Goal: Information Seeking & Learning: Learn about a topic

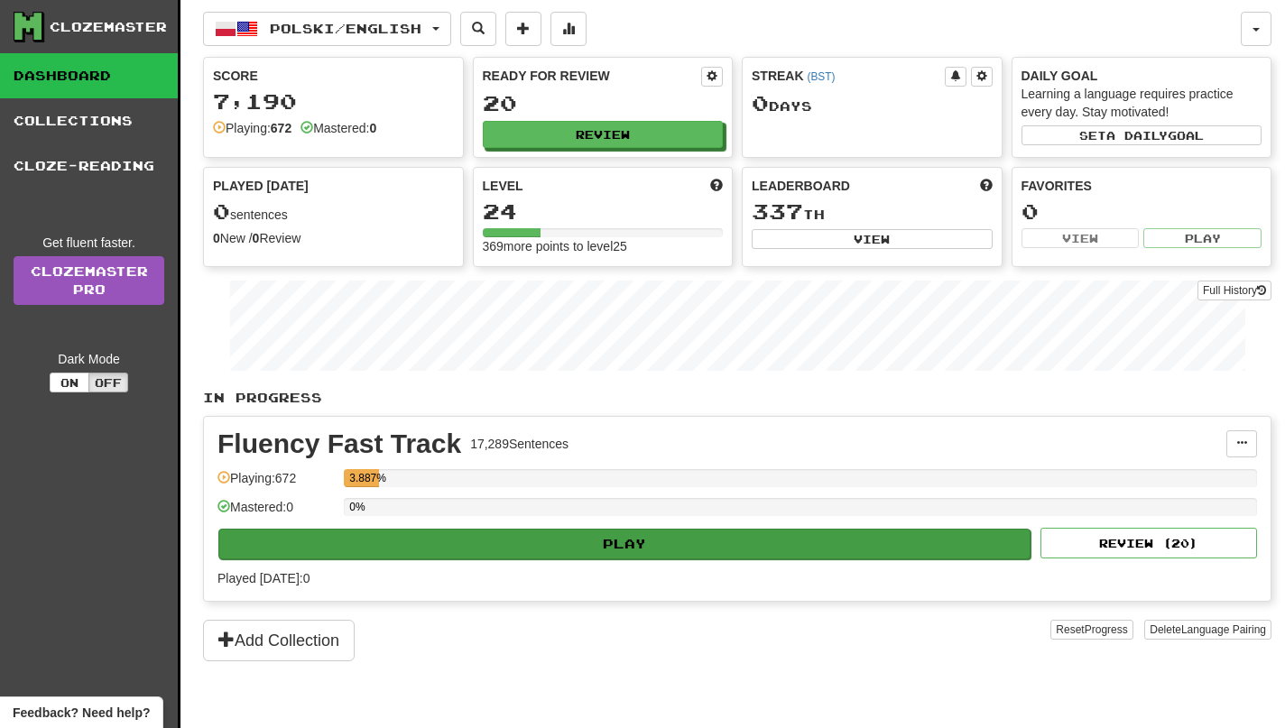
click at [768, 545] on button "Play" at bounding box center [624, 544] width 812 height 31
select select "**"
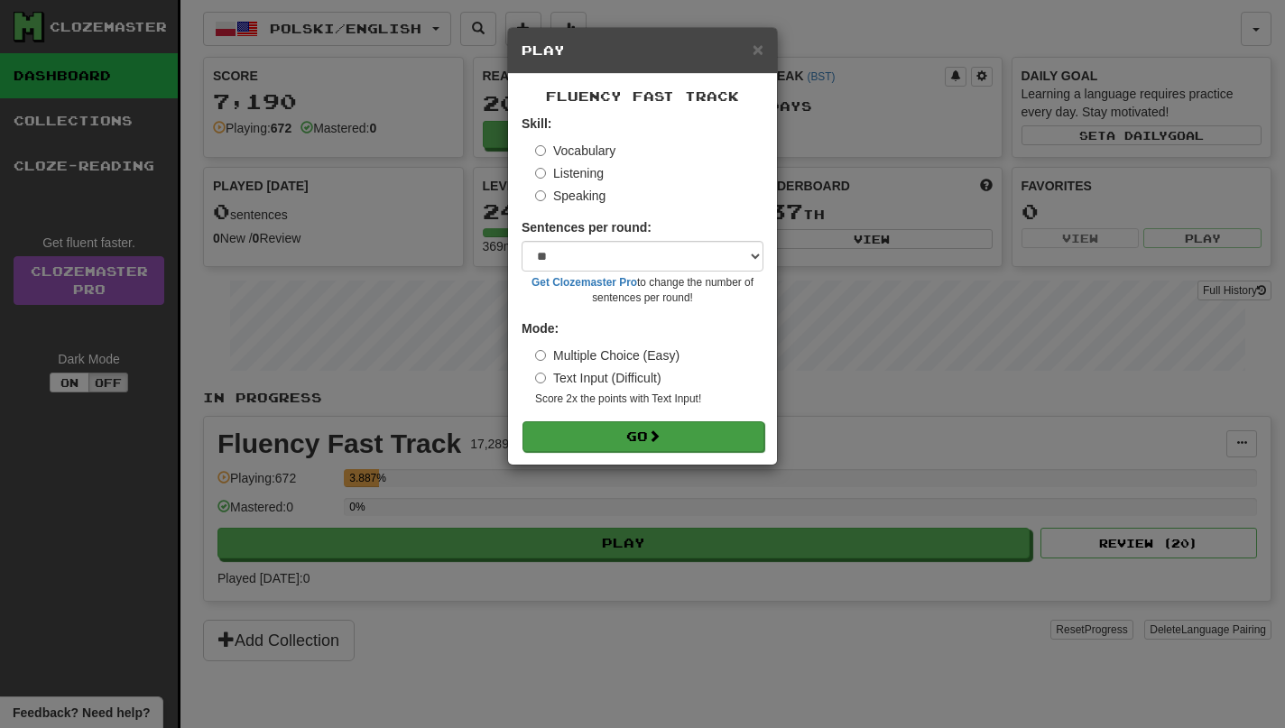
click at [613, 421] on button "Go" at bounding box center [643, 436] width 242 height 31
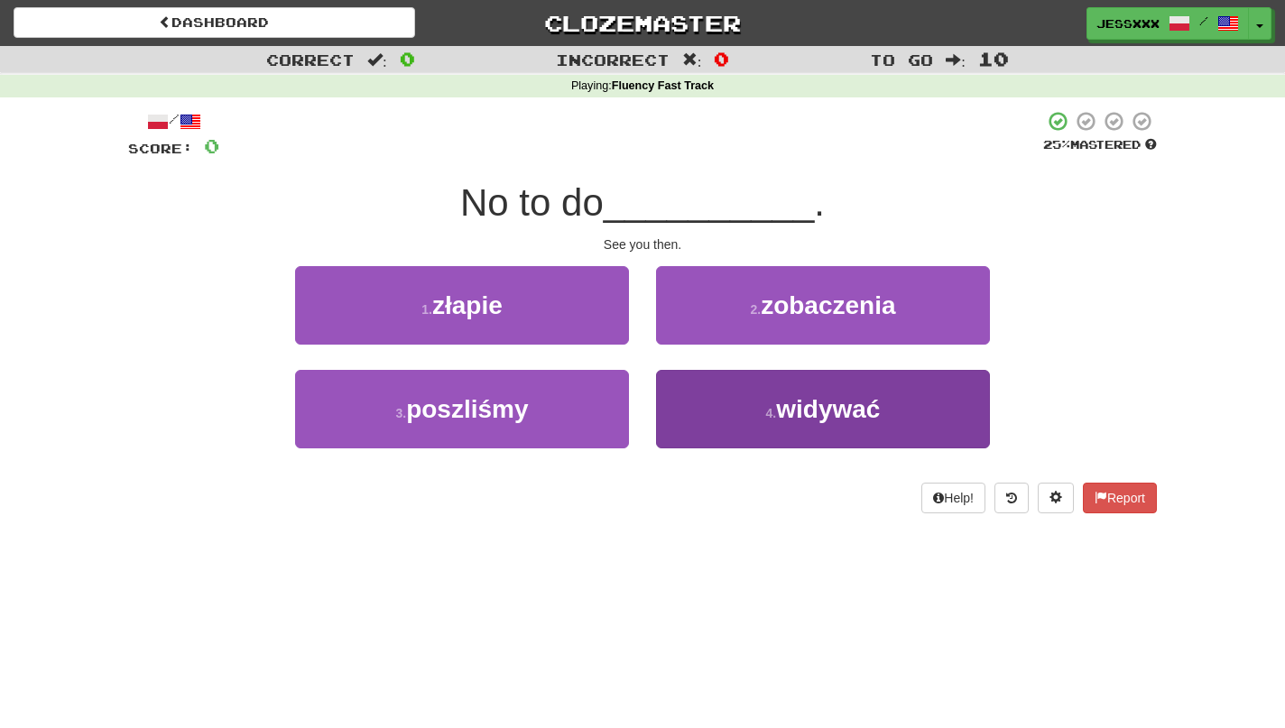
click at [752, 428] on button "4 . widywać" at bounding box center [823, 409] width 334 height 78
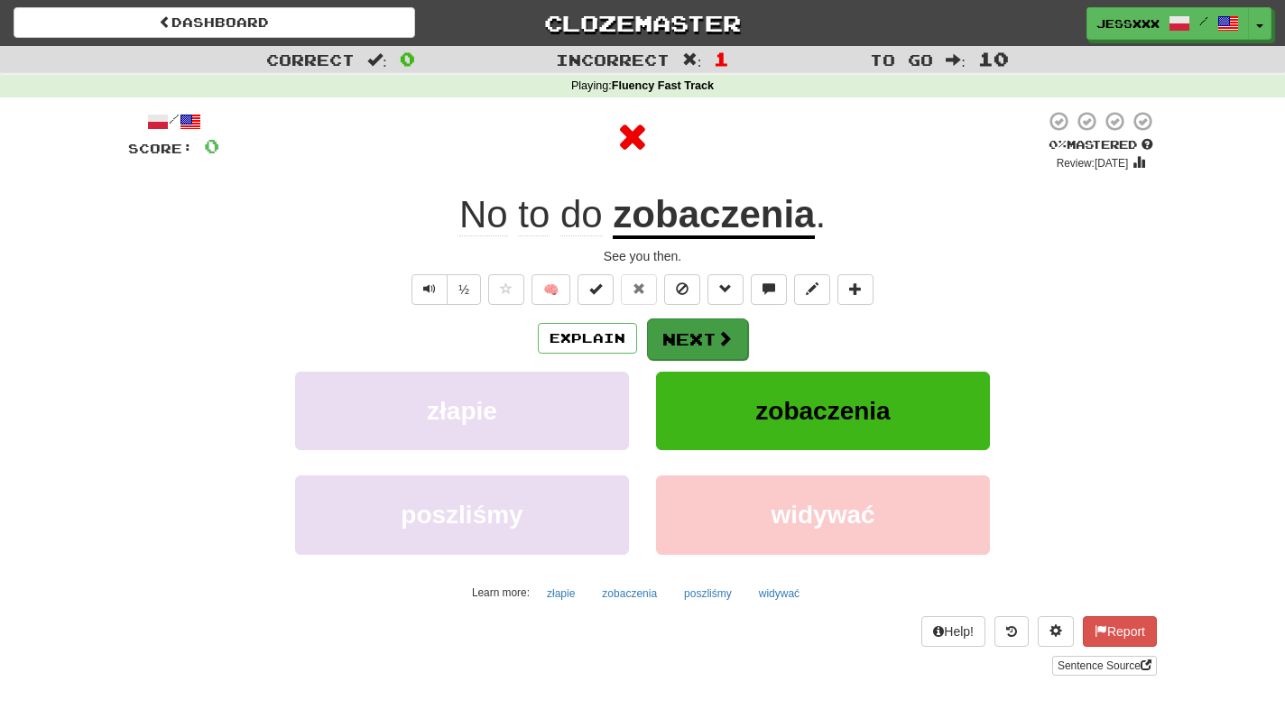
click at [697, 340] on button "Next" at bounding box center [697, 339] width 101 height 42
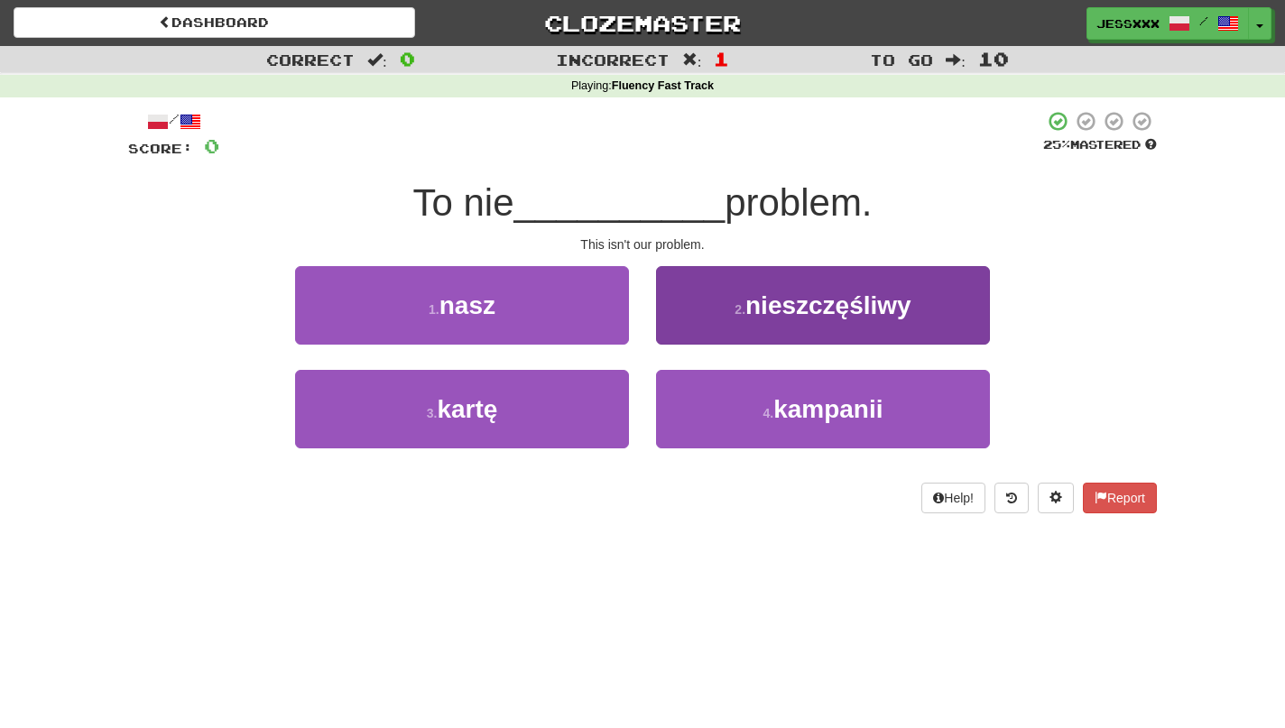
click at [734, 309] on small "2 ." at bounding box center [739, 309] width 11 height 14
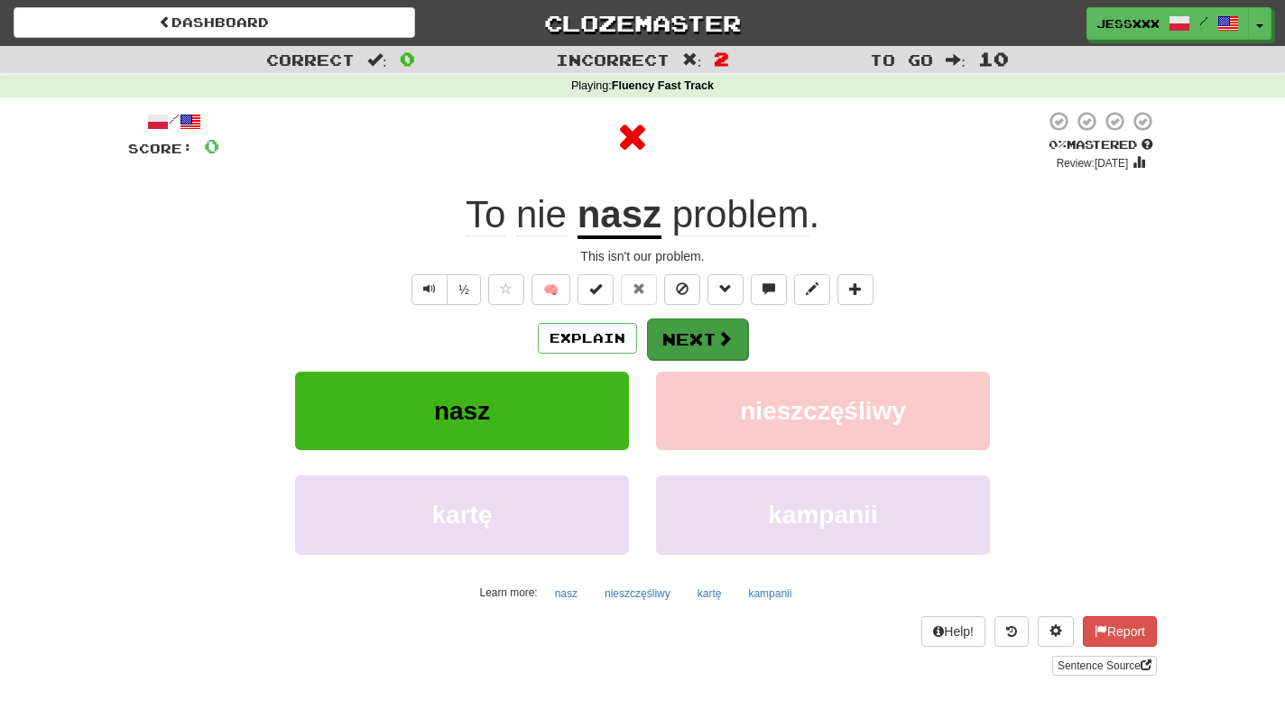
click at [700, 346] on button "Next" at bounding box center [697, 339] width 101 height 42
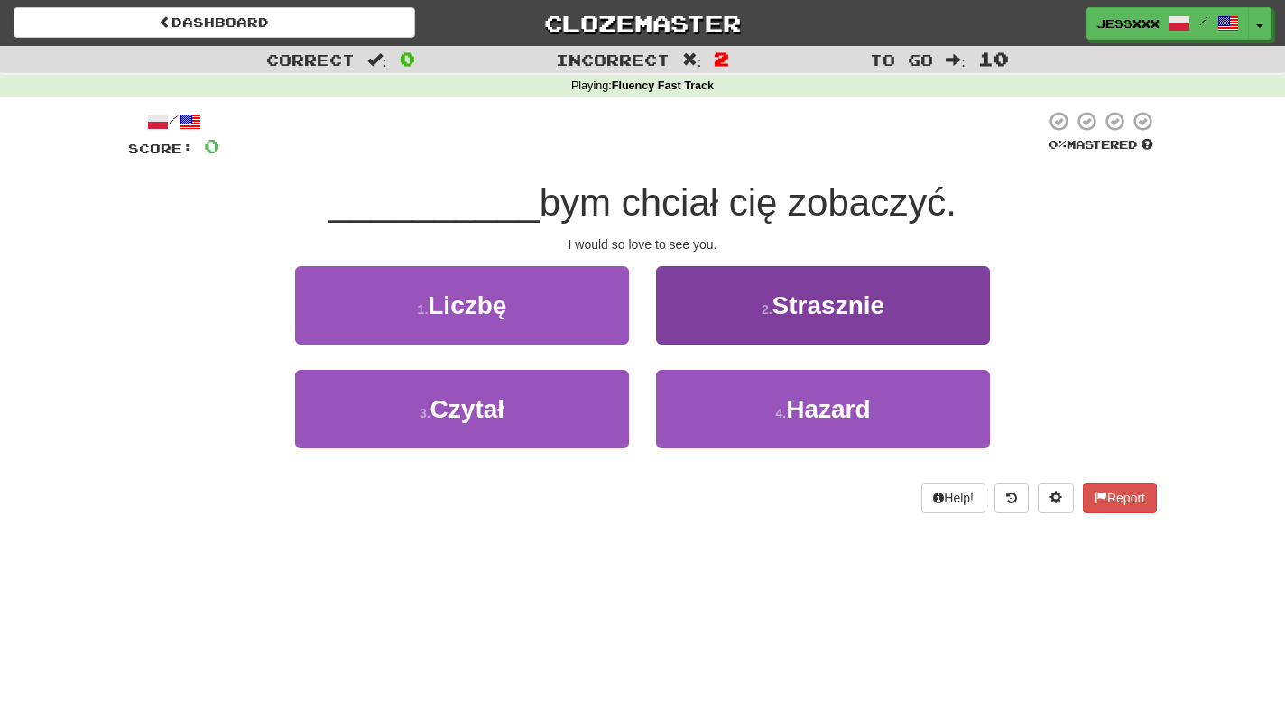
click at [718, 310] on button "2 . Strasznie" at bounding box center [823, 305] width 334 height 78
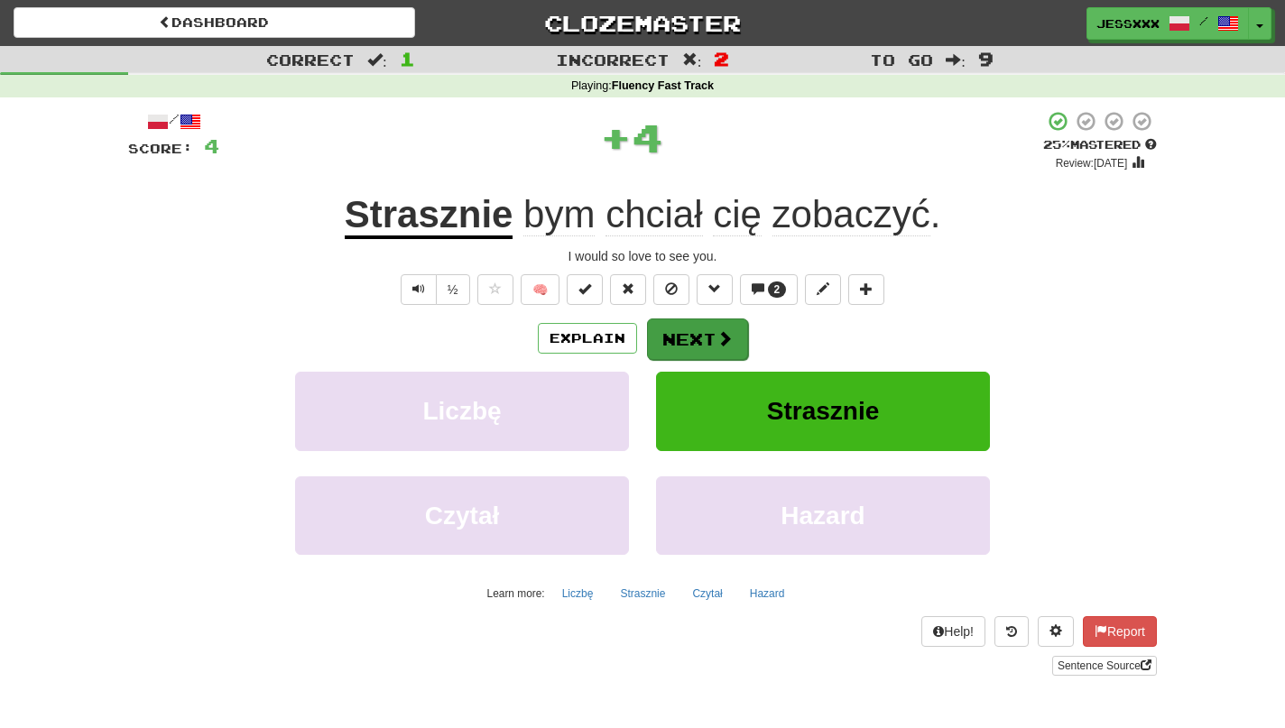
click at [697, 332] on button "Next" at bounding box center [697, 339] width 101 height 42
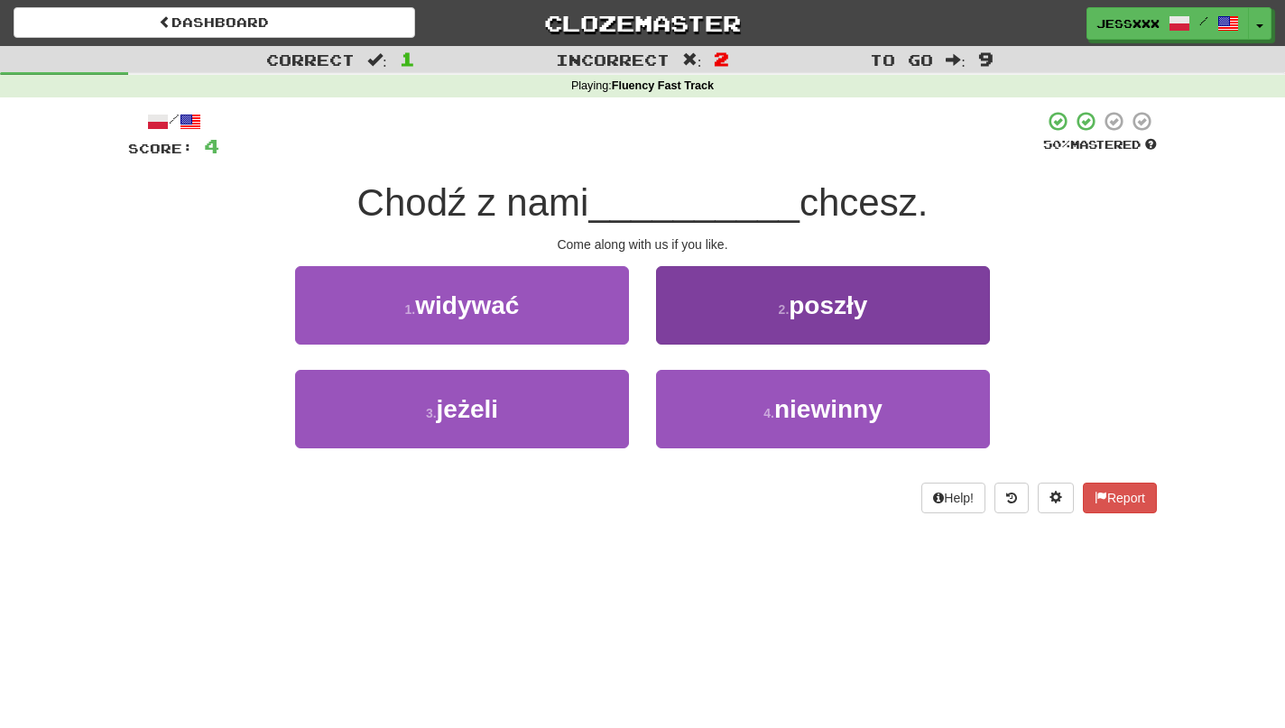
click at [700, 329] on button "2 . poszły" at bounding box center [823, 305] width 334 height 78
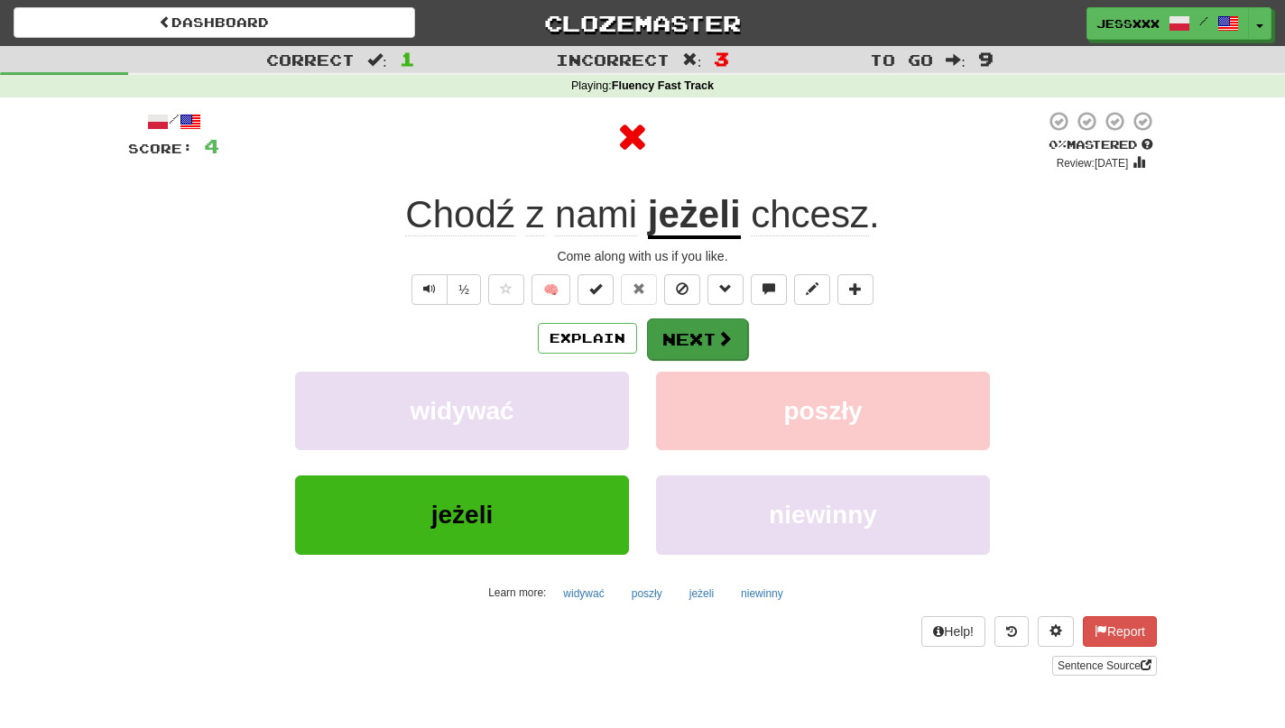
click at [700, 329] on button "Next" at bounding box center [697, 339] width 101 height 42
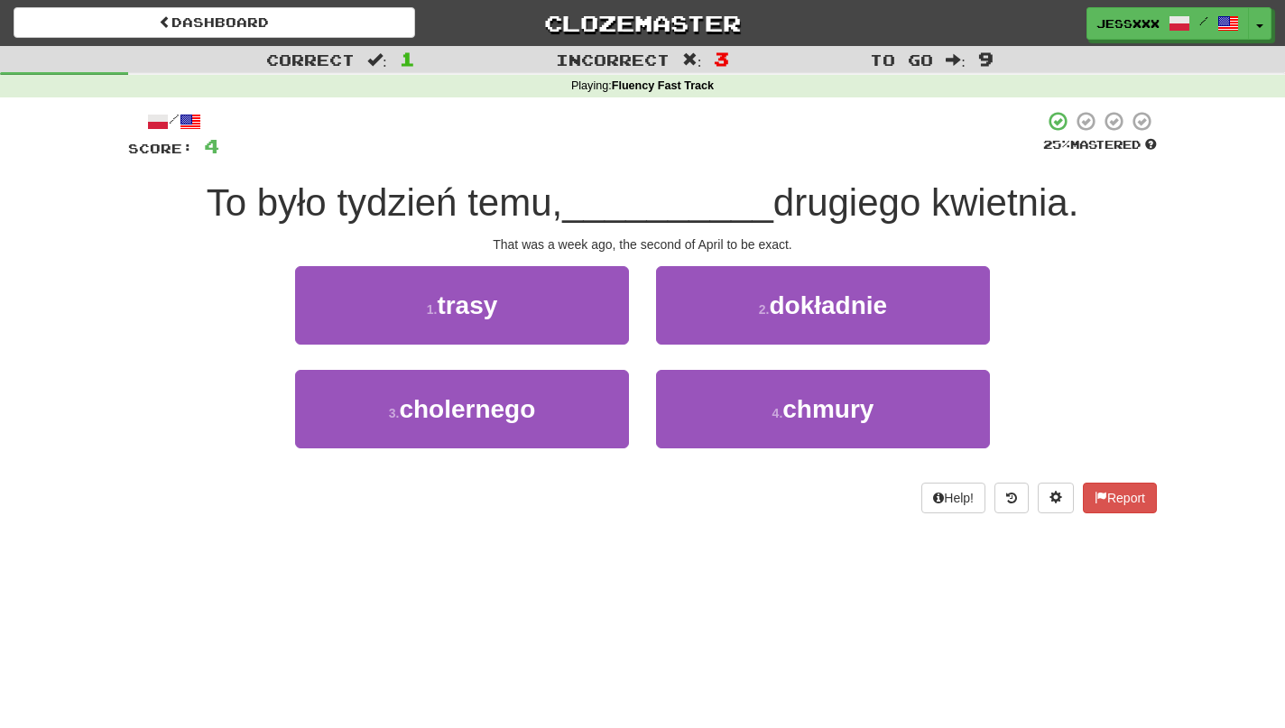
click at [700, 329] on button "2 . dokładnie" at bounding box center [823, 305] width 334 height 78
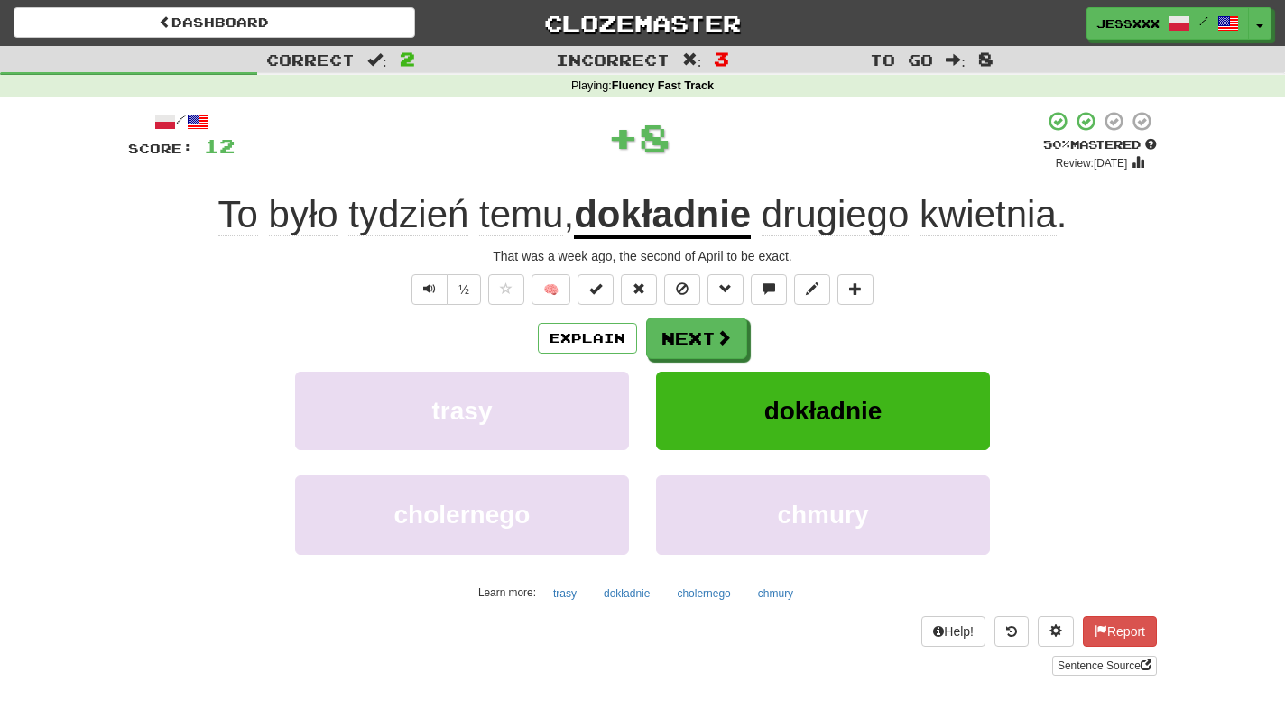
click at [700, 329] on button "Next" at bounding box center [696, 339] width 101 height 42
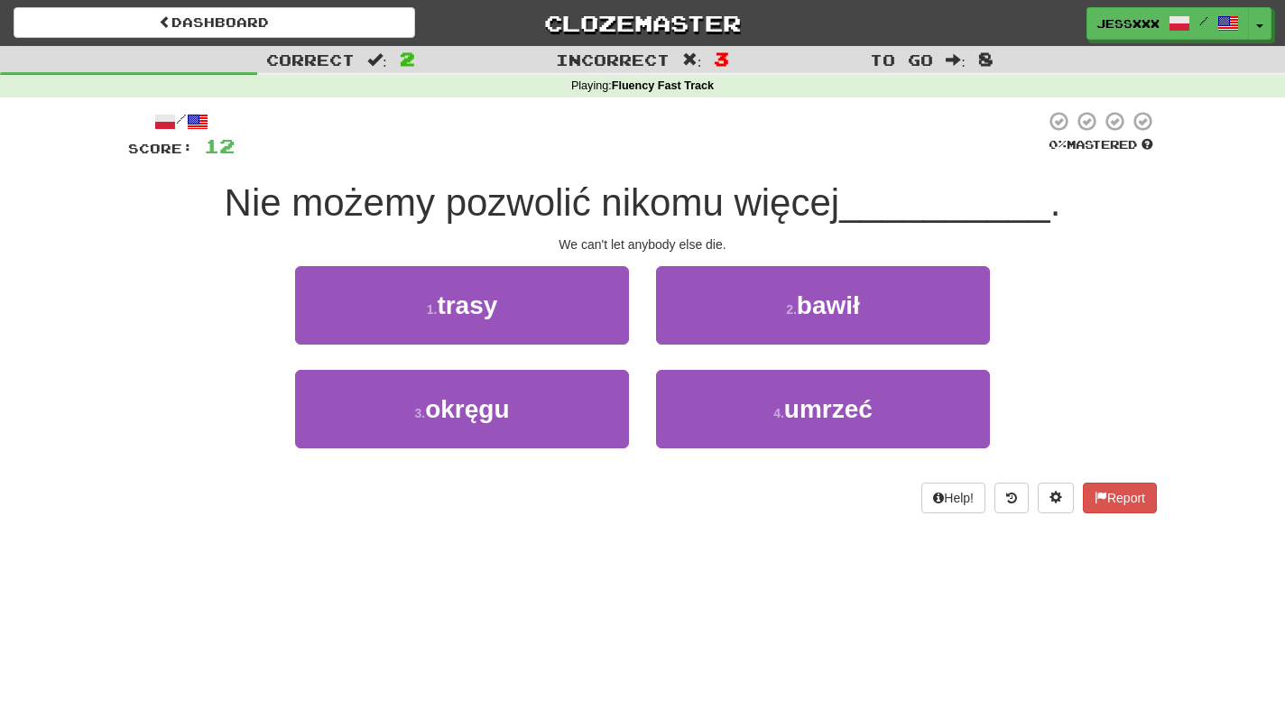
click at [700, 329] on button "2 . bawił" at bounding box center [823, 305] width 334 height 78
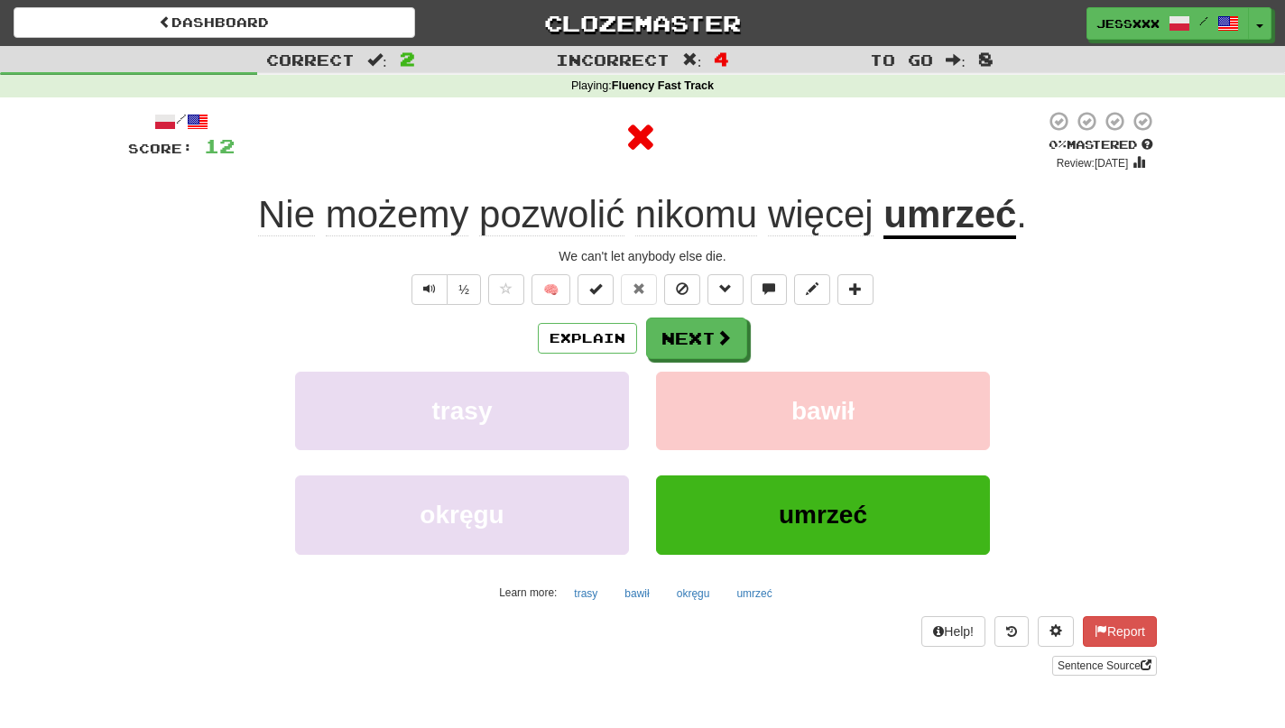
click at [700, 329] on button "Next" at bounding box center [696, 339] width 101 height 42
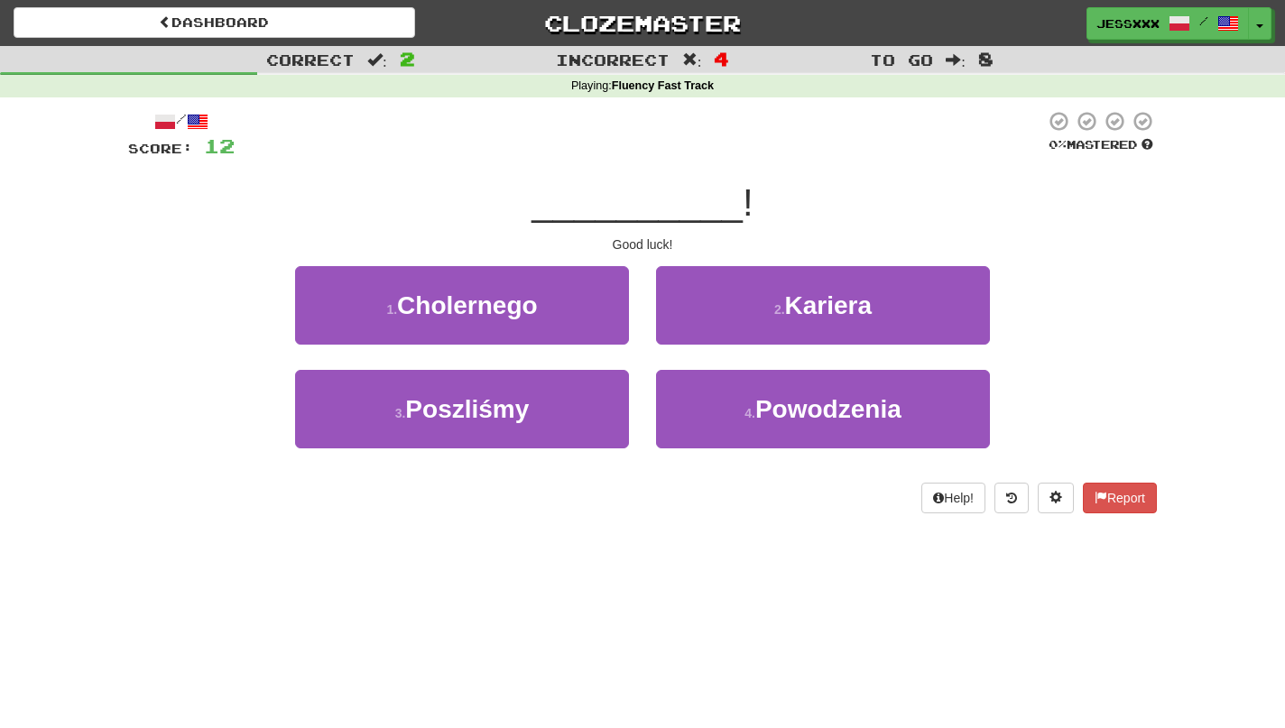
click at [700, 329] on button "2 . Kariera" at bounding box center [823, 305] width 334 height 78
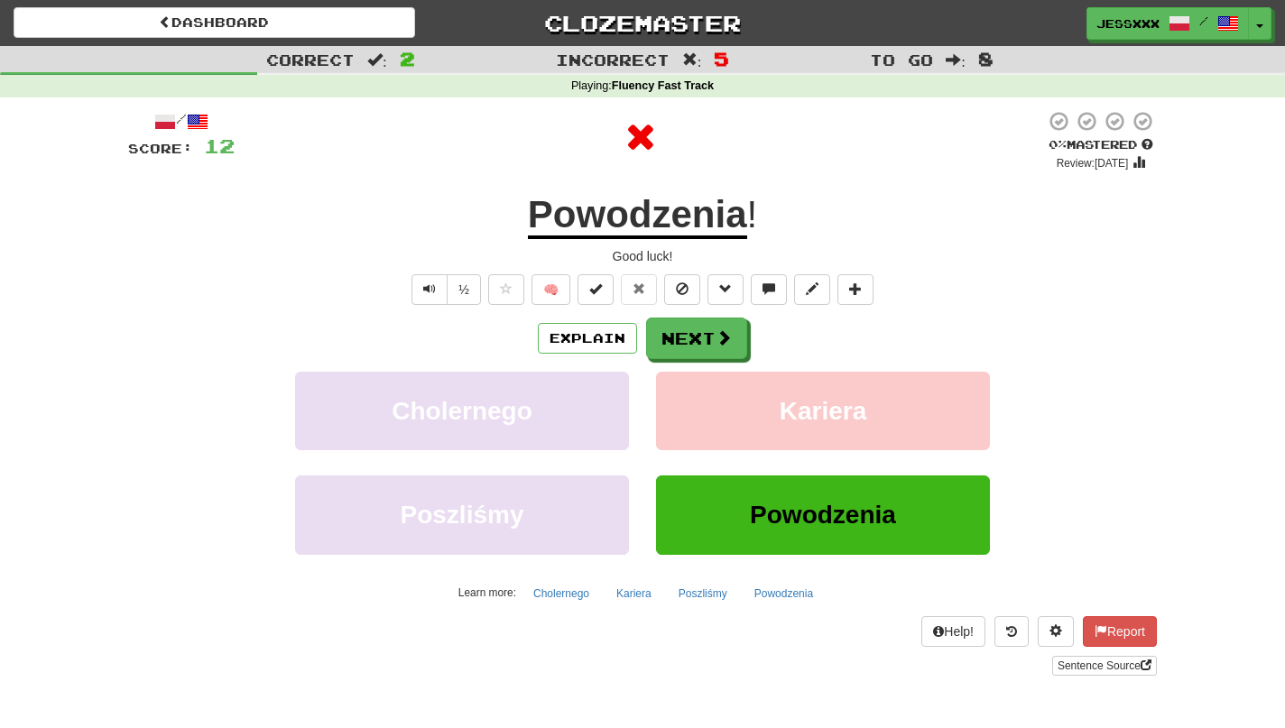
click at [700, 329] on button "Next" at bounding box center [696, 339] width 101 height 42
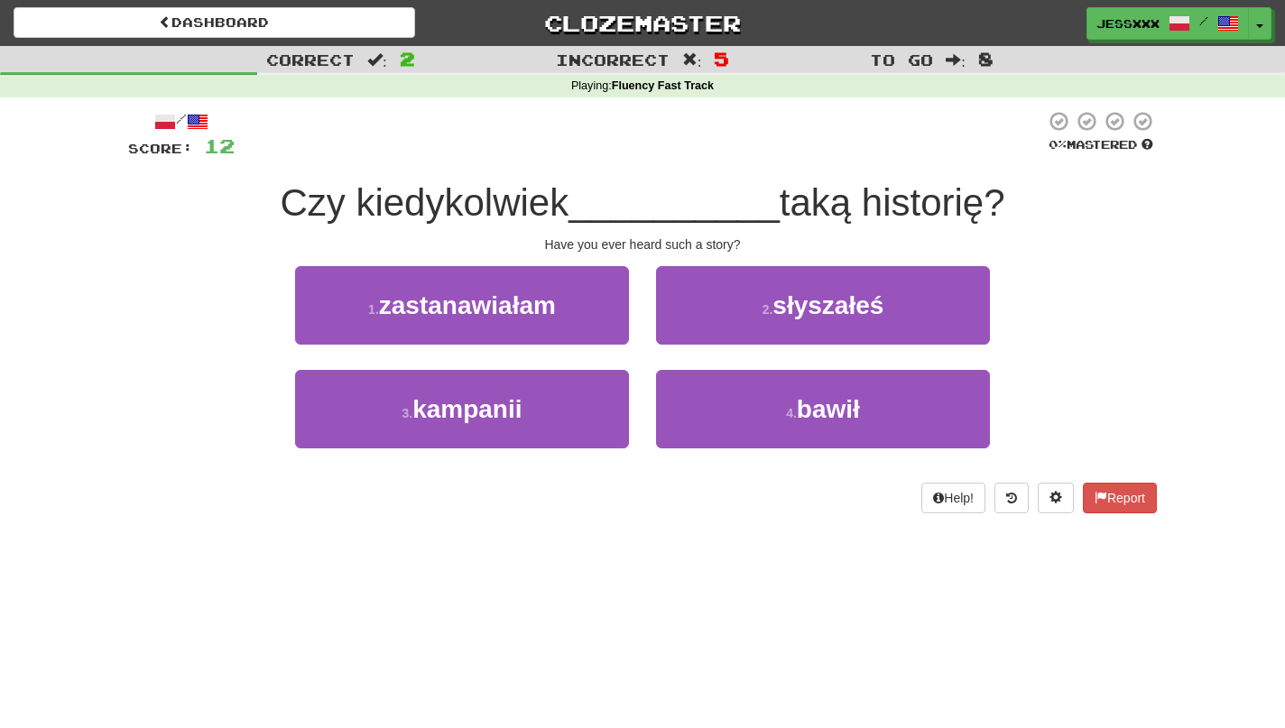
click at [700, 329] on button "2 . słyszałeś" at bounding box center [823, 305] width 334 height 78
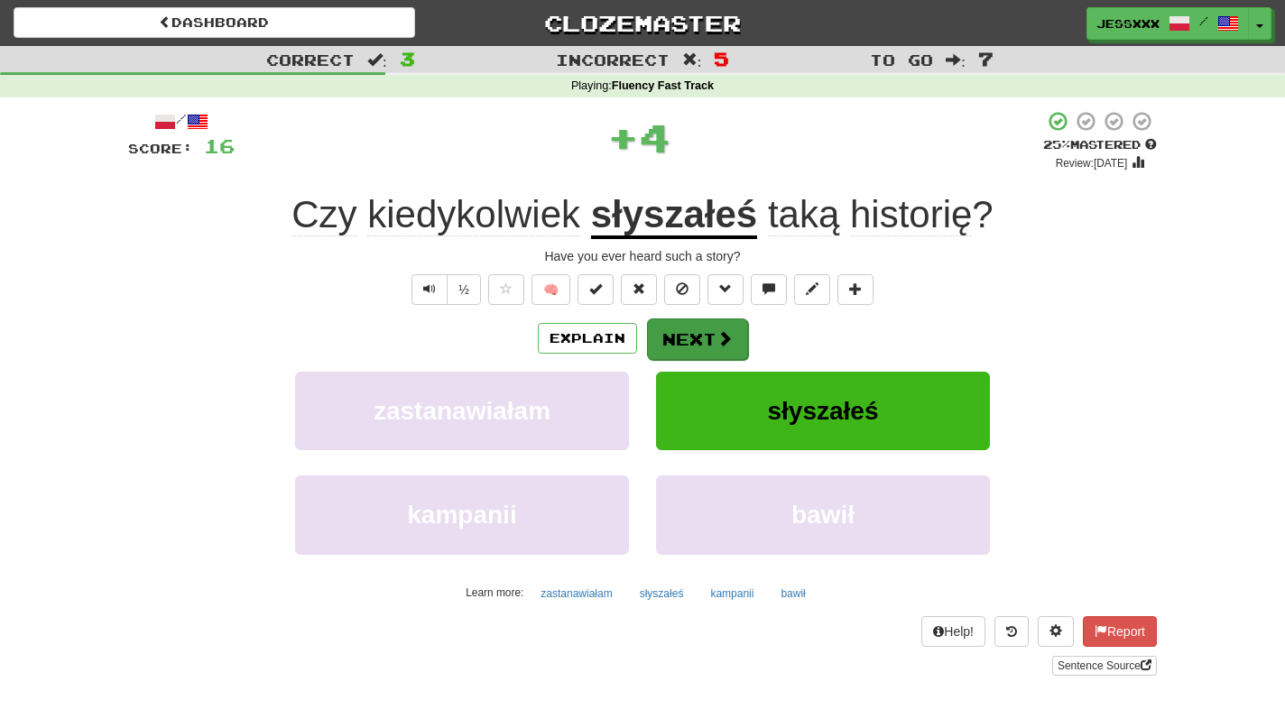
click at [700, 332] on button "Next" at bounding box center [697, 339] width 101 height 42
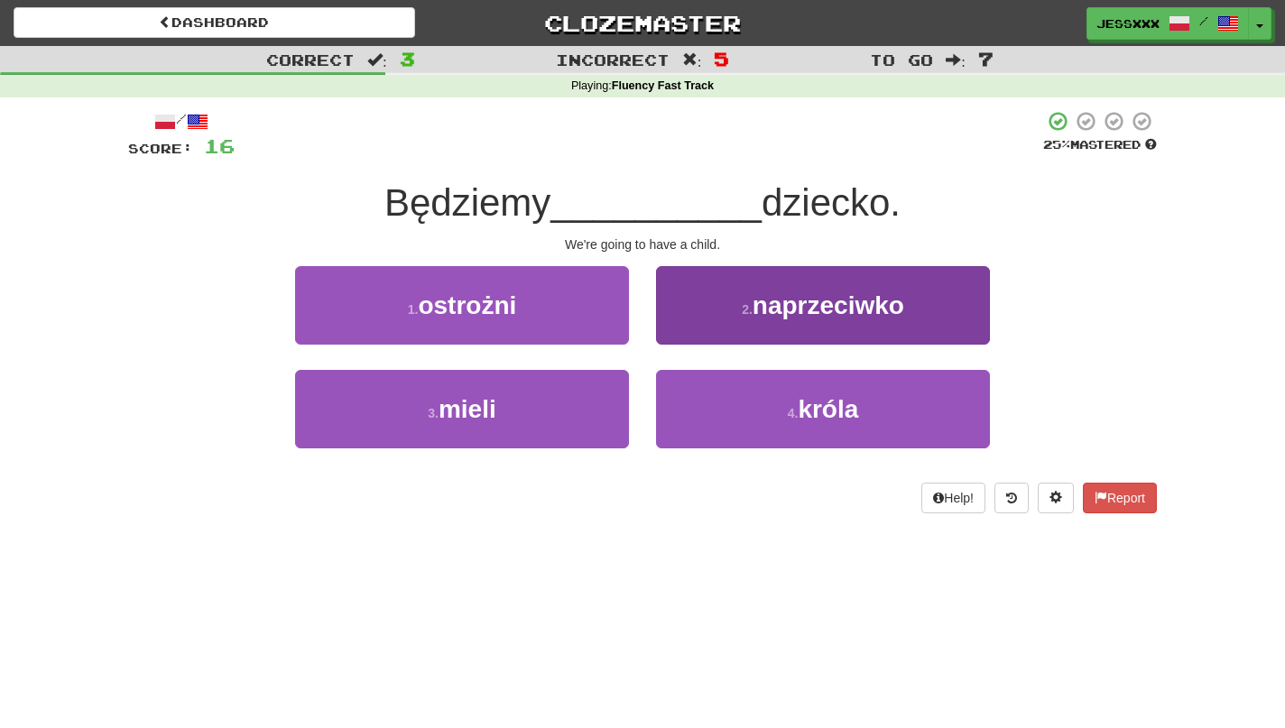
click at [696, 291] on button "2 . naprzeciwko" at bounding box center [823, 305] width 334 height 78
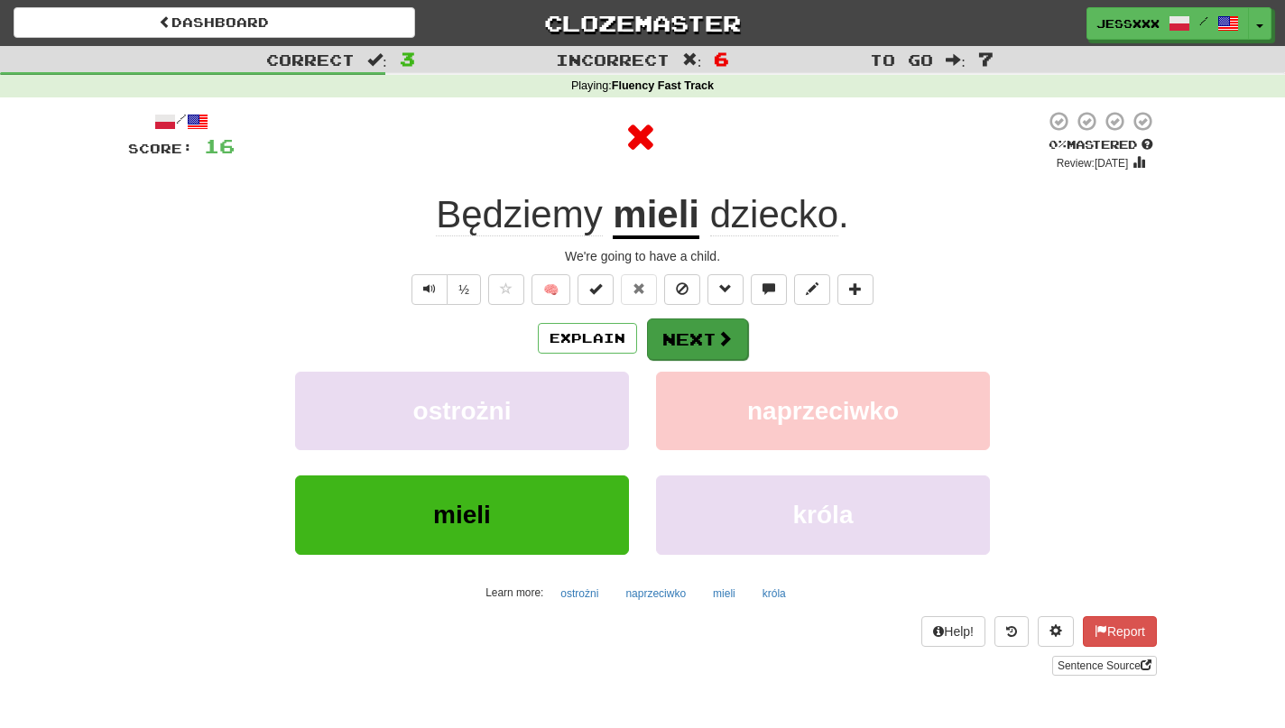
click at [669, 341] on button "Next" at bounding box center [697, 339] width 101 height 42
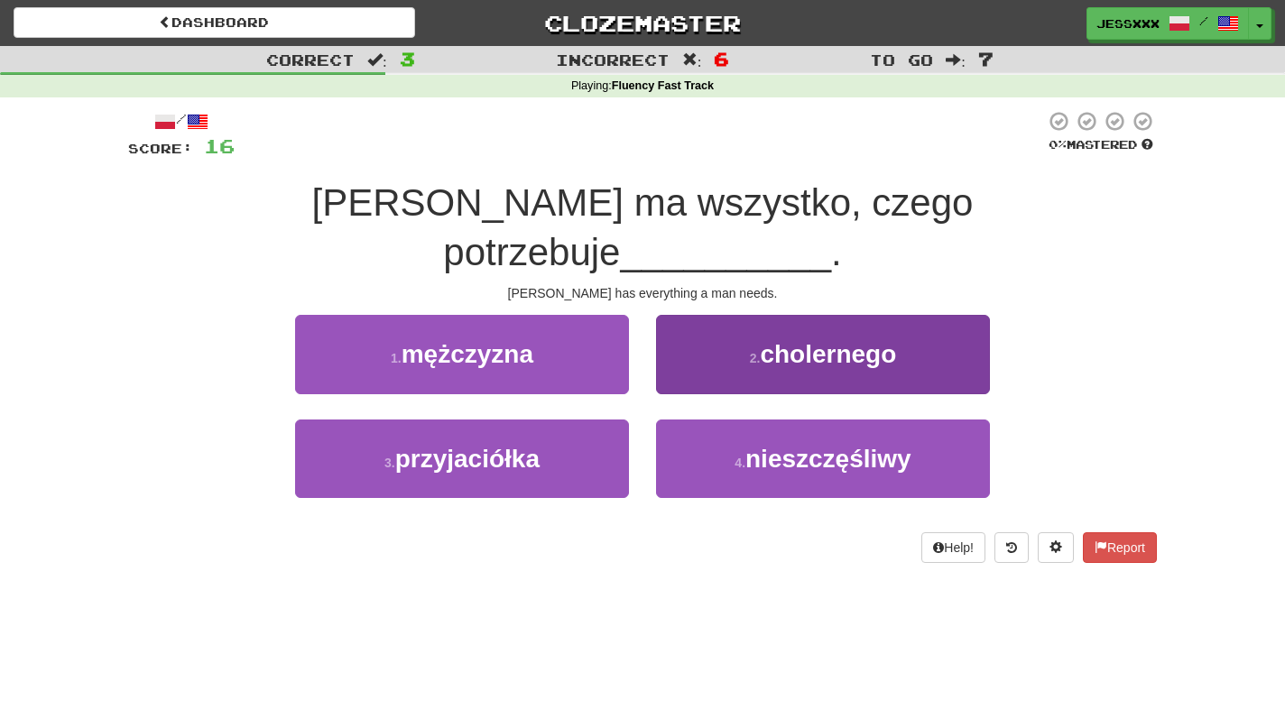
click at [710, 317] on button "2 . cholernego" at bounding box center [823, 354] width 334 height 78
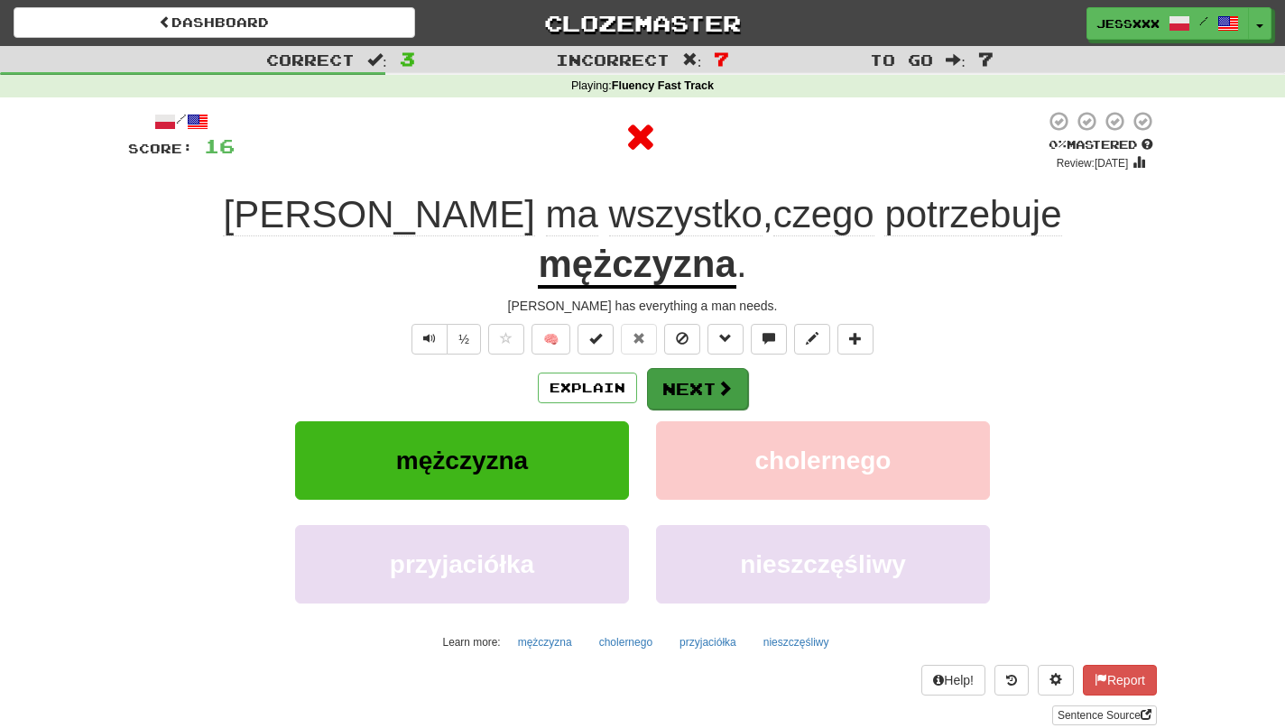
click at [703, 368] on button "Next" at bounding box center [697, 389] width 101 height 42
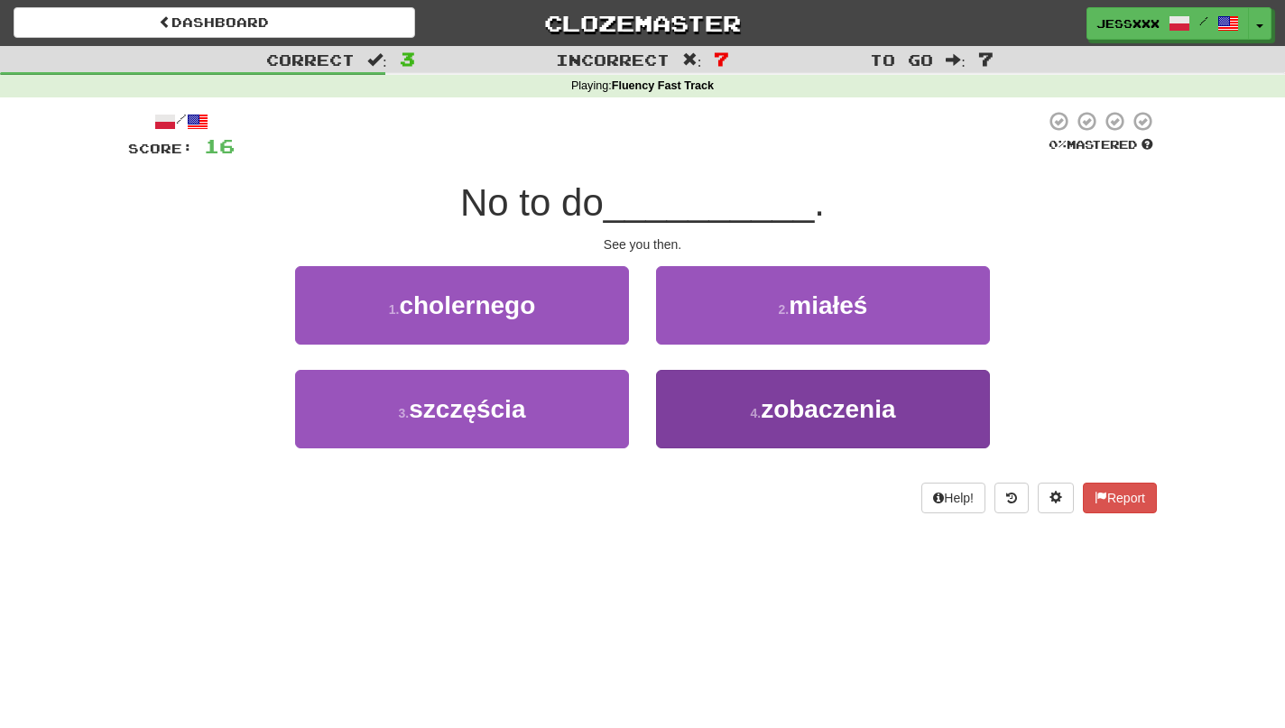
click at [797, 444] on button "4 . zobaczenia" at bounding box center [823, 409] width 334 height 78
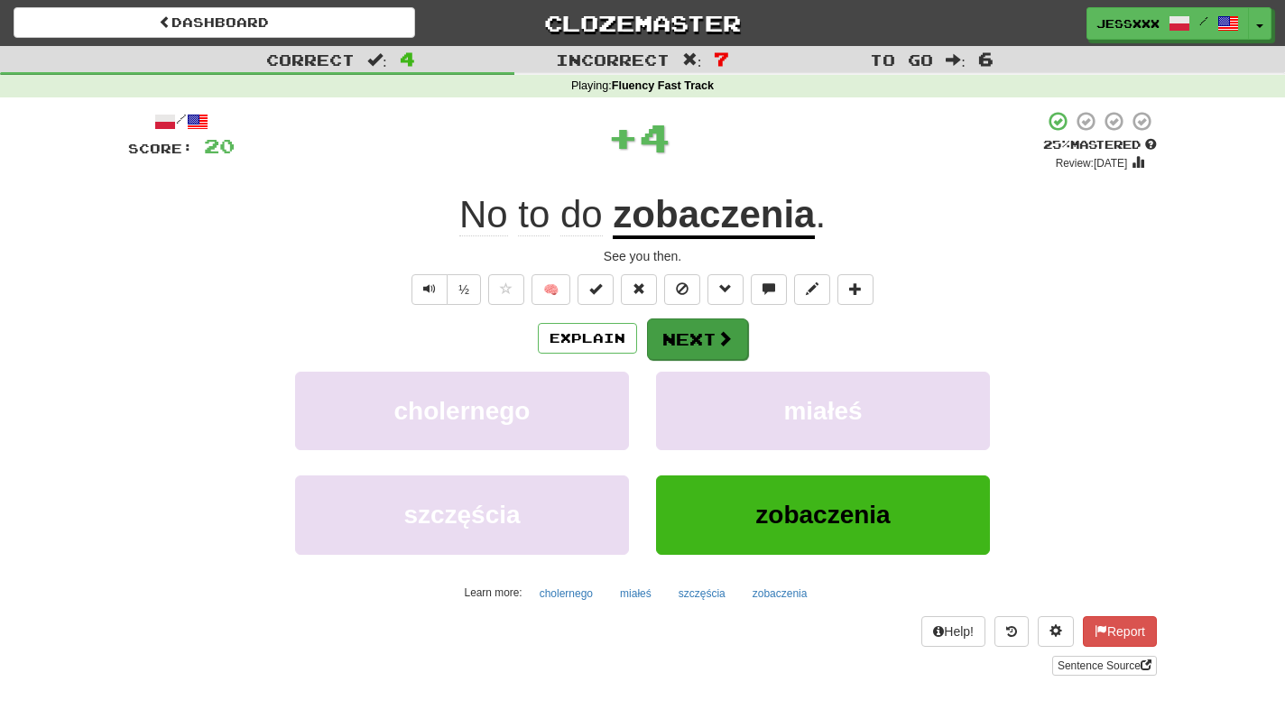
click at [724, 352] on button "Next" at bounding box center [697, 339] width 101 height 42
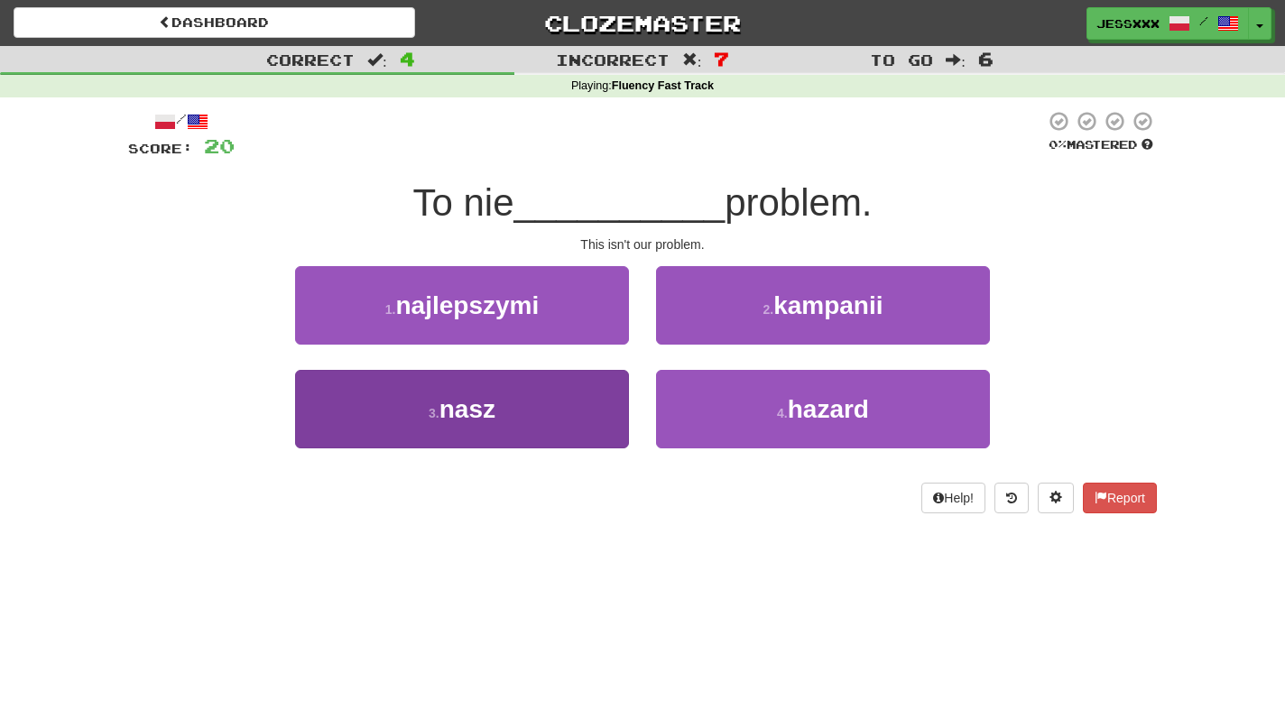
click at [563, 412] on button "3 . nasz" at bounding box center [462, 409] width 334 height 78
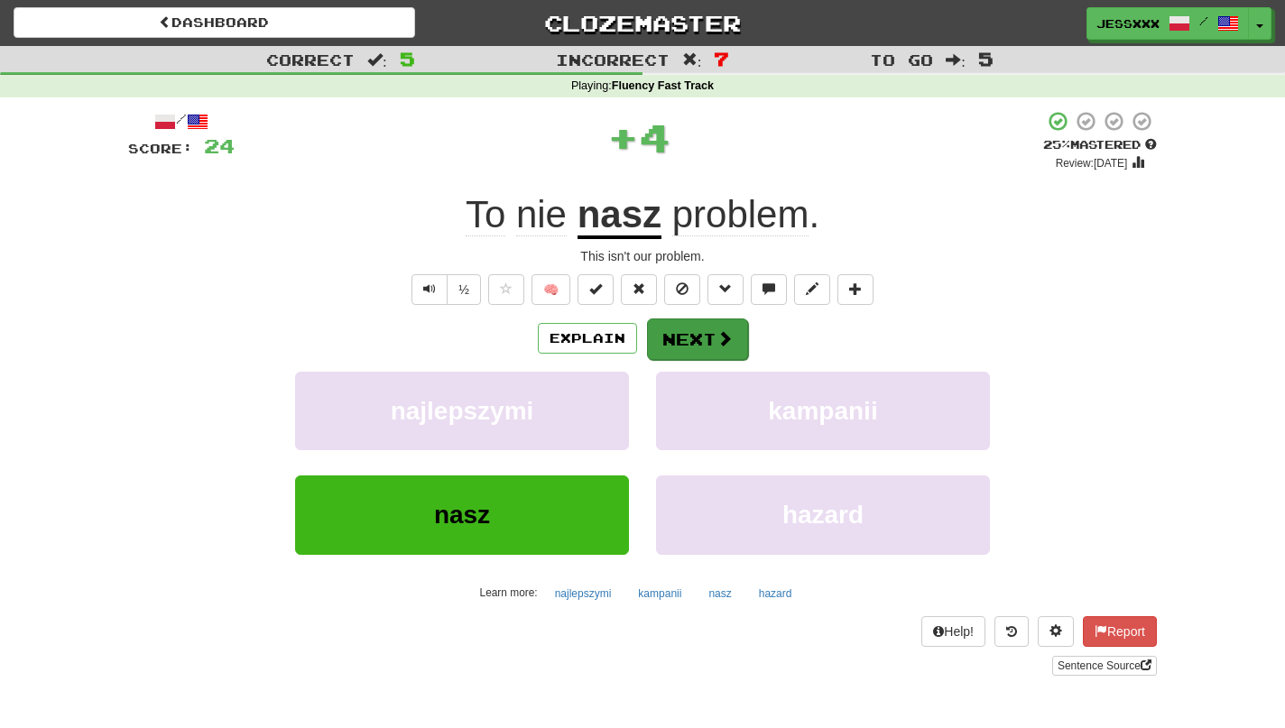
click at [706, 332] on button "Next" at bounding box center [697, 339] width 101 height 42
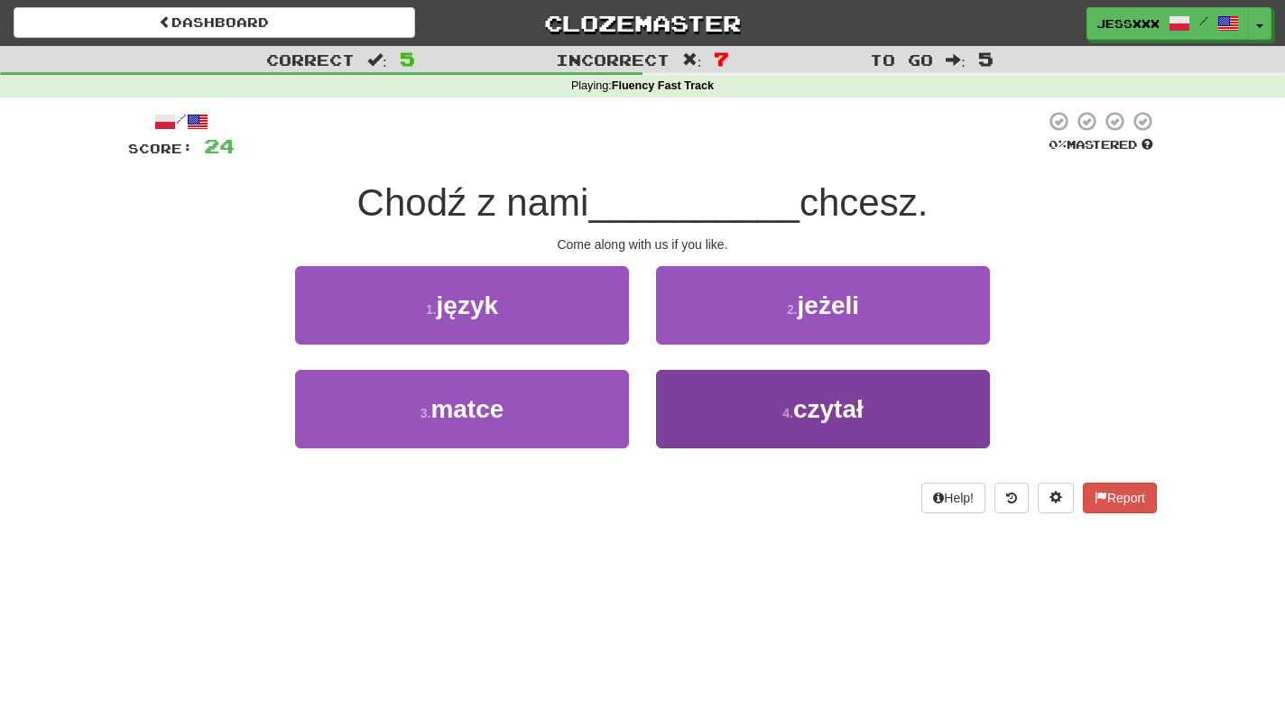
click at [724, 409] on button "4 . czytał" at bounding box center [823, 409] width 334 height 78
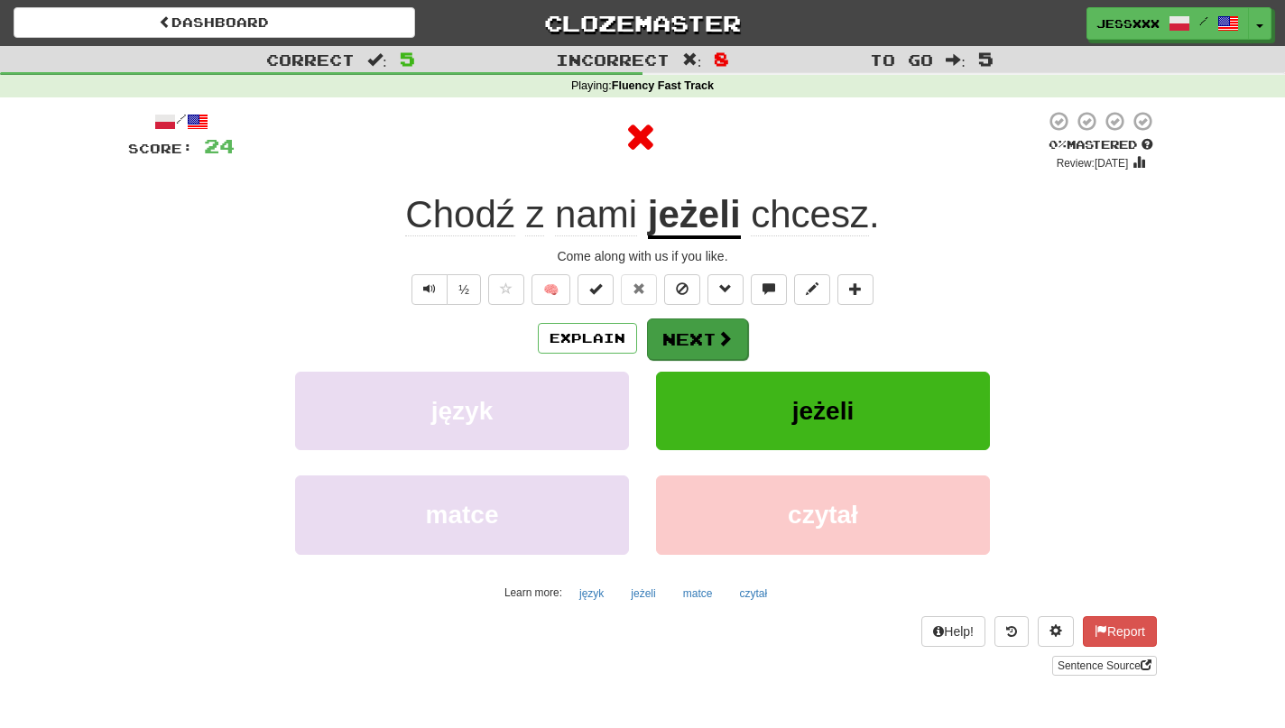
click at [683, 336] on button "Next" at bounding box center [697, 339] width 101 height 42
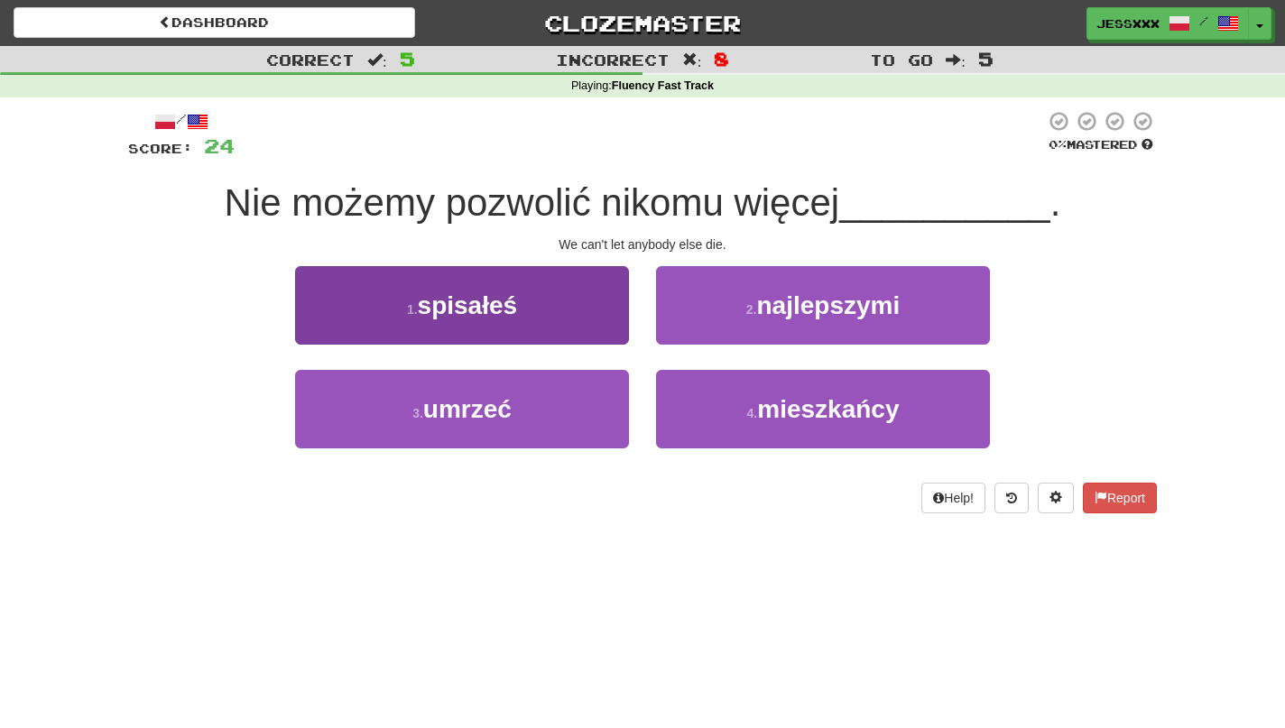
click at [472, 283] on button "1 . spisałeś" at bounding box center [462, 305] width 334 height 78
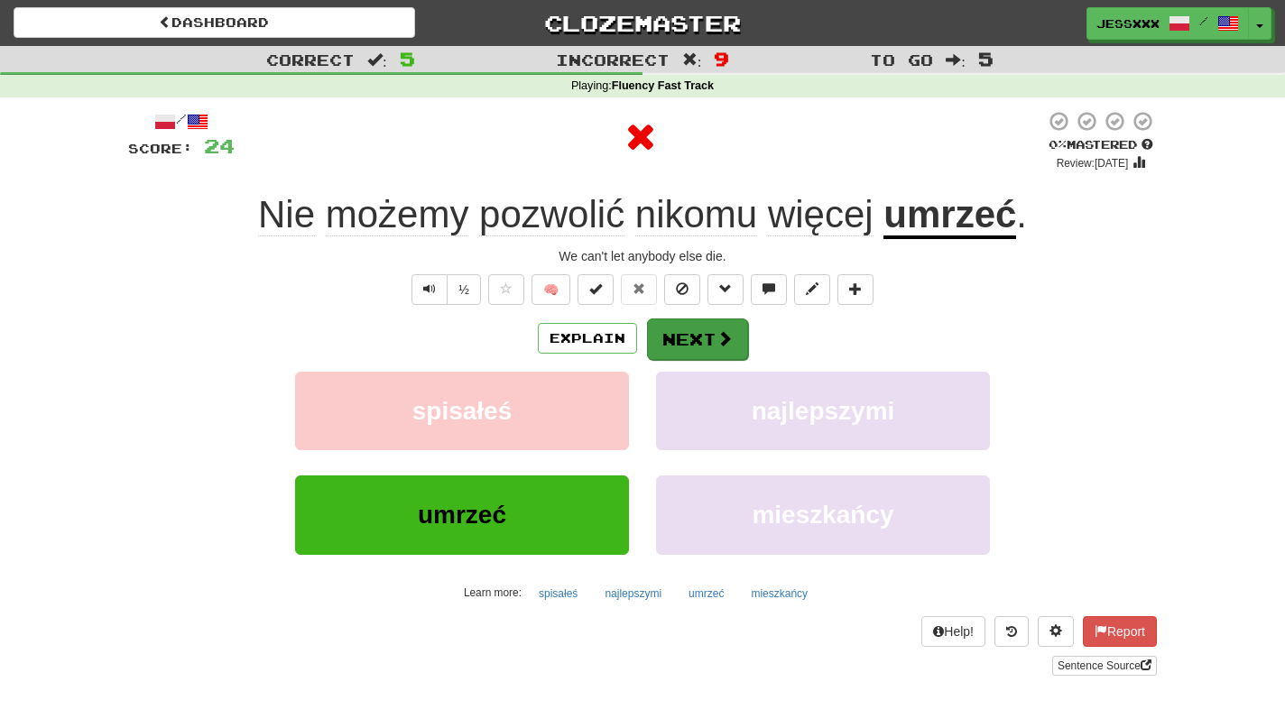
click at [671, 333] on button "Next" at bounding box center [697, 339] width 101 height 42
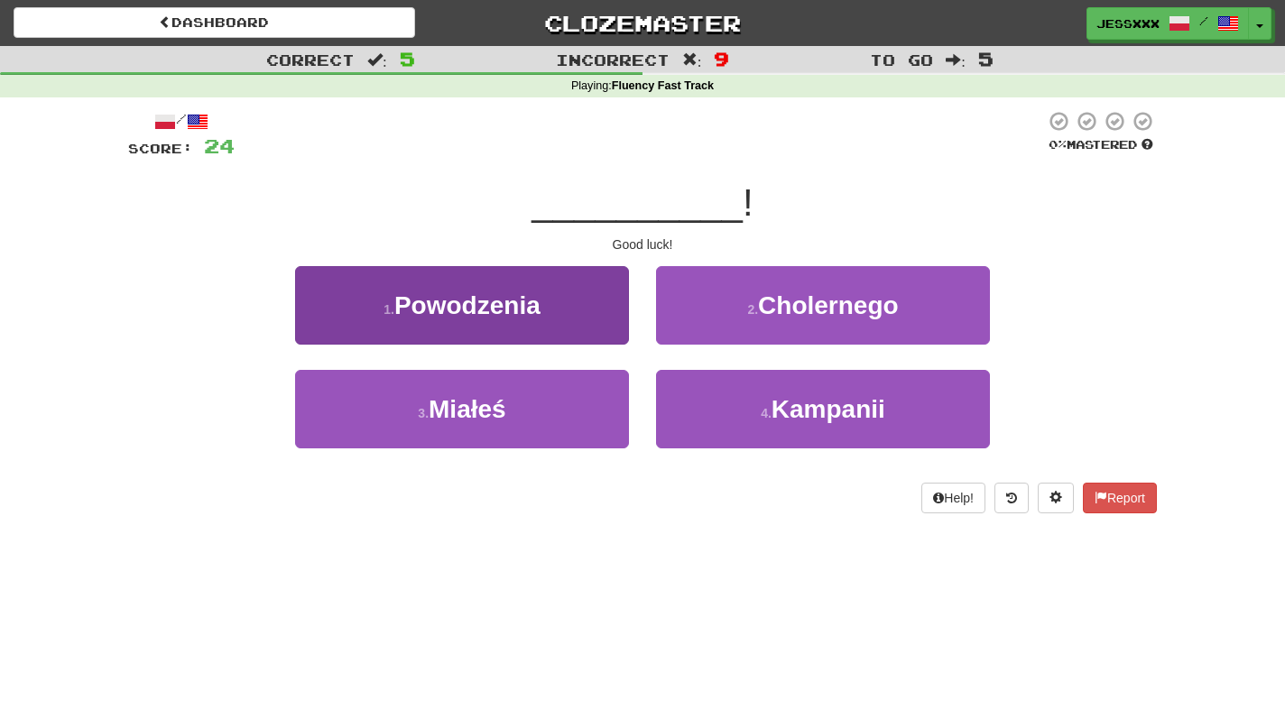
click at [545, 297] on button "1 . Powodzenia" at bounding box center [462, 305] width 334 height 78
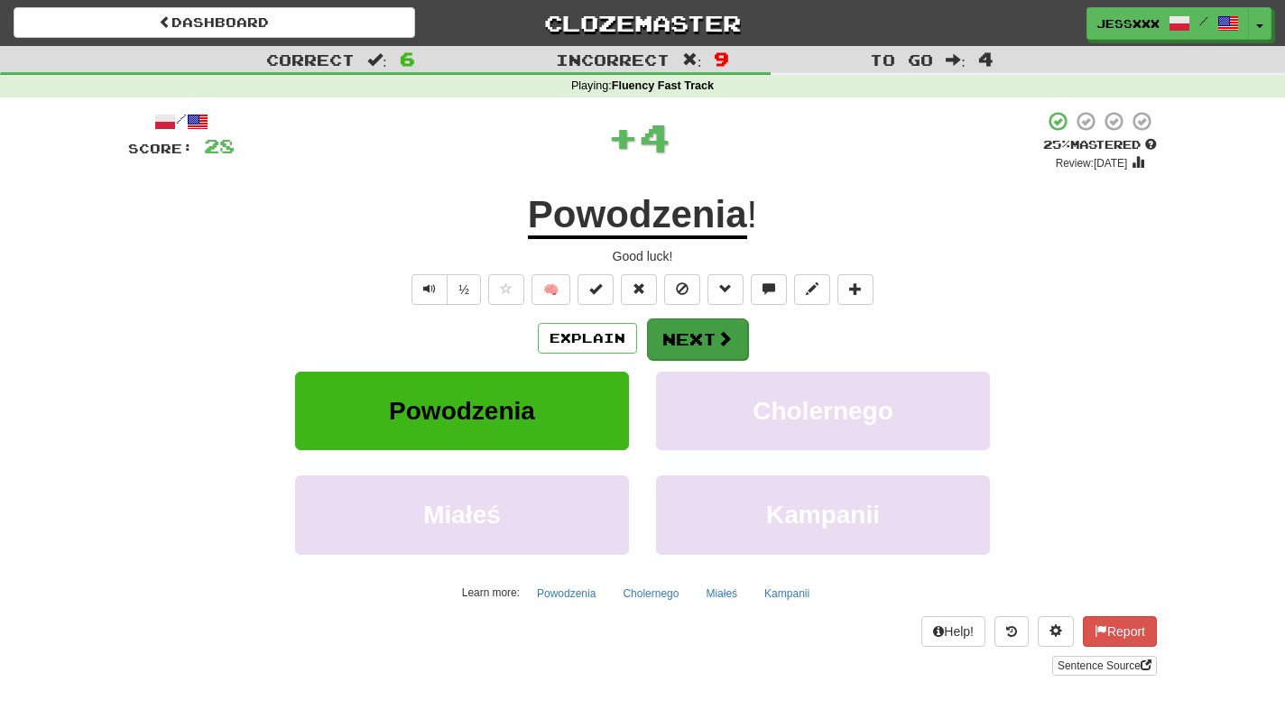
click at [685, 334] on button "Next" at bounding box center [697, 339] width 101 height 42
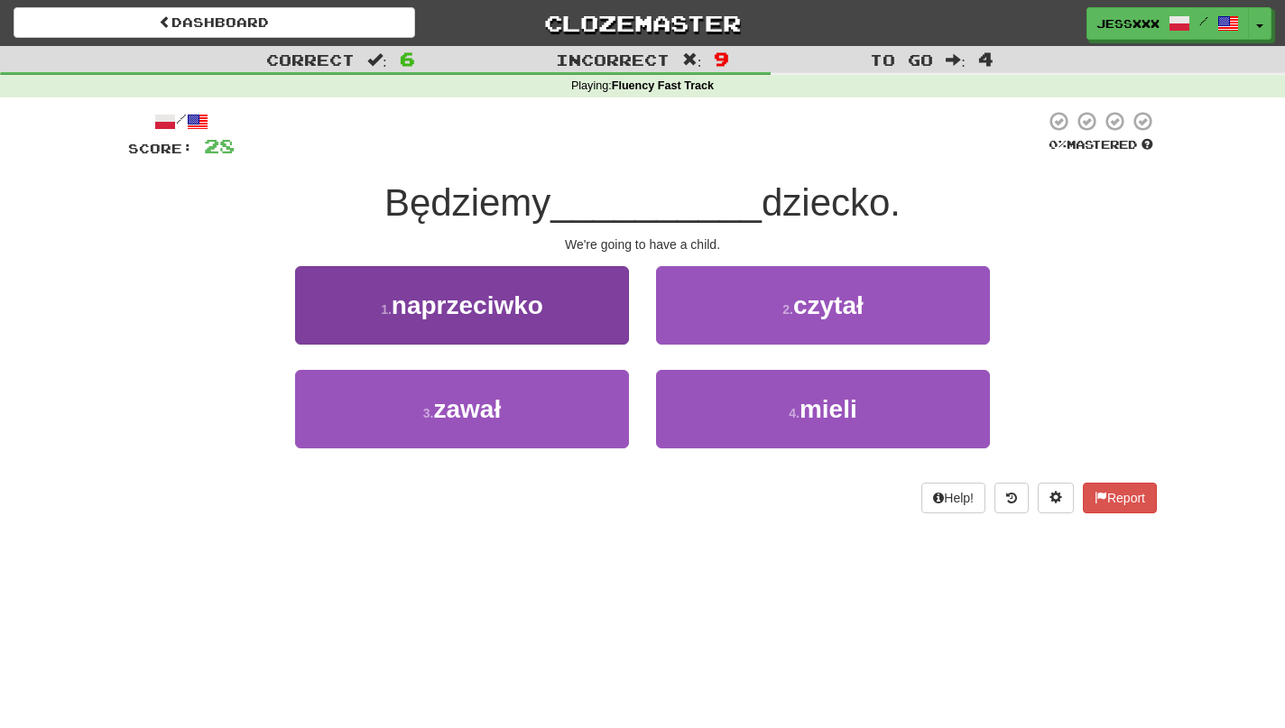
click at [543, 318] on button "1 . naprzeciwko" at bounding box center [462, 305] width 334 height 78
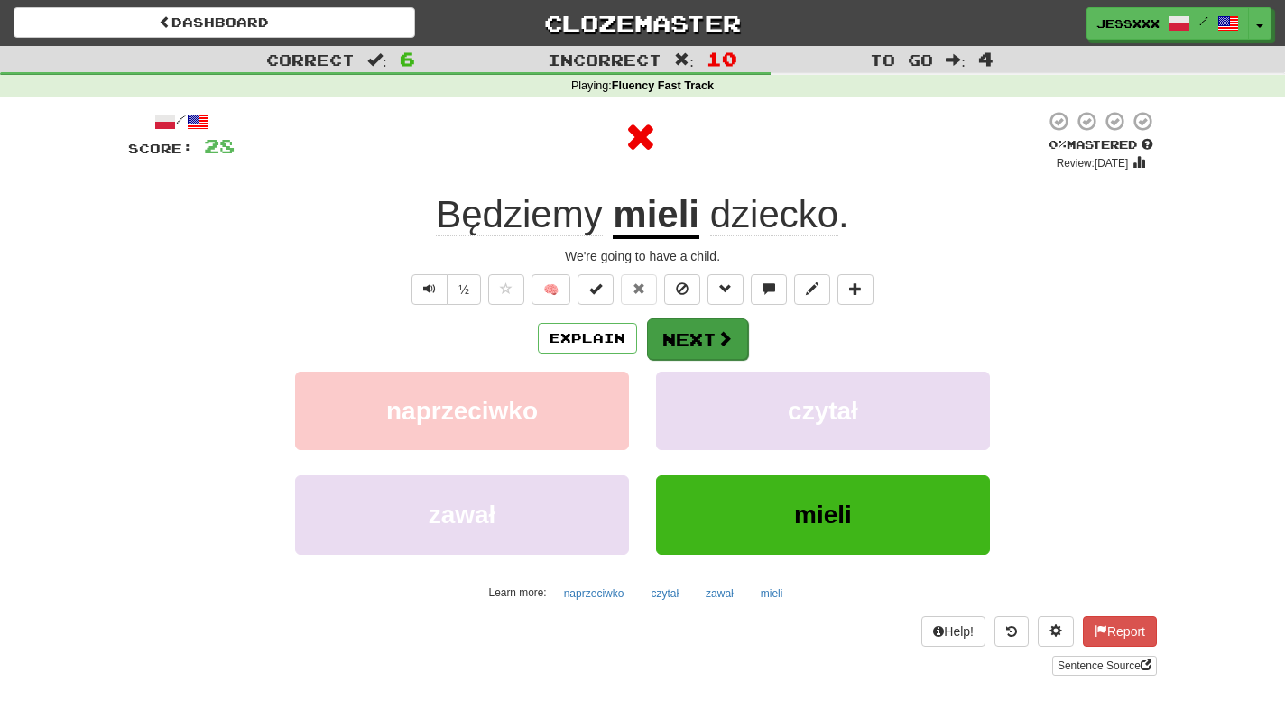
click at [669, 328] on button "Next" at bounding box center [697, 339] width 101 height 42
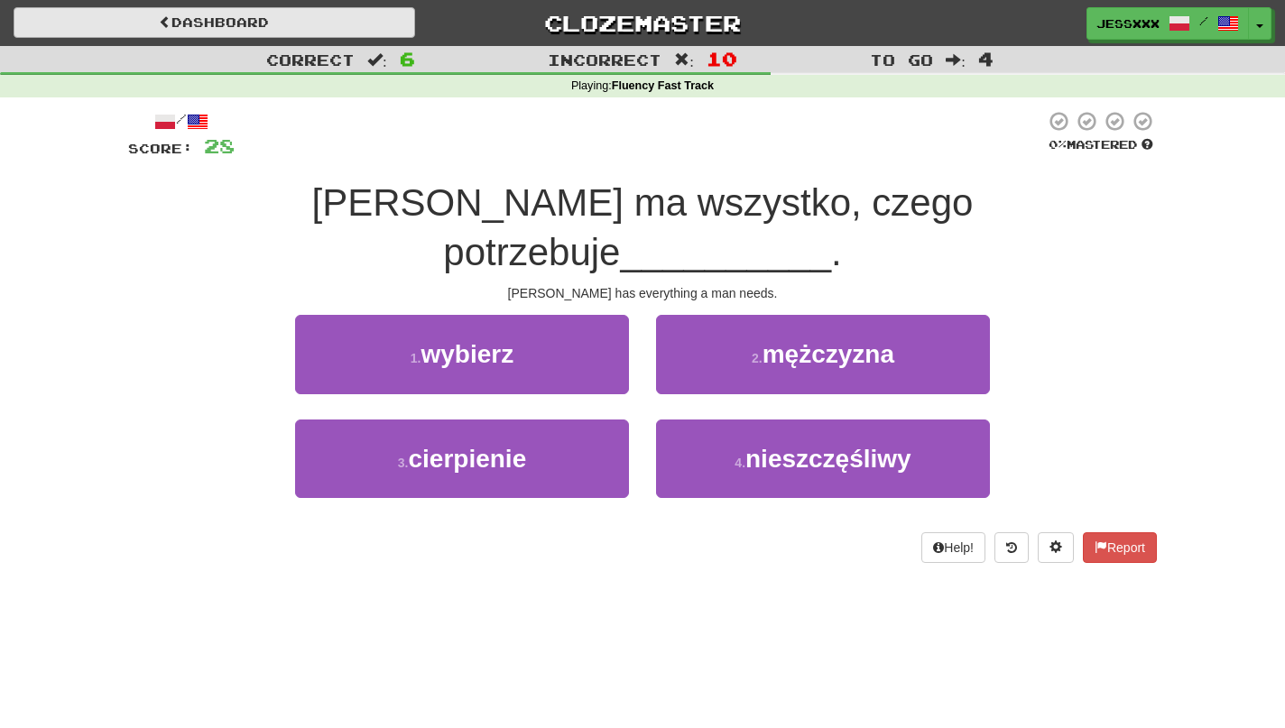
click at [212, 33] on link "Dashboard" at bounding box center [214, 22] width 401 height 31
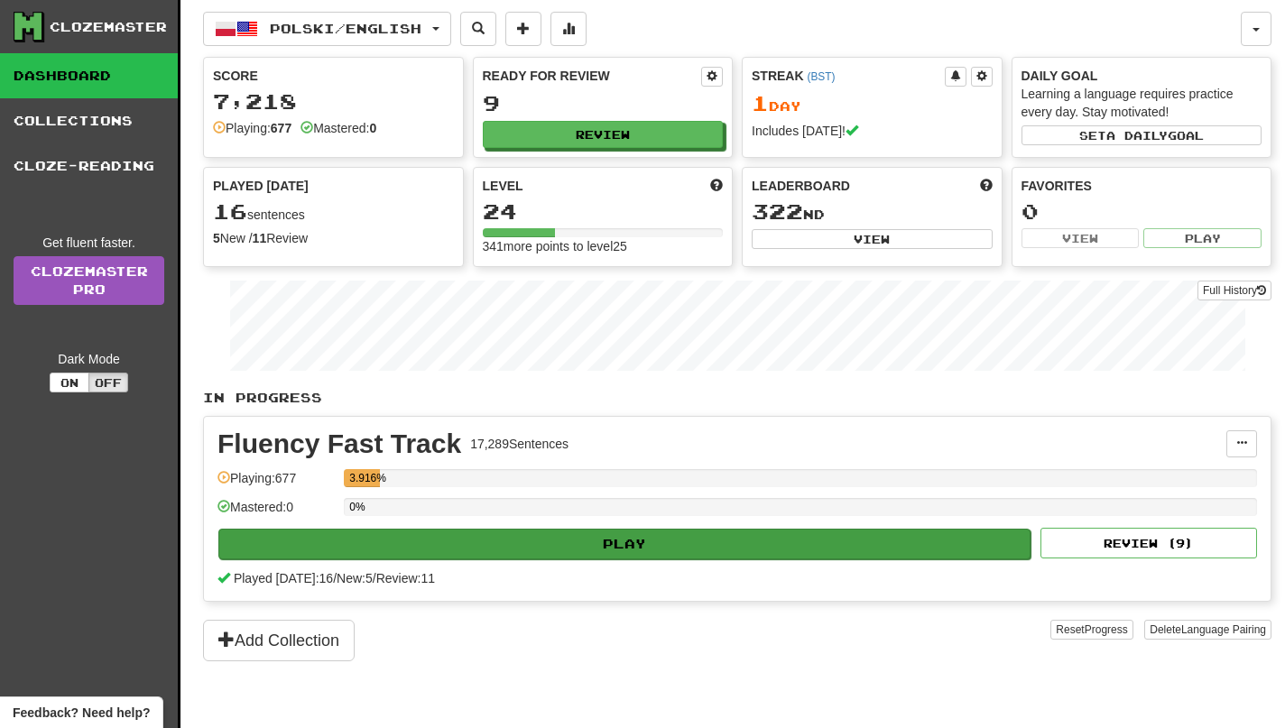
click at [759, 551] on button "Play" at bounding box center [624, 544] width 812 height 31
select select "**"
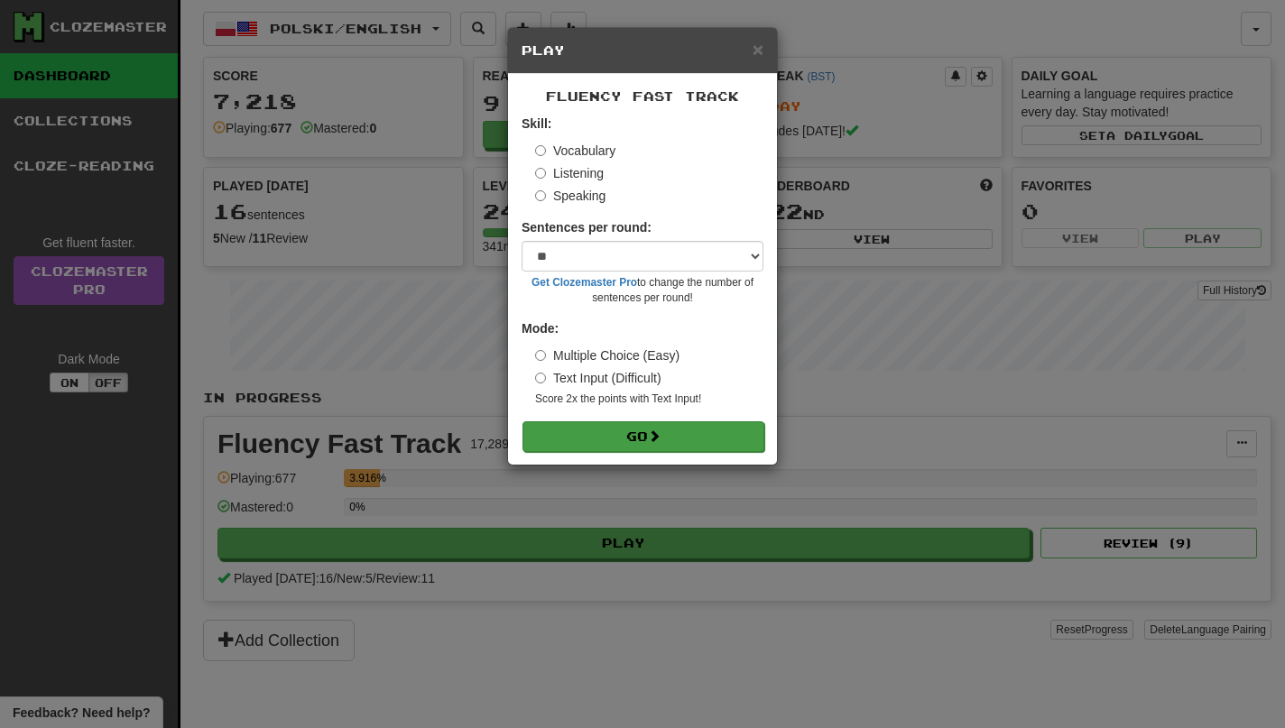
click at [681, 434] on button "Go" at bounding box center [643, 436] width 242 height 31
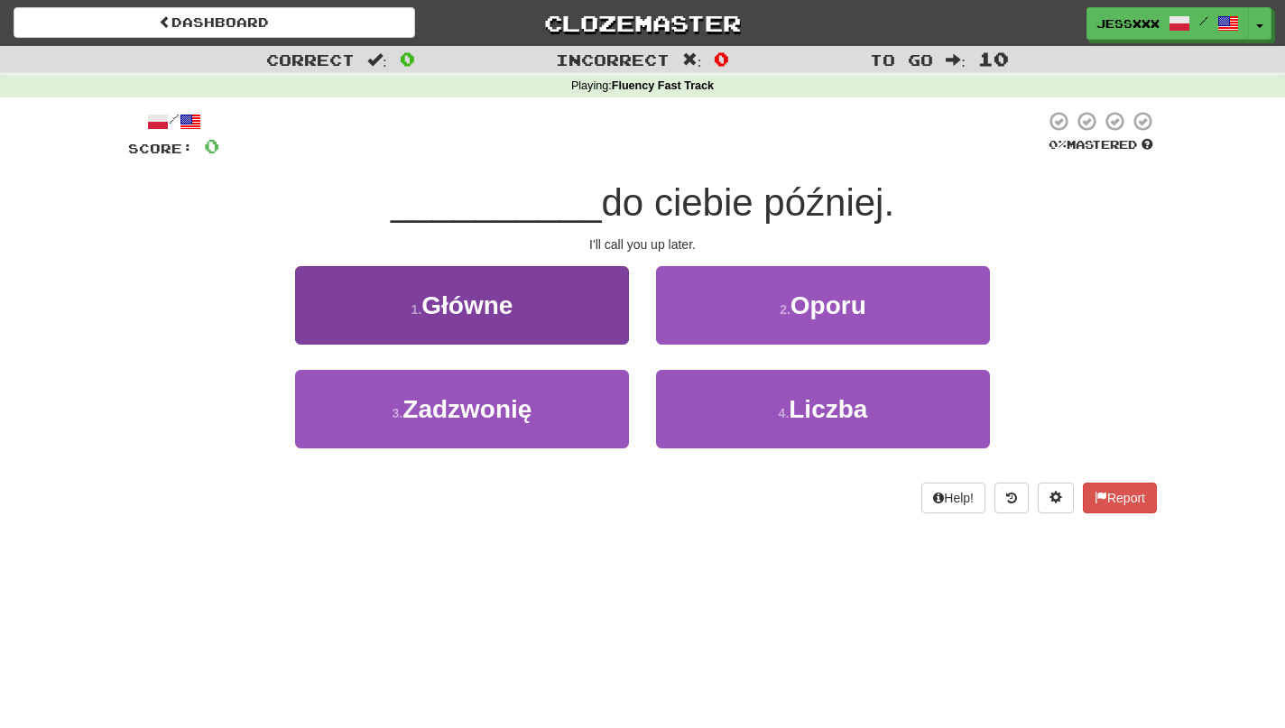
click at [558, 290] on button "1 . [GEOGRAPHIC_DATA]" at bounding box center [462, 305] width 334 height 78
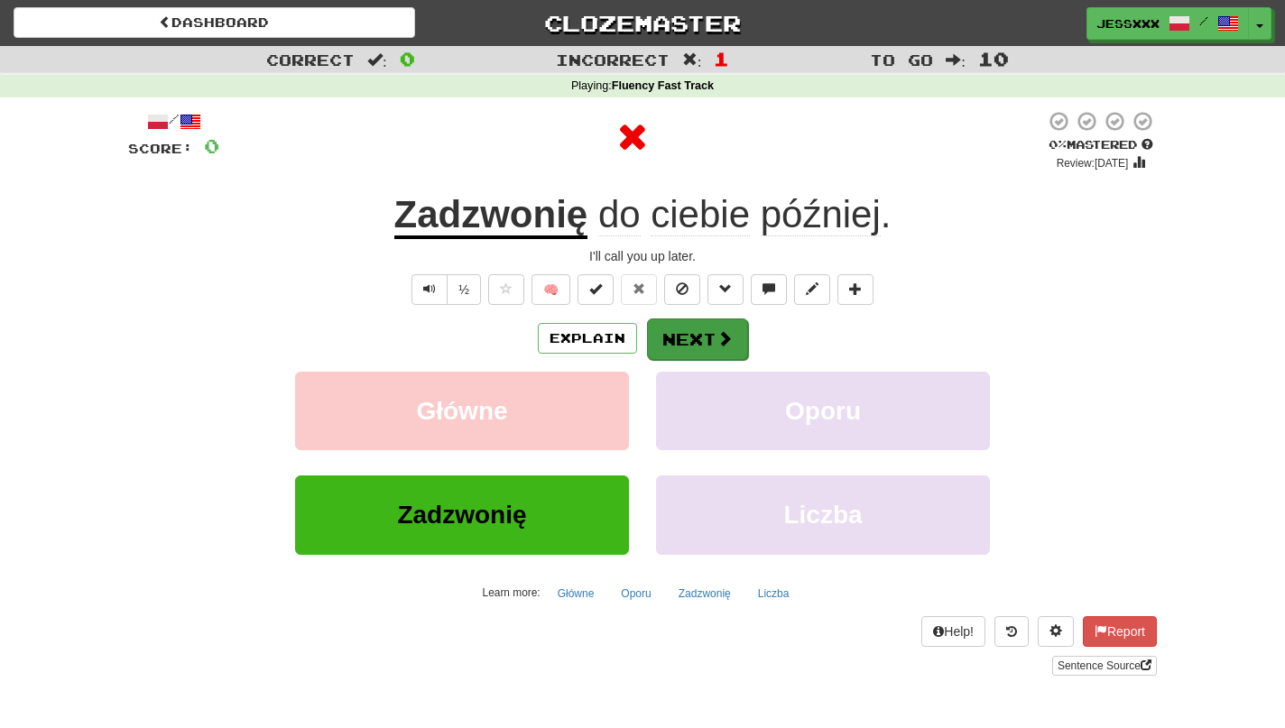
click at [664, 357] on button "Next" at bounding box center [697, 339] width 101 height 42
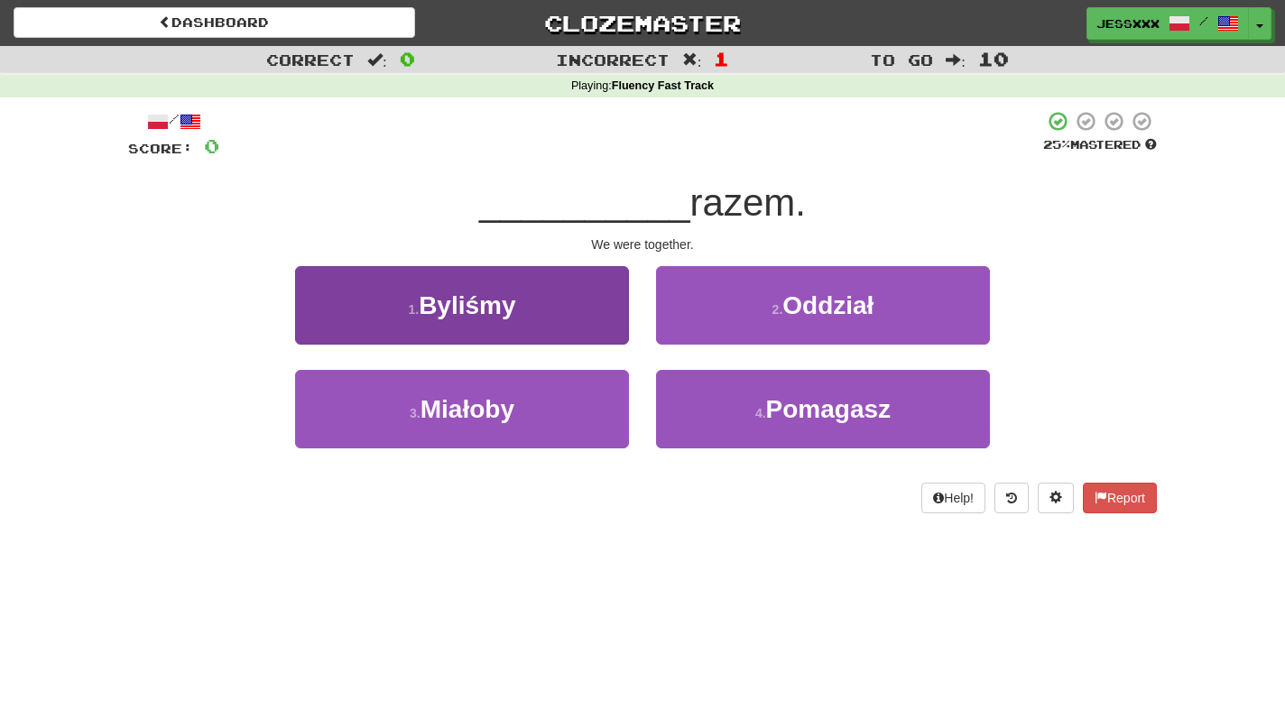
click at [580, 341] on button "1 . Byliśmy" at bounding box center [462, 305] width 334 height 78
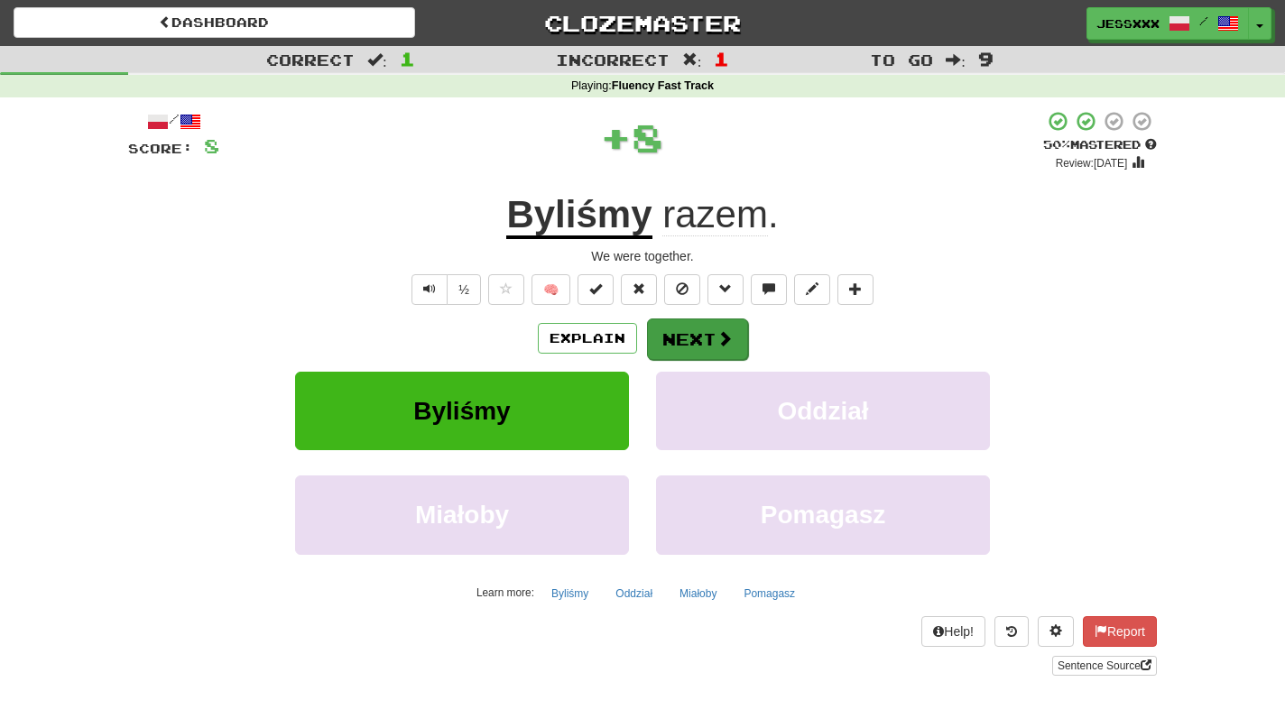
click at [672, 337] on button "Next" at bounding box center [697, 339] width 101 height 42
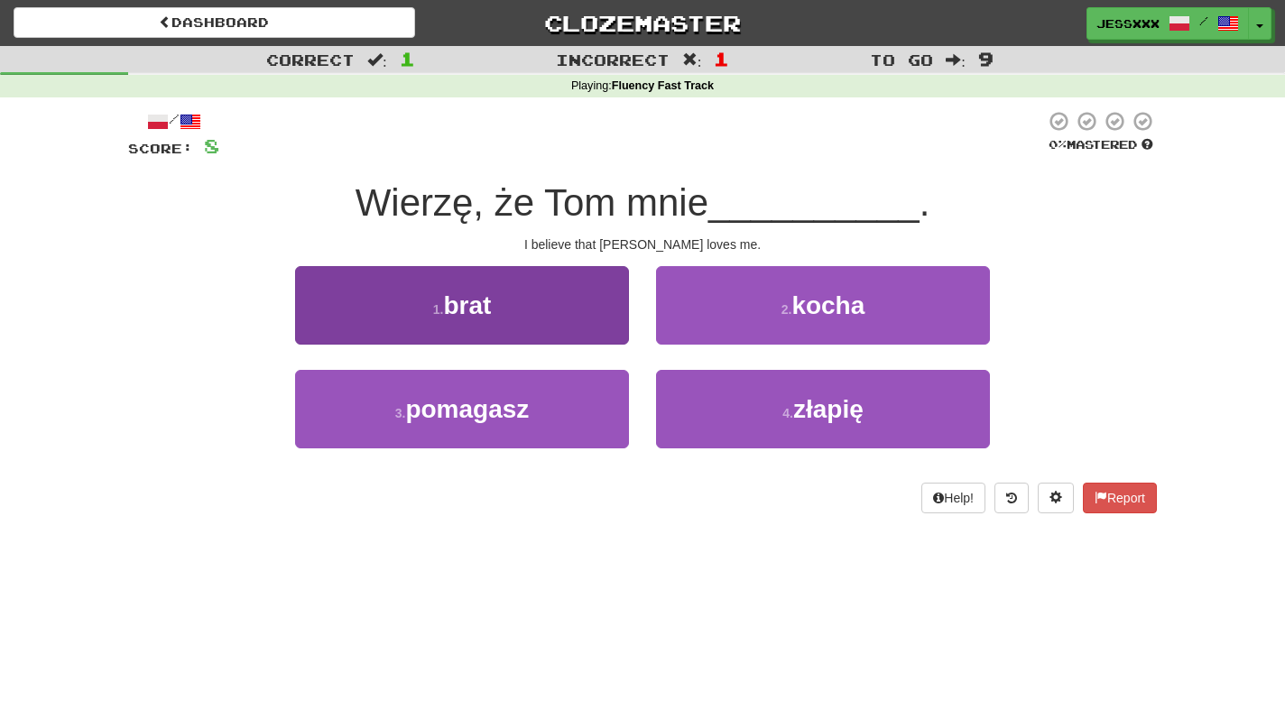
click at [580, 326] on button "1 . brat" at bounding box center [462, 305] width 334 height 78
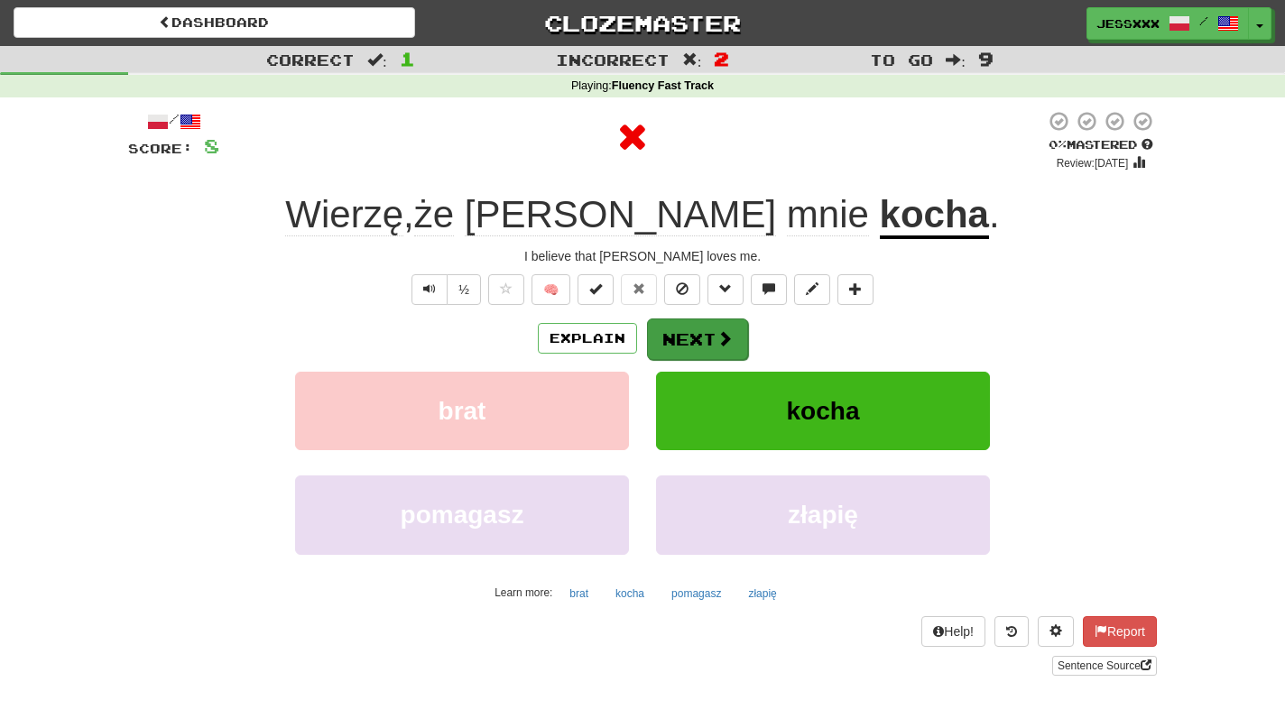
click at [700, 323] on button "Next" at bounding box center [697, 339] width 101 height 42
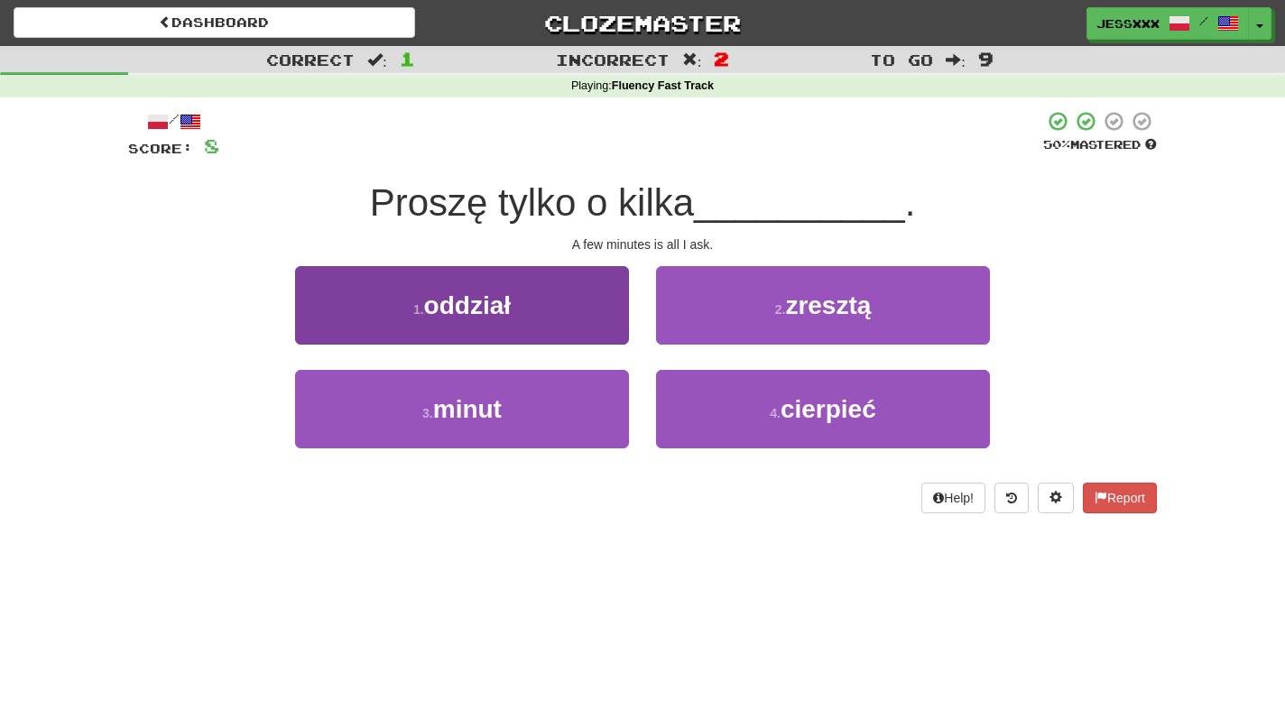
click at [575, 324] on button "1 . oddział" at bounding box center [462, 305] width 334 height 78
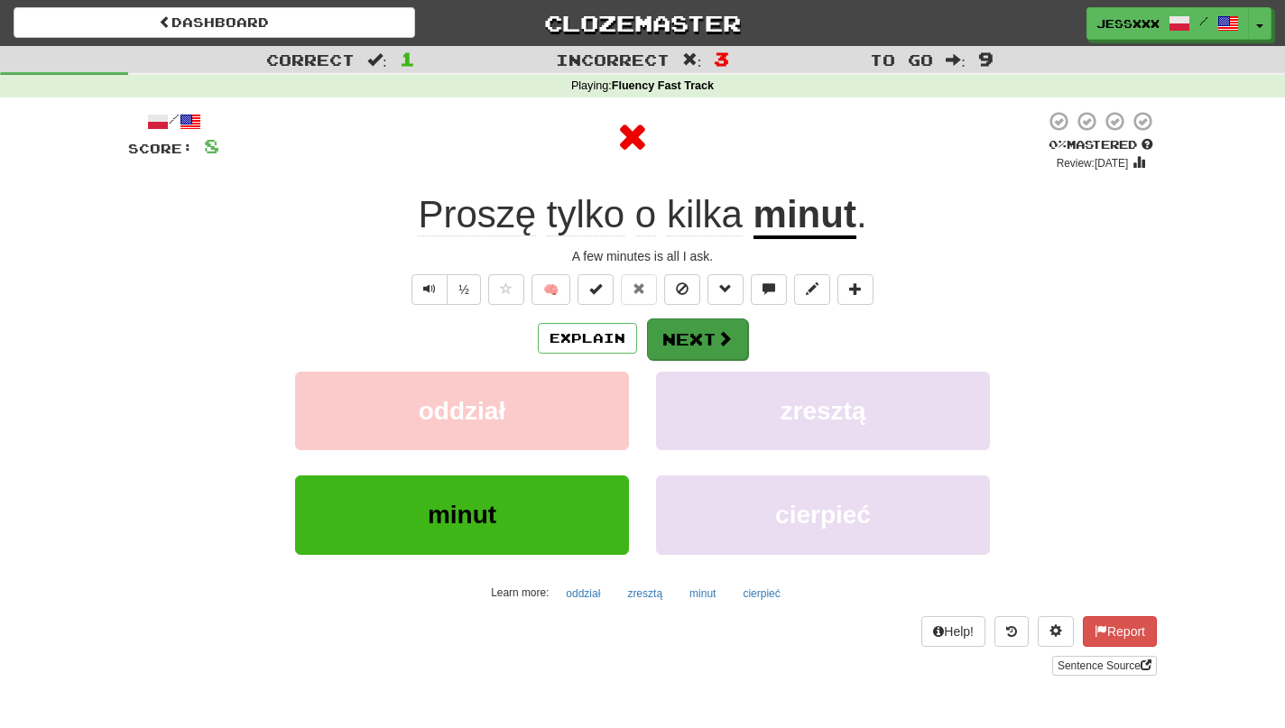
click at [718, 325] on button "Next" at bounding box center [697, 339] width 101 height 42
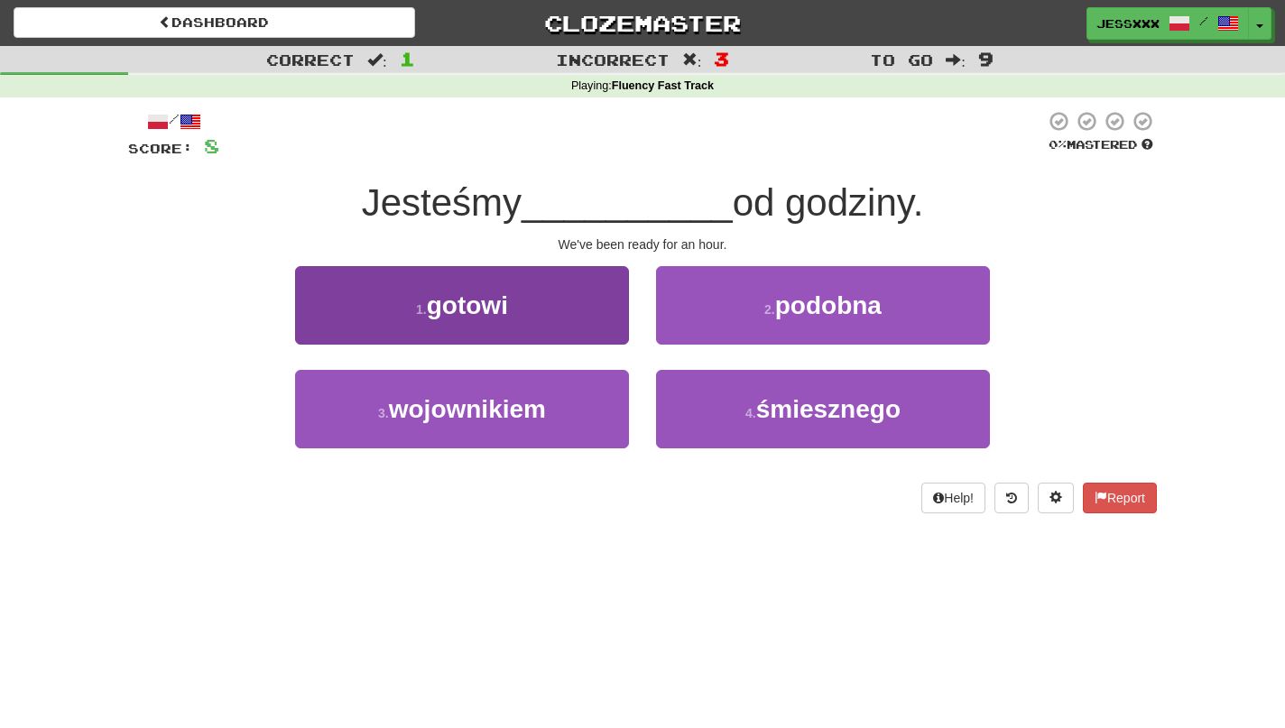
click at [577, 326] on button "1 . gotowi" at bounding box center [462, 305] width 334 height 78
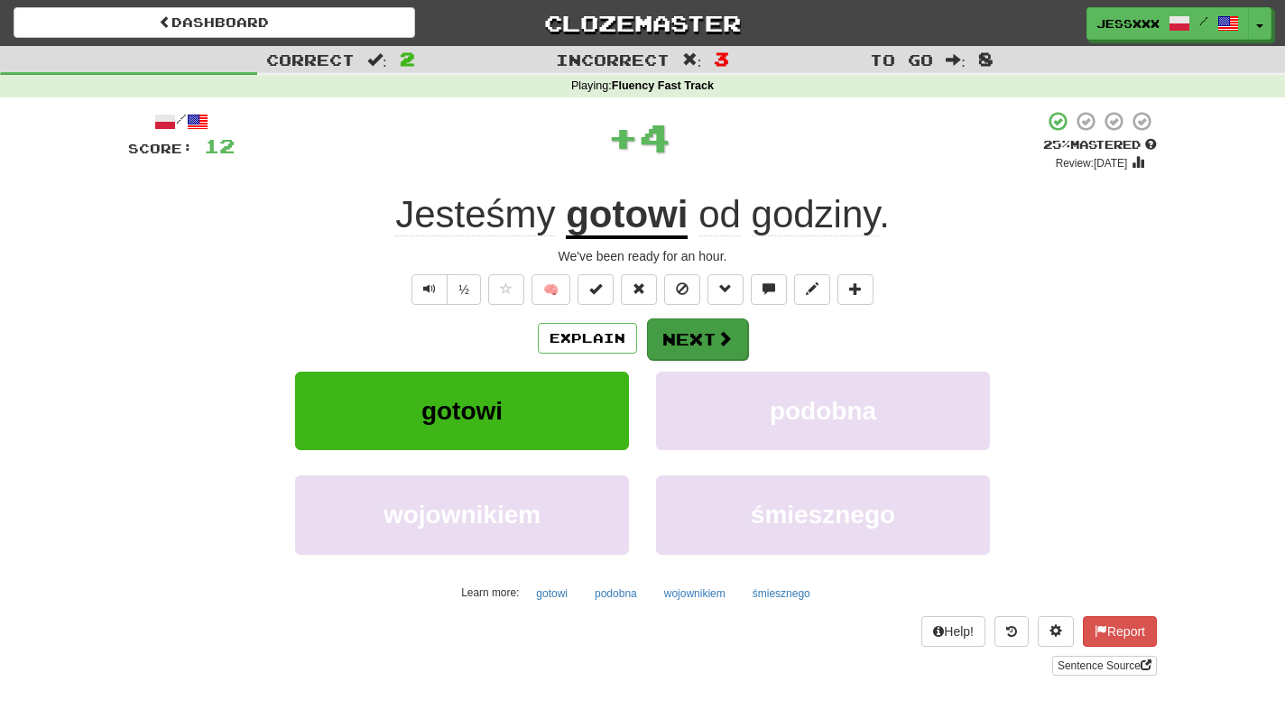
click at [709, 326] on button "Next" at bounding box center [697, 339] width 101 height 42
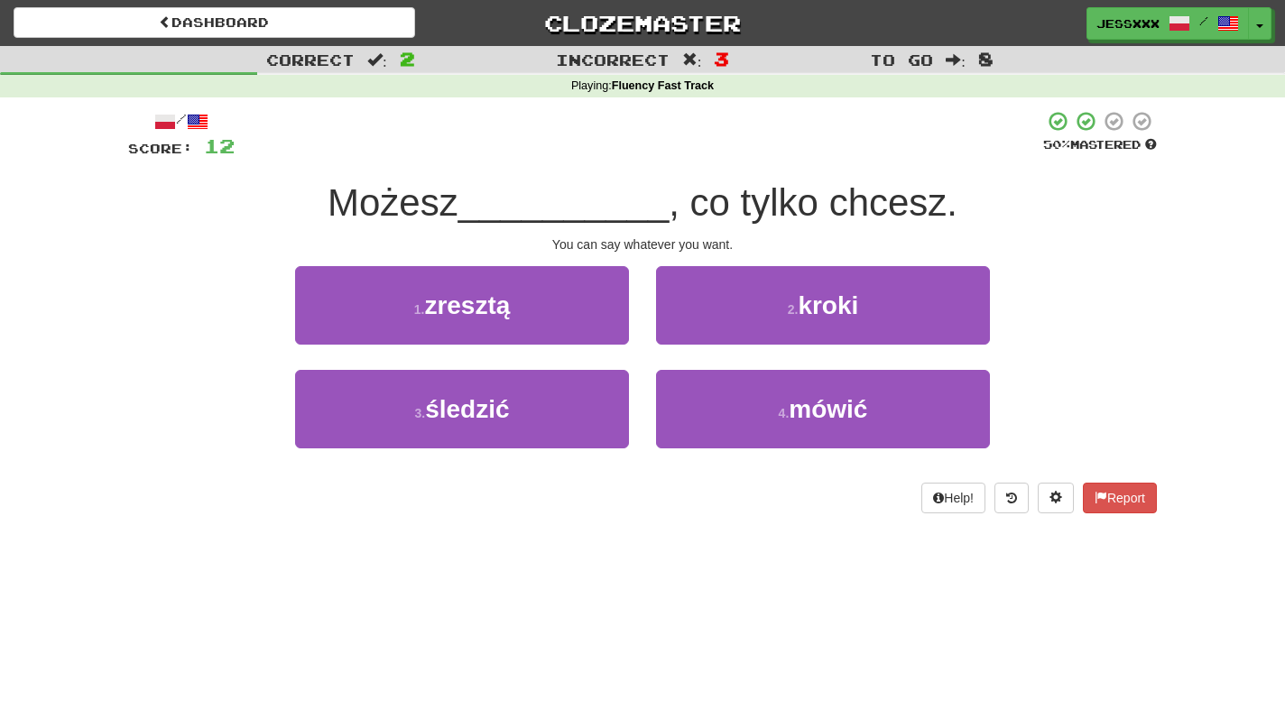
click at [522, 344] on div "1 . zresztą" at bounding box center [461, 318] width 361 height 104
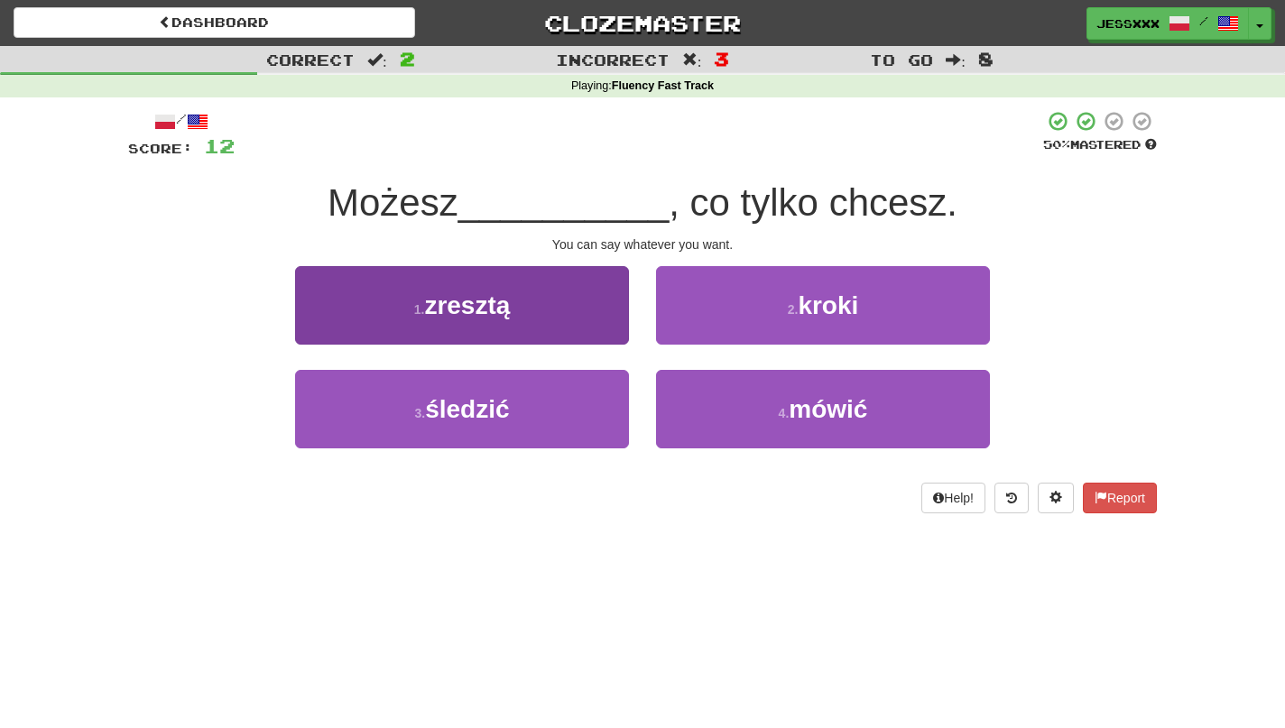
click at [567, 327] on button "1 . zresztą" at bounding box center [462, 305] width 334 height 78
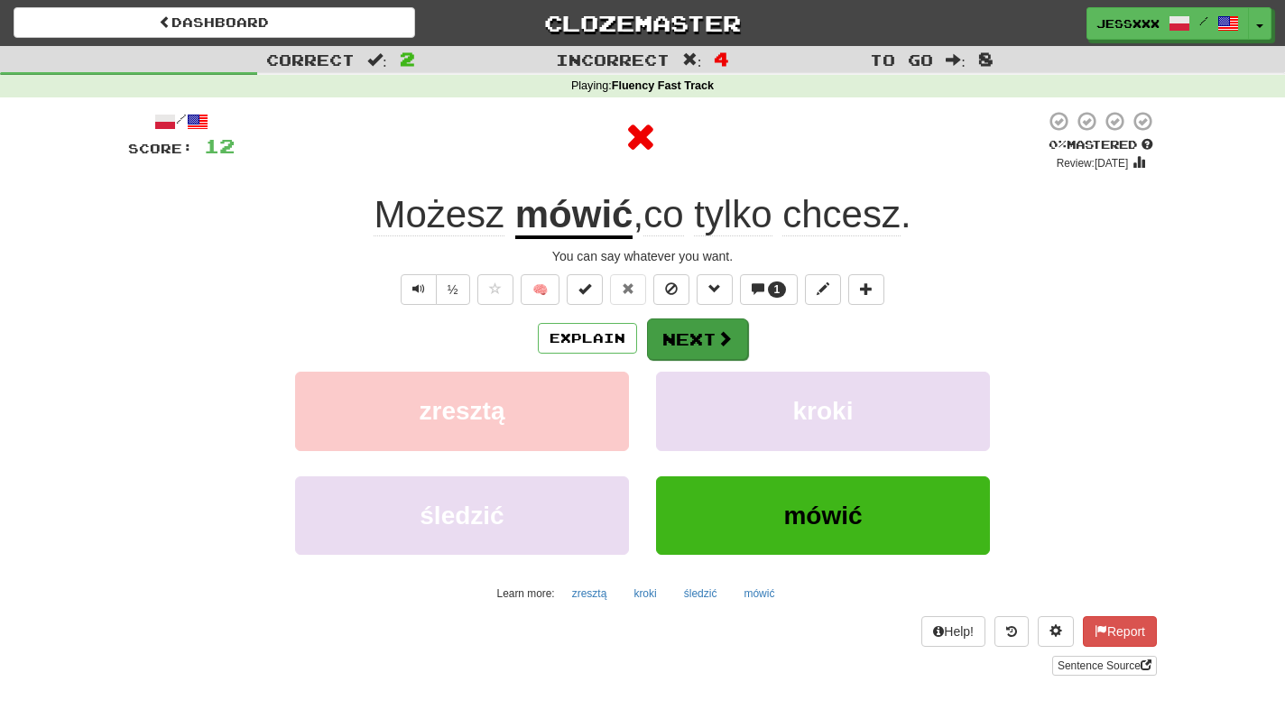
click at [681, 336] on button "Next" at bounding box center [697, 339] width 101 height 42
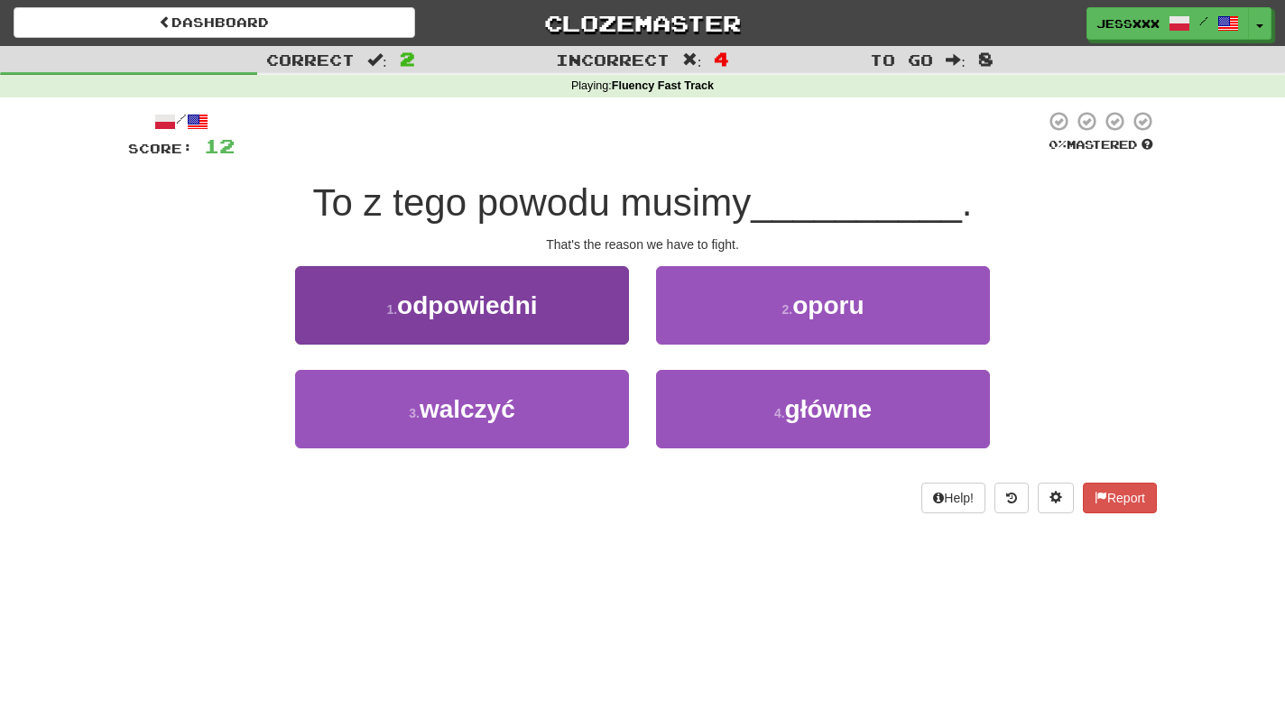
click at [581, 292] on button "1 . odpowiedni" at bounding box center [462, 305] width 334 height 78
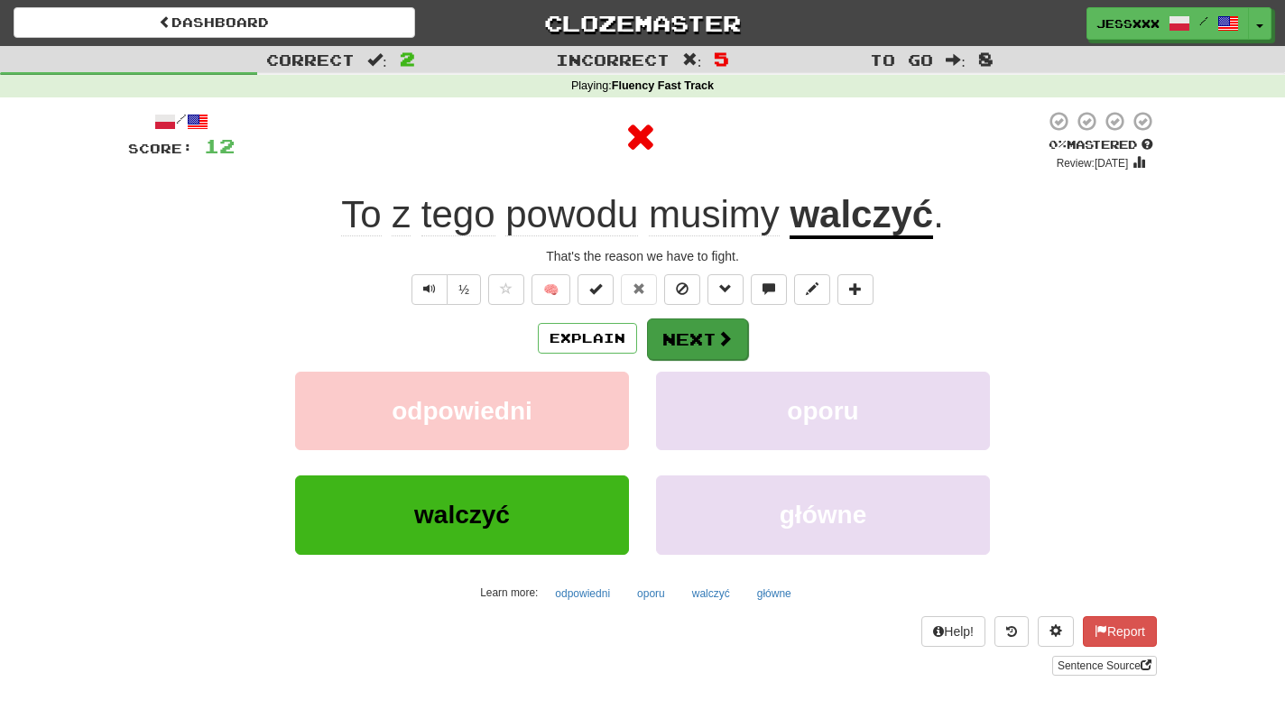
click at [679, 330] on button "Next" at bounding box center [697, 339] width 101 height 42
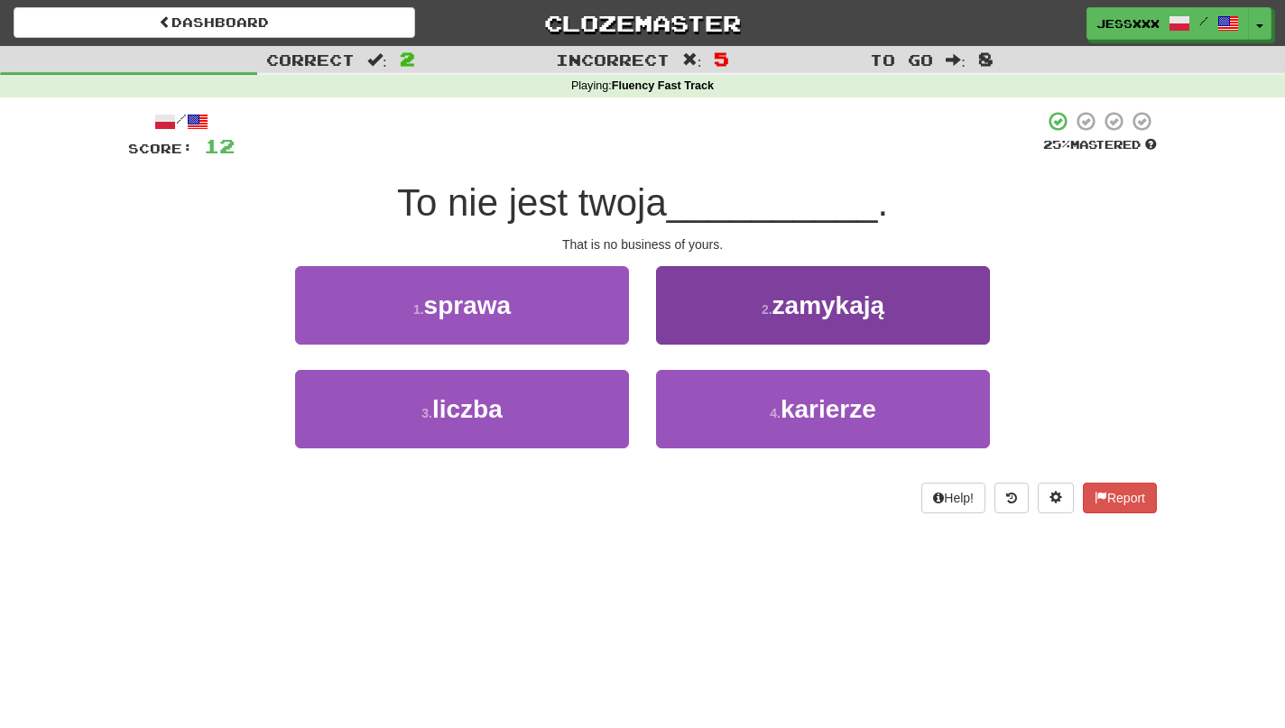
click at [697, 316] on button "2 . zamykają" at bounding box center [823, 305] width 334 height 78
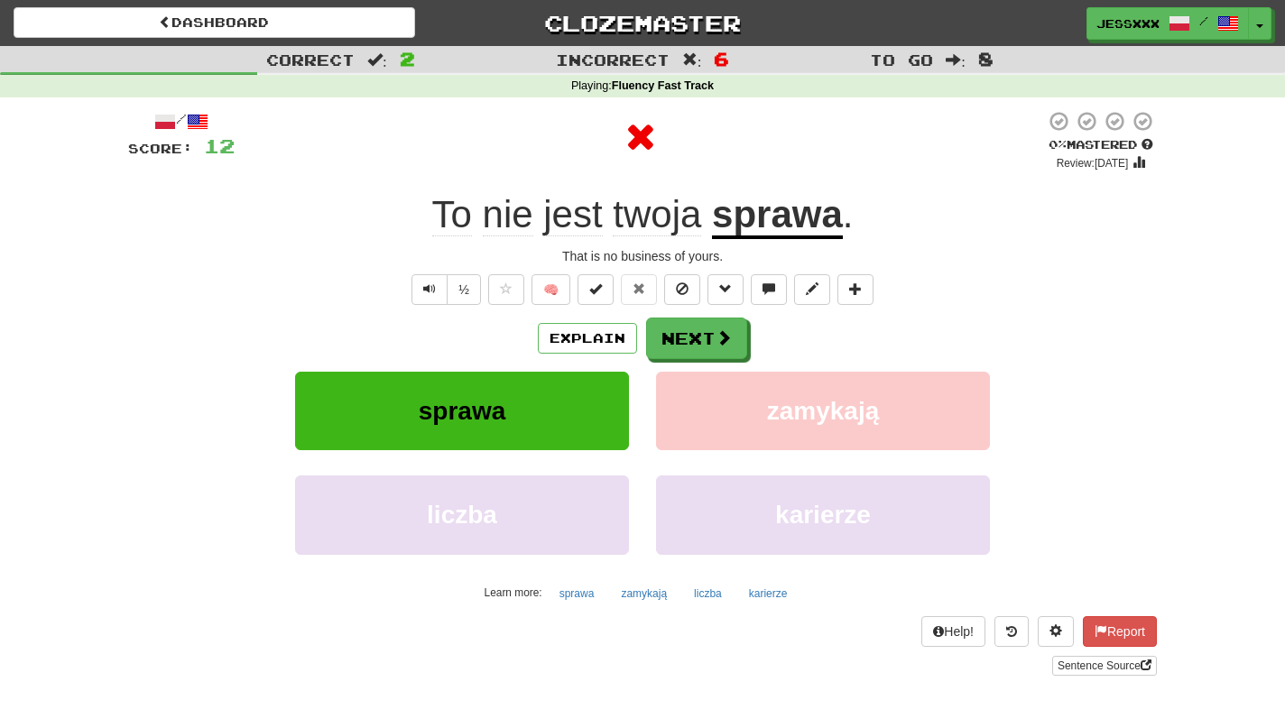
click at [697, 318] on button "Next" at bounding box center [696, 339] width 101 height 42
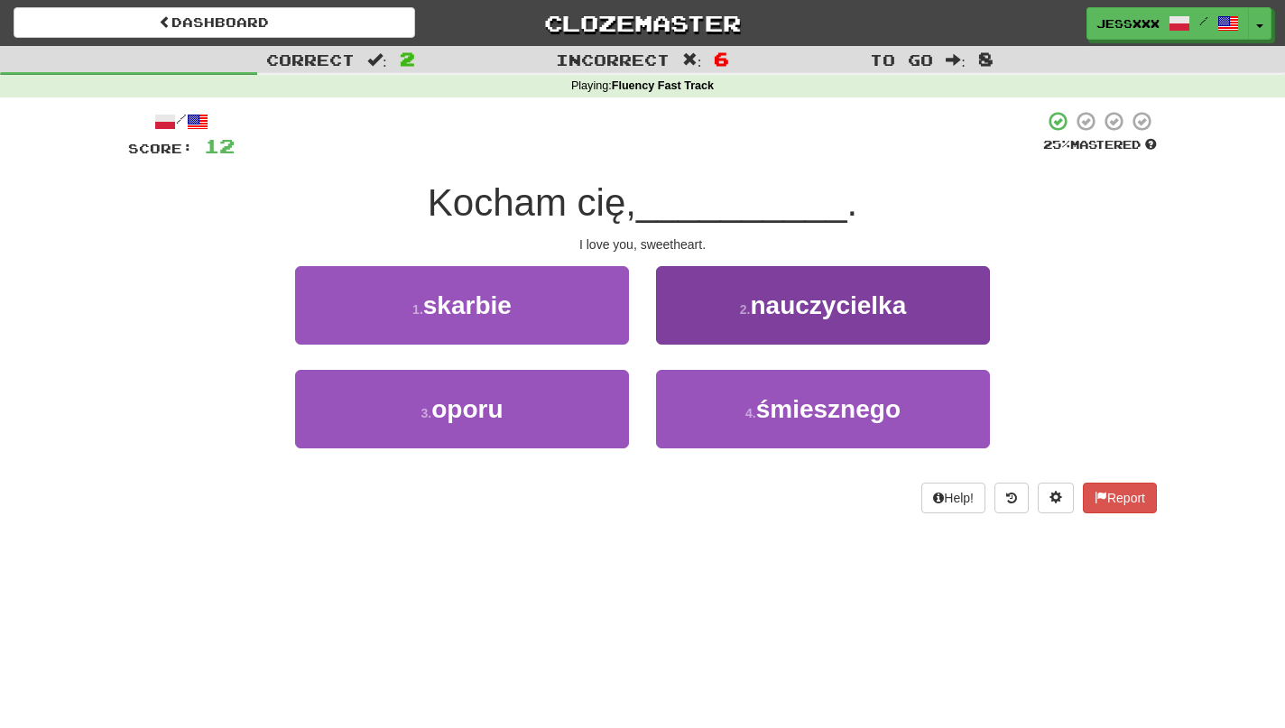
click at [697, 321] on button "2 . nauczycielka" at bounding box center [823, 305] width 334 height 78
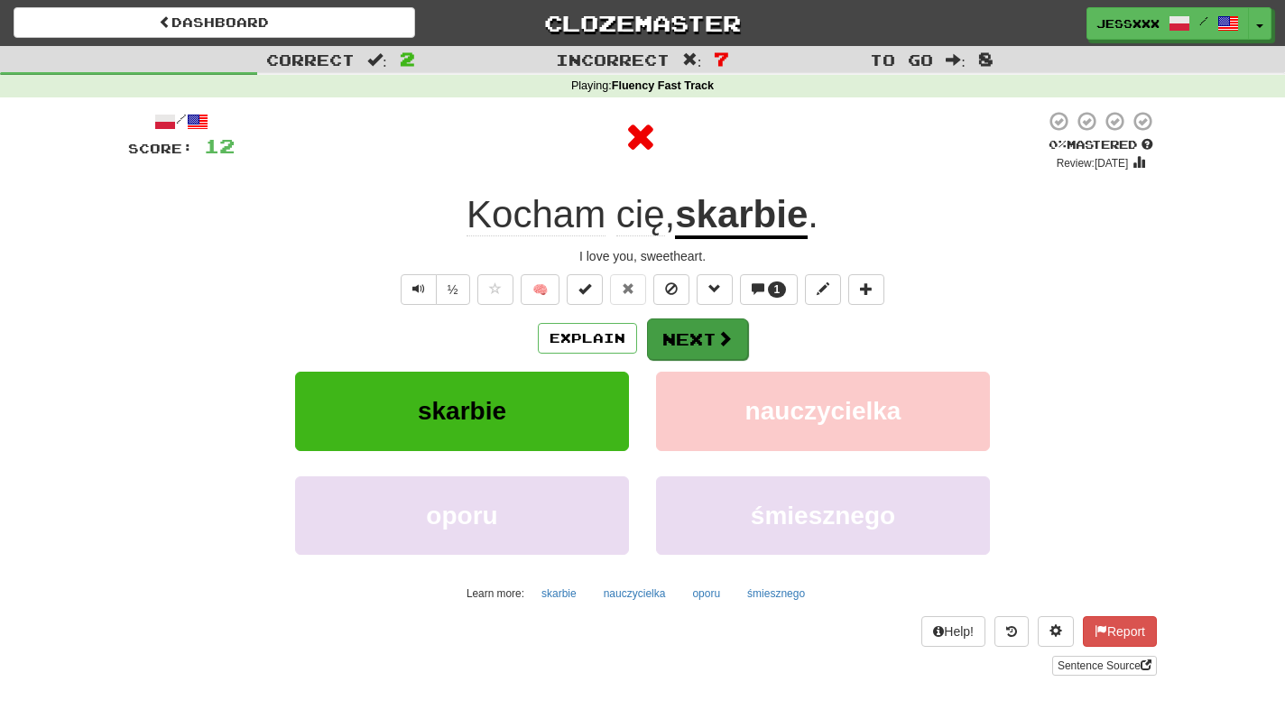
click at [697, 332] on button "Next" at bounding box center [697, 339] width 101 height 42
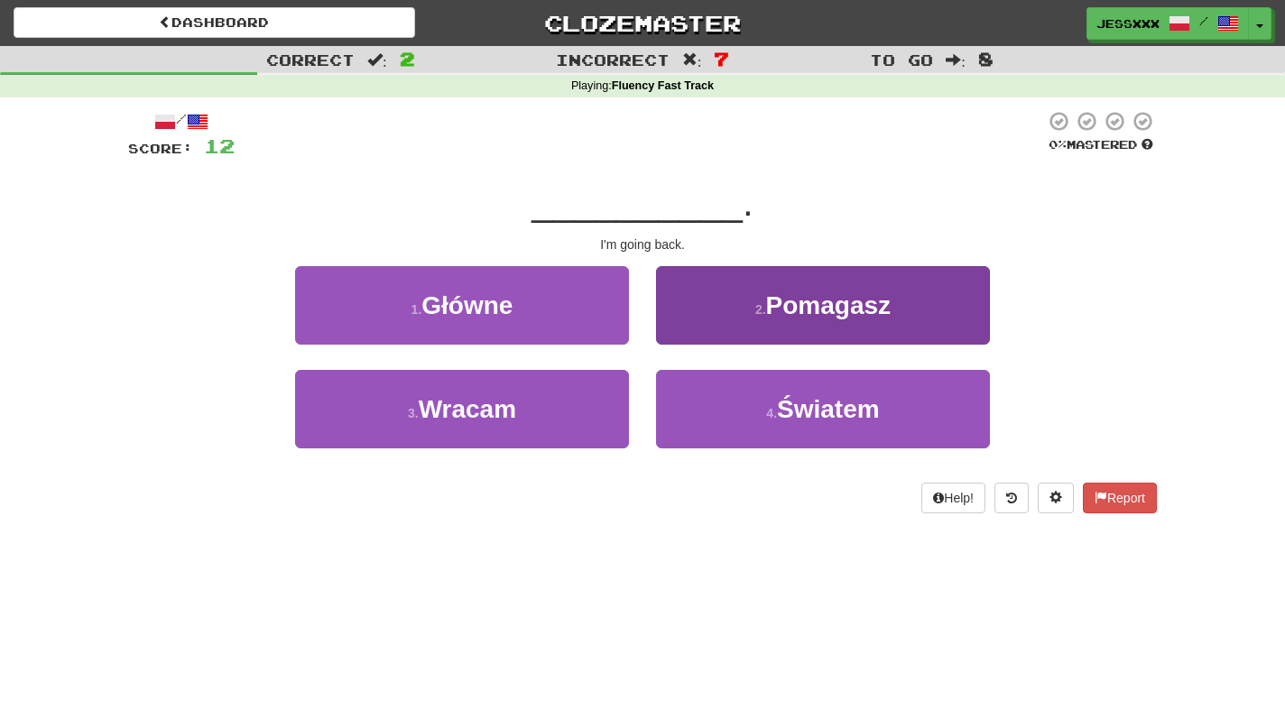
click at [697, 332] on button "2 . Pomagasz" at bounding box center [823, 305] width 334 height 78
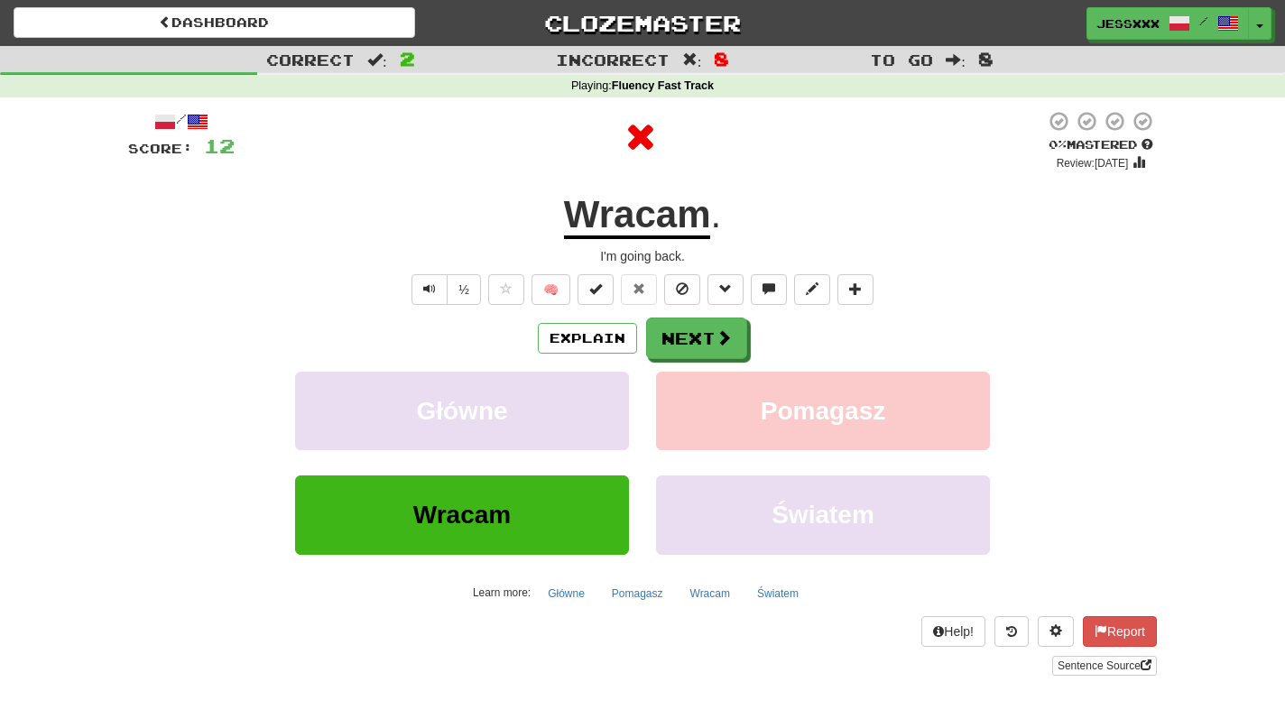
click at [697, 332] on button "Next" at bounding box center [696, 339] width 101 height 42
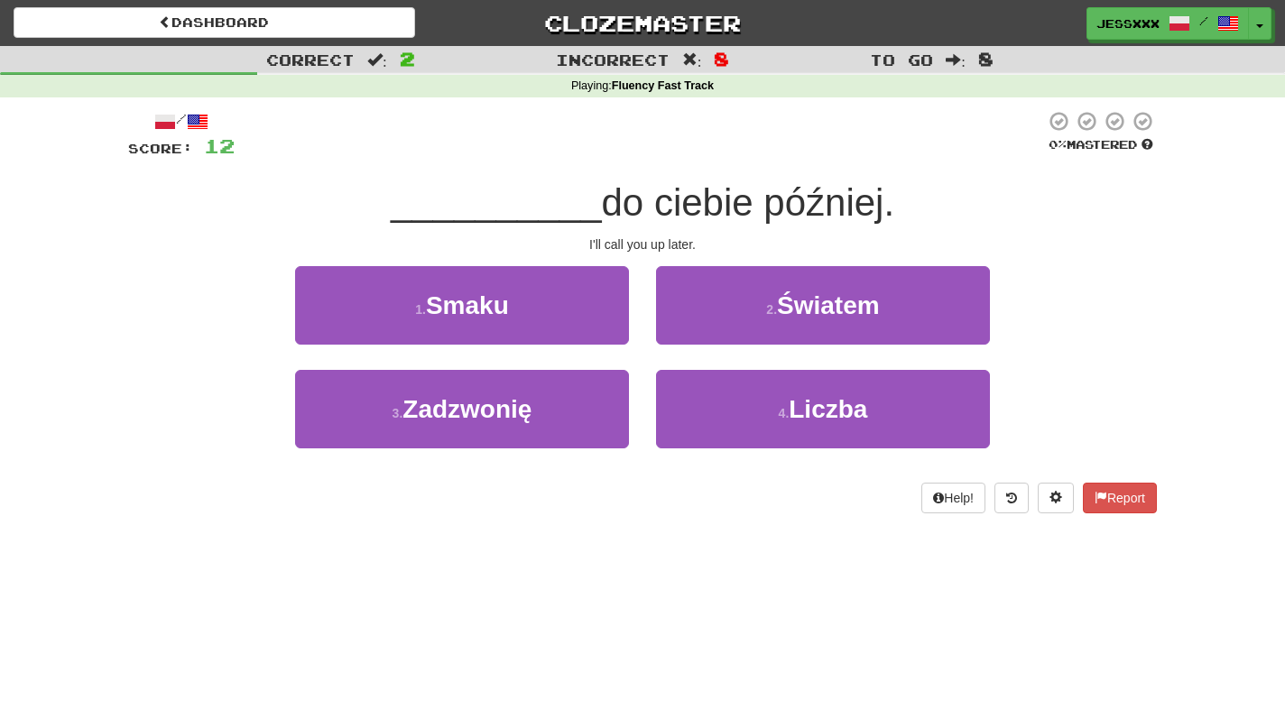
click at [697, 332] on button "2 . Światem" at bounding box center [823, 305] width 334 height 78
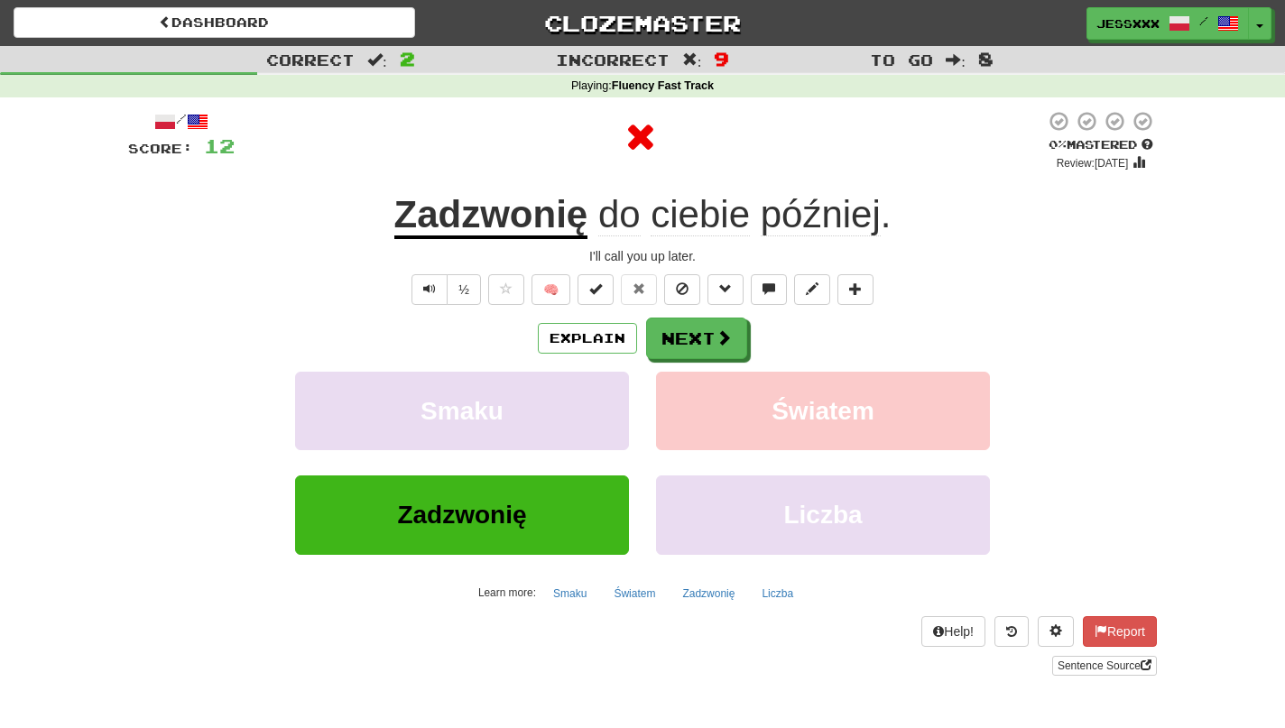
click at [697, 332] on button "Next" at bounding box center [696, 339] width 101 height 42
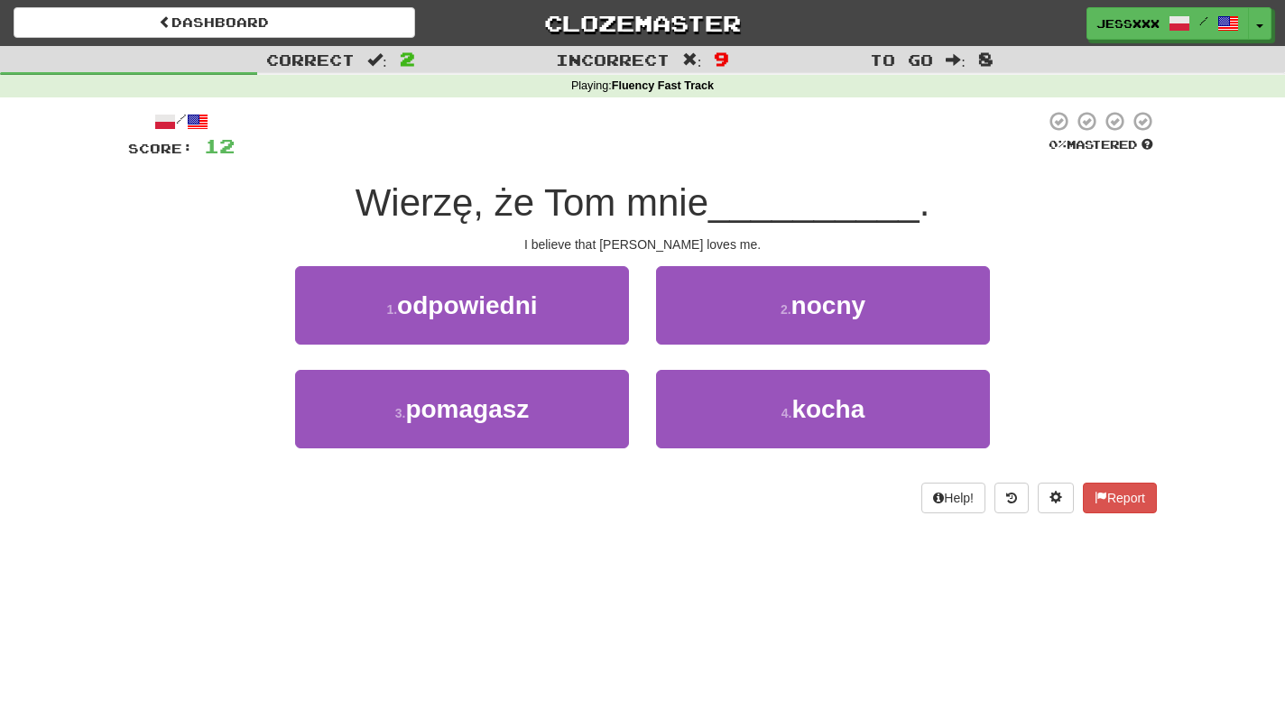
click at [697, 332] on button "2 . nocny" at bounding box center [823, 305] width 334 height 78
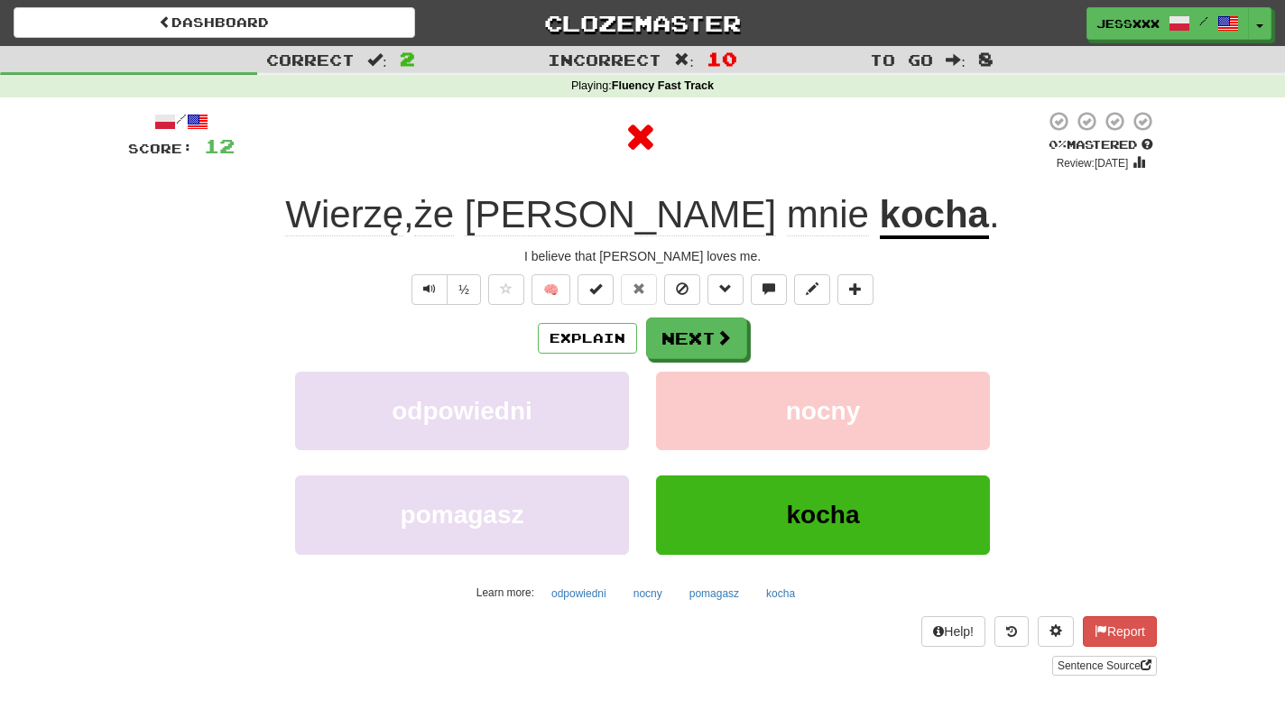
click at [697, 332] on button "Next" at bounding box center [696, 339] width 101 height 42
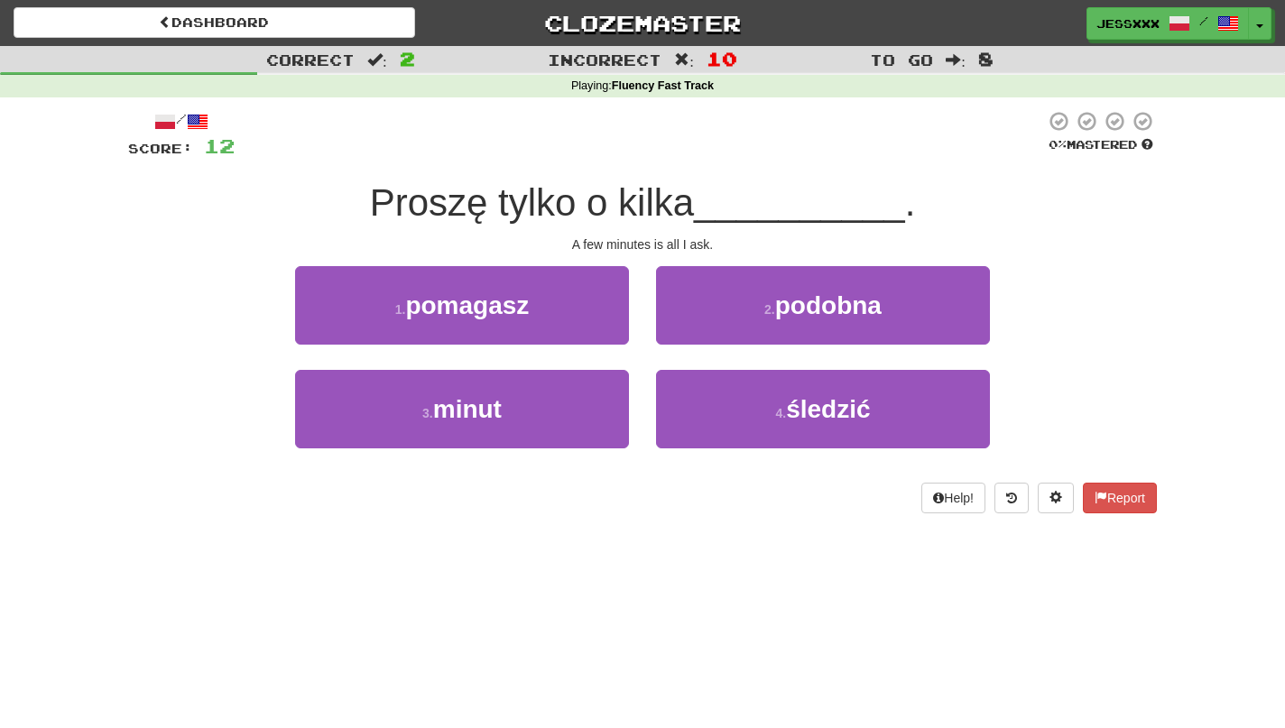
click at [697, 332] on button "2 . podobna" at bounding box center [823, 305] width 334 height 78
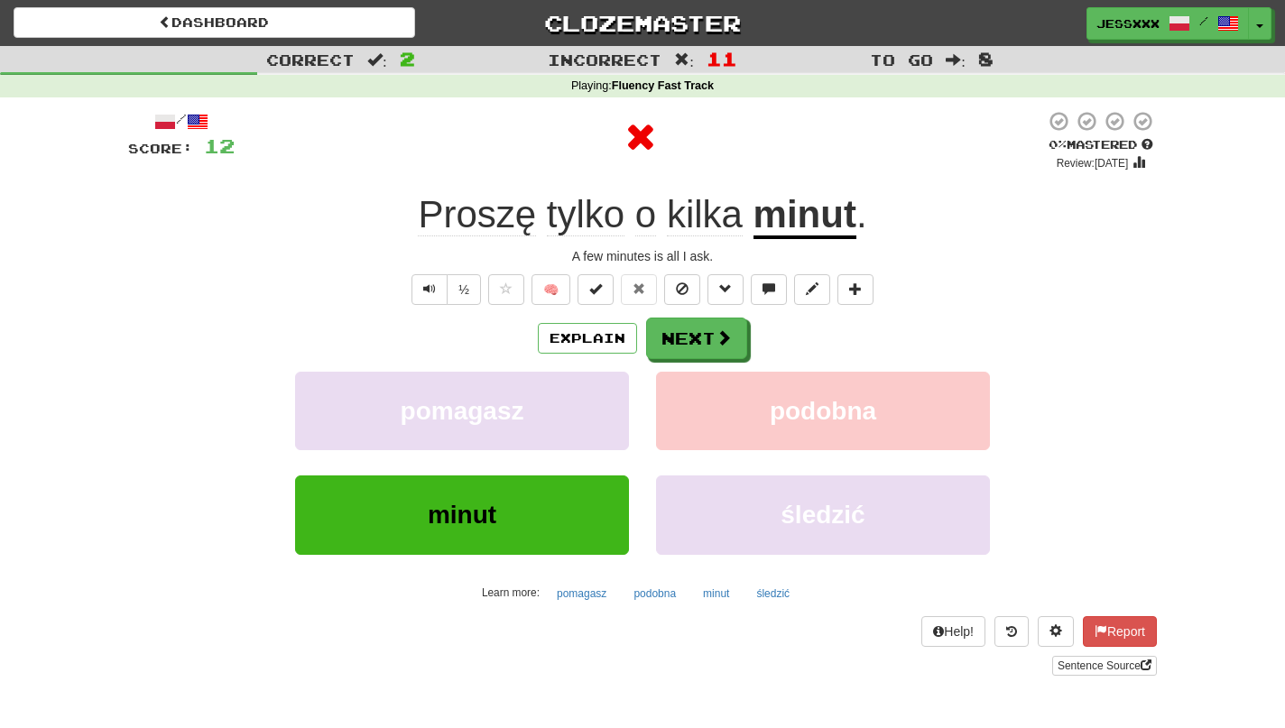
click at [697, 332] on button "Next" at bounding box center [696, 339] width 101 height 42
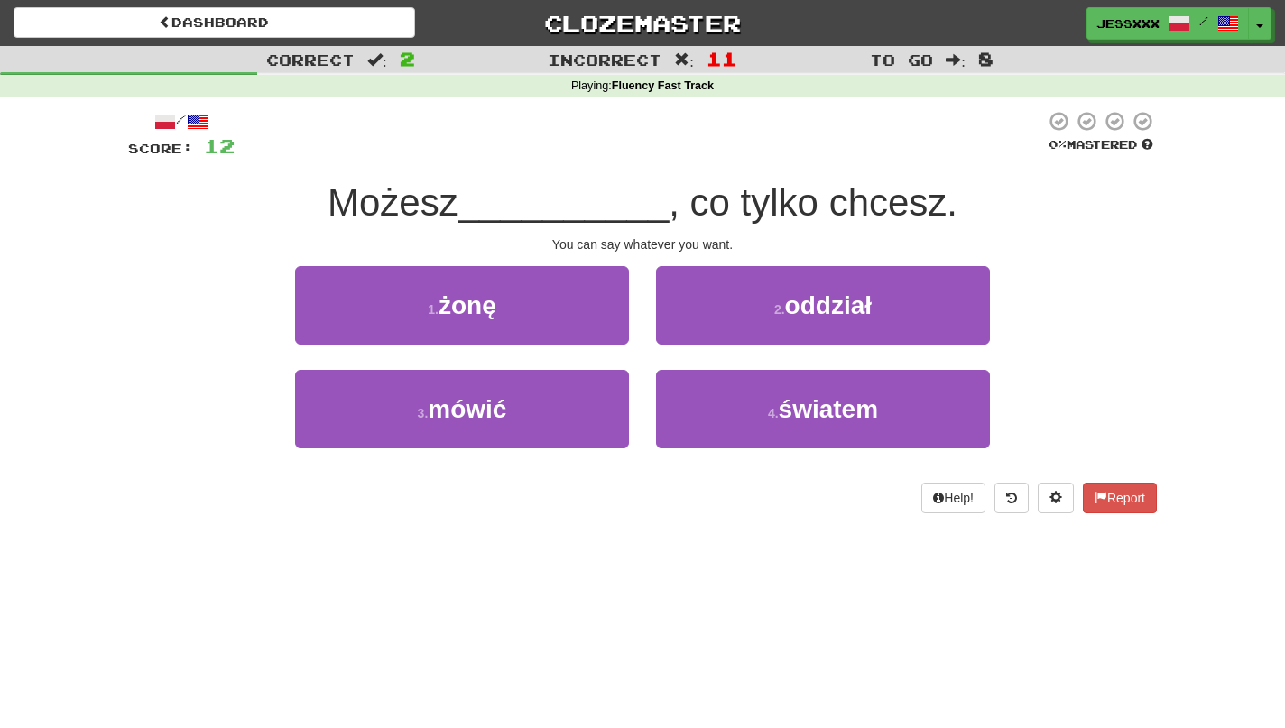
click at [697, 332] on button "2 . oddział" at bounding box center [823, 305] width 334 height 78
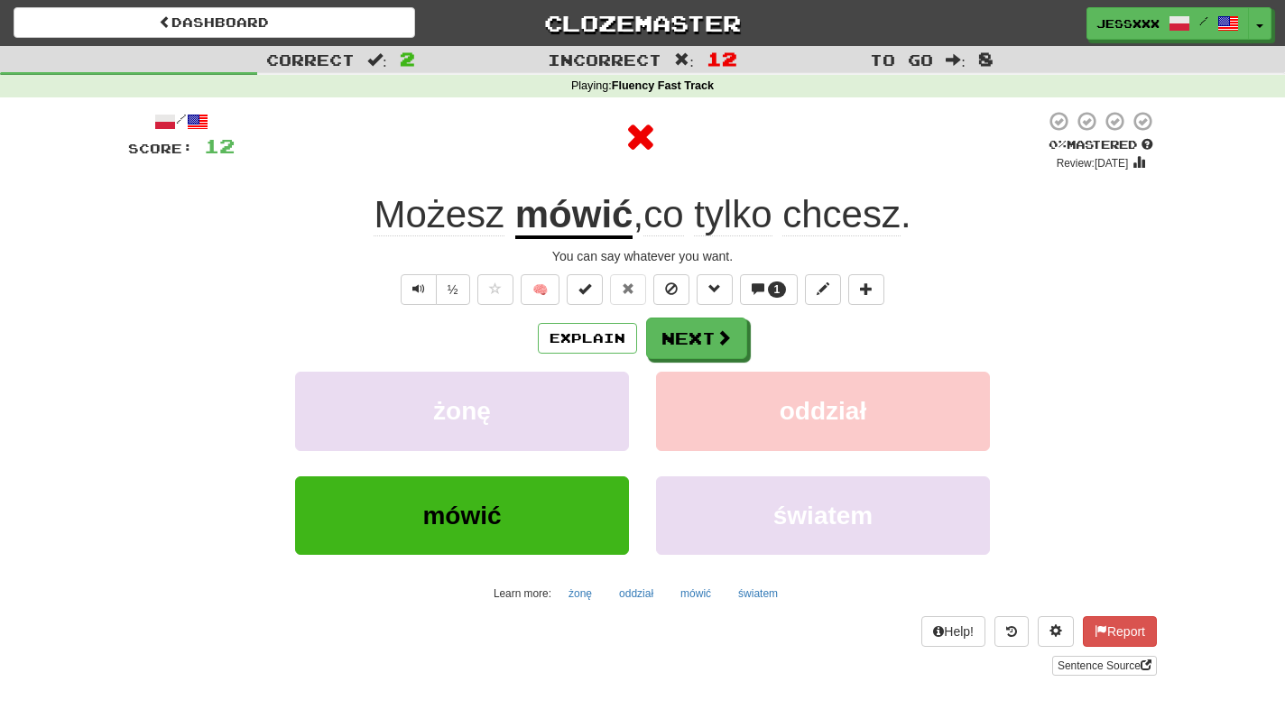
click at [697, 332] on button "Next" at bounding box center [696, 339] width 101 height 42
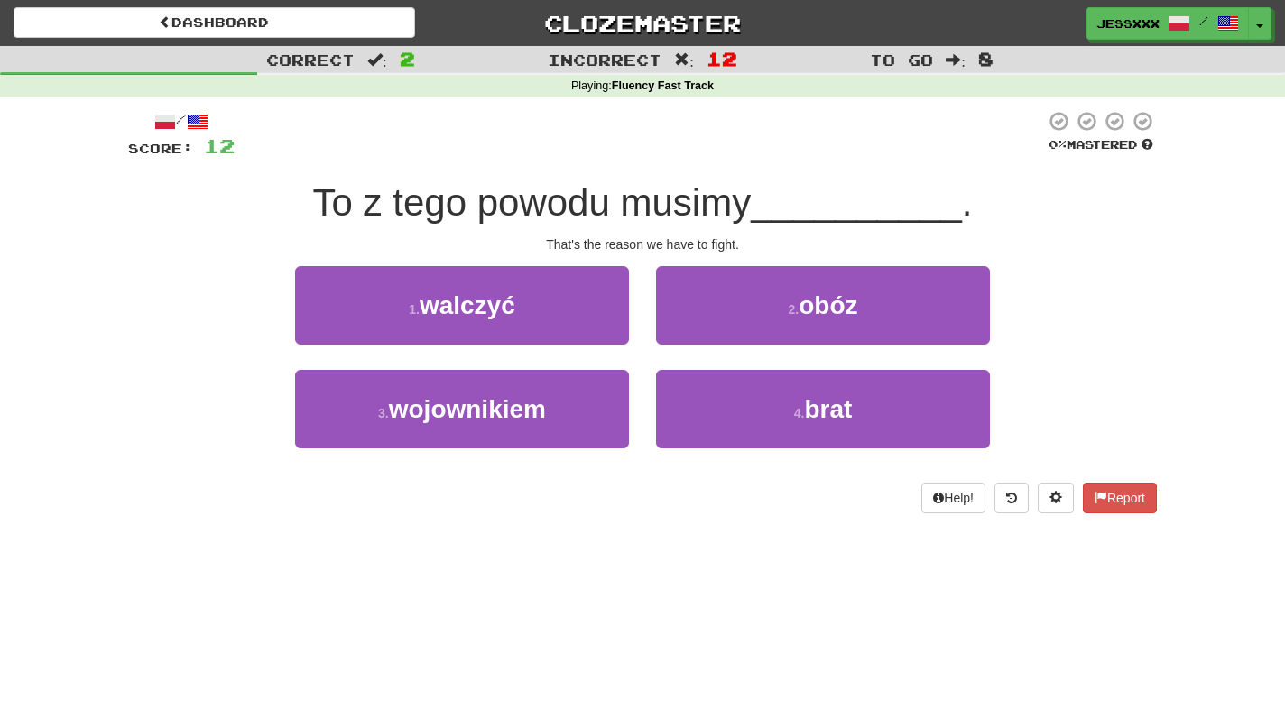
click at [697, 332] on button "2 . obóz" at bounding box center [823, 305] width 334 height 78
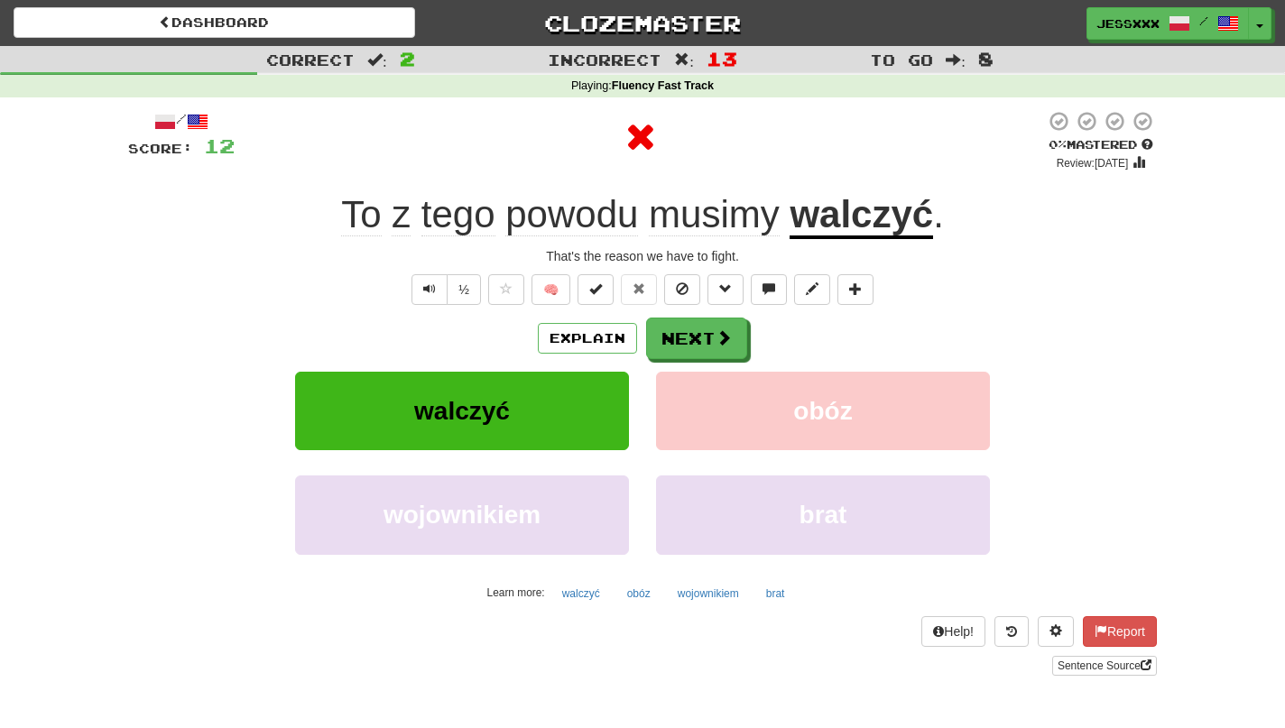
click at [697, 332] on button "Next" at bounding box center [696, 339] width 101 height 42
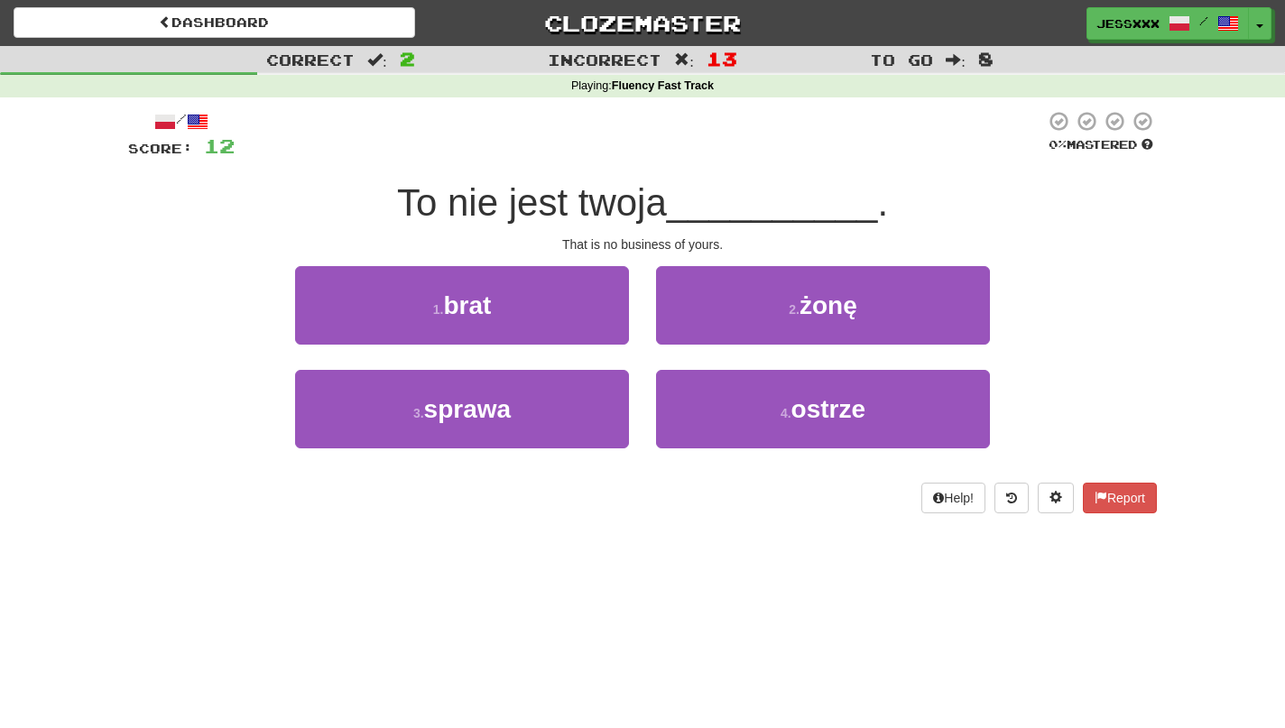
click at [697, 332] on button "2 . żonę" at bounding box center [823, 305] width 334 height 78
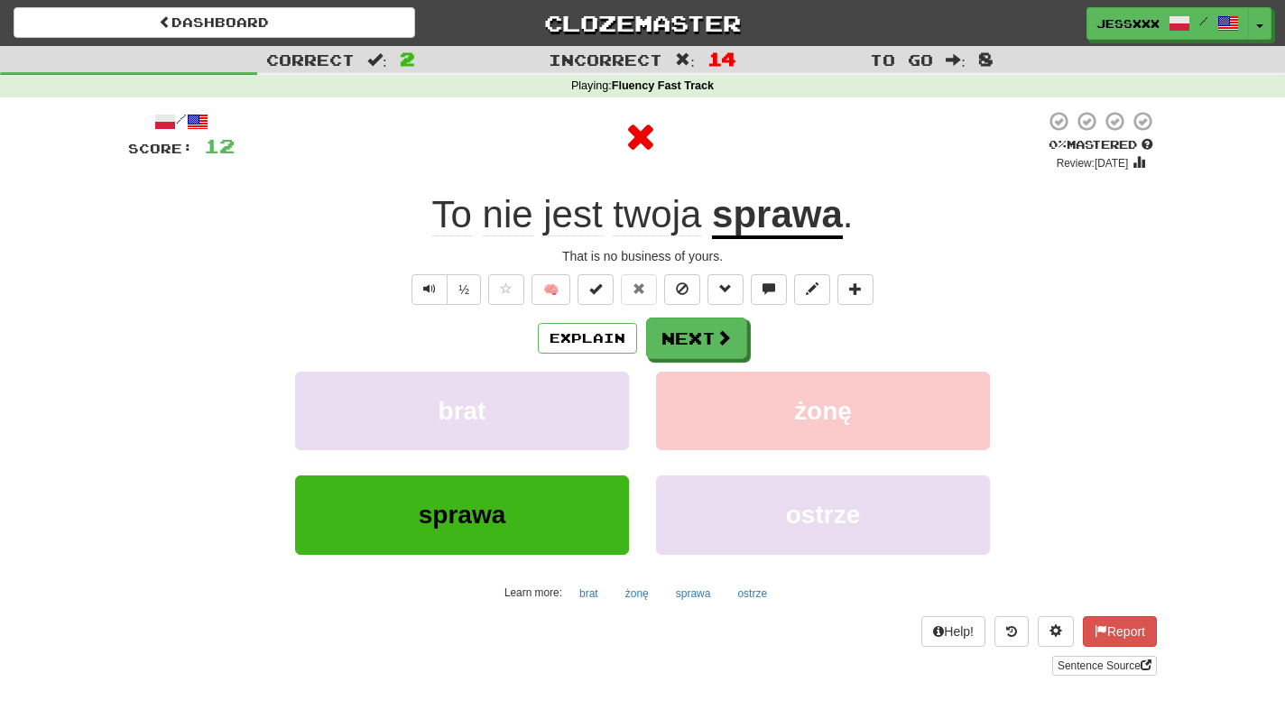
click at [697, 332] on button "Next" at bounding box center [696, 339] width 101 height 42
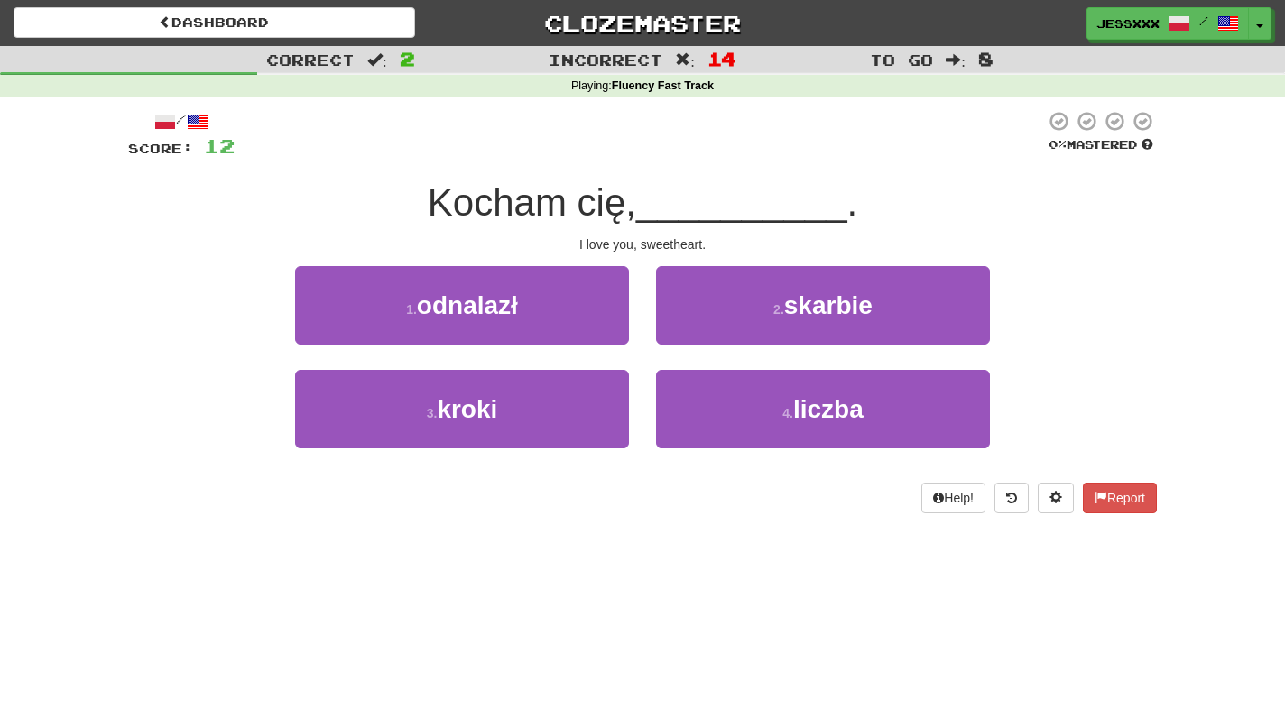
click at [697, 332] on button "2 . skarbie" at bounding box center [823, 305] width 334 height 78
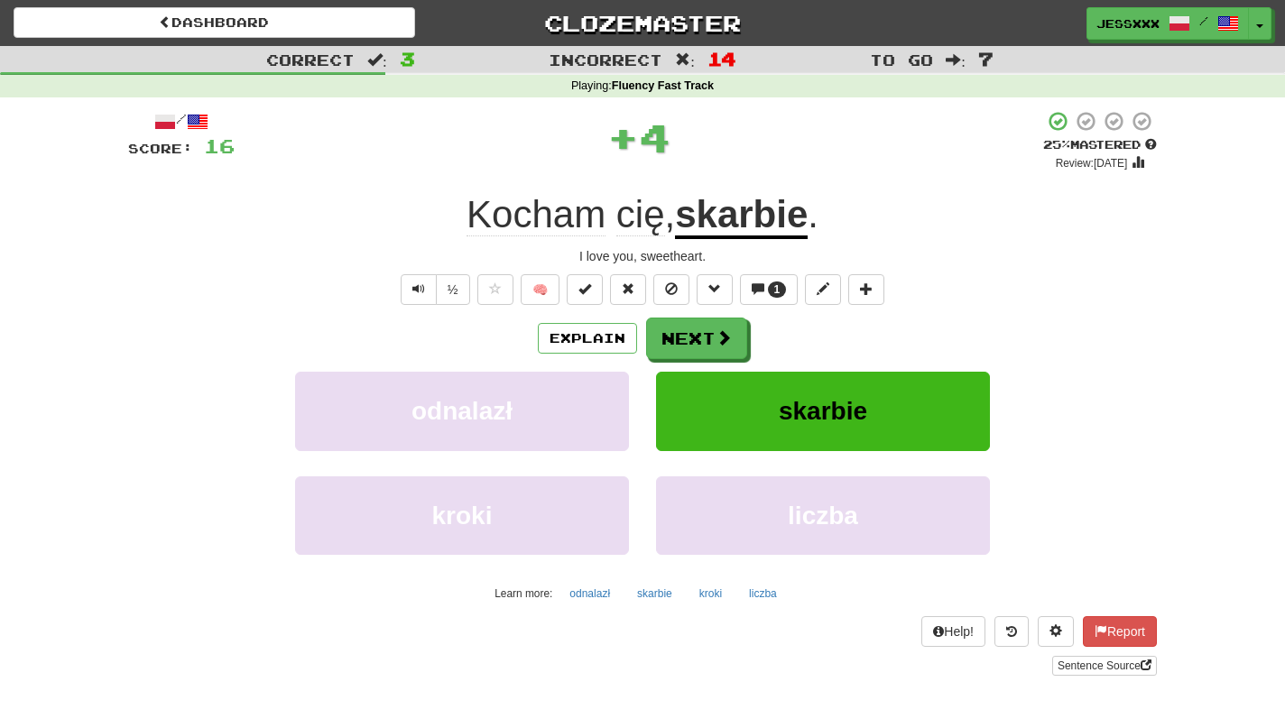
click at [697, 332] on button "Next" at bounding box center [696, 339] width 101 height 42
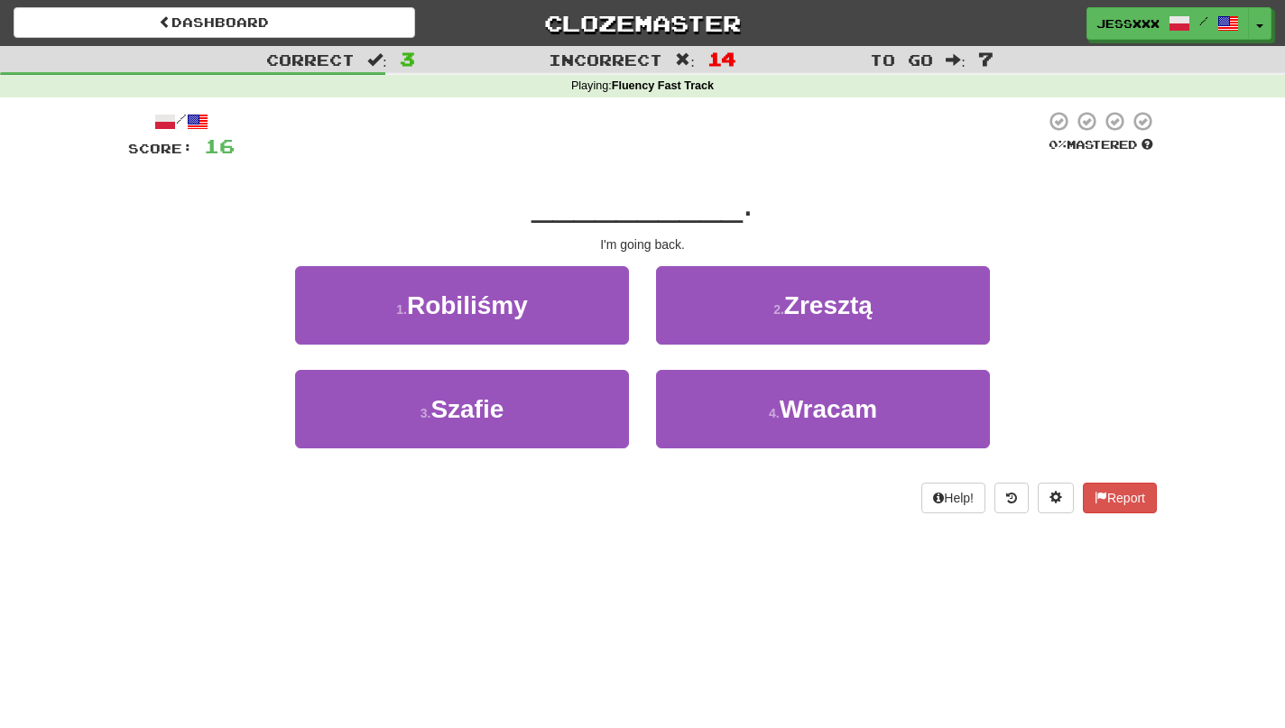
click at [697, 332] on button "2 . Zresztą" at bounding box center [823, 305] width 334 height 78
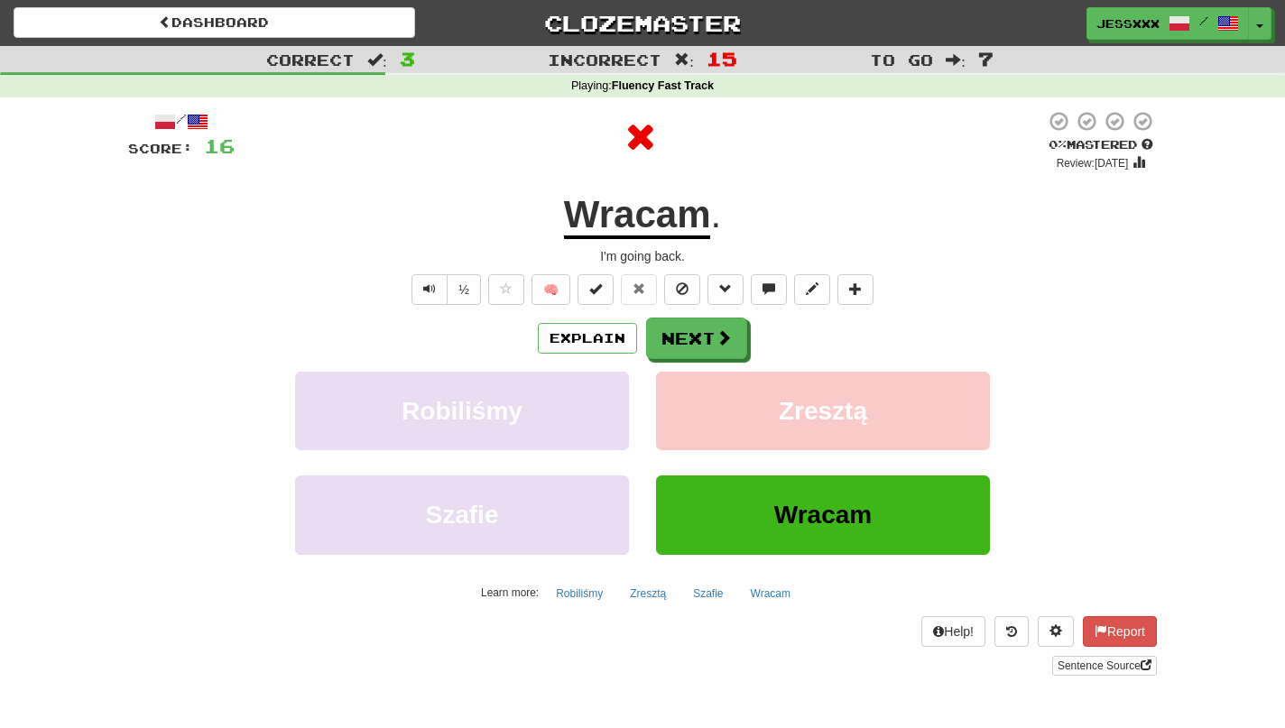
click at [697, 332] on button "Next" at bounding box center [696, 339] width 101 height 42
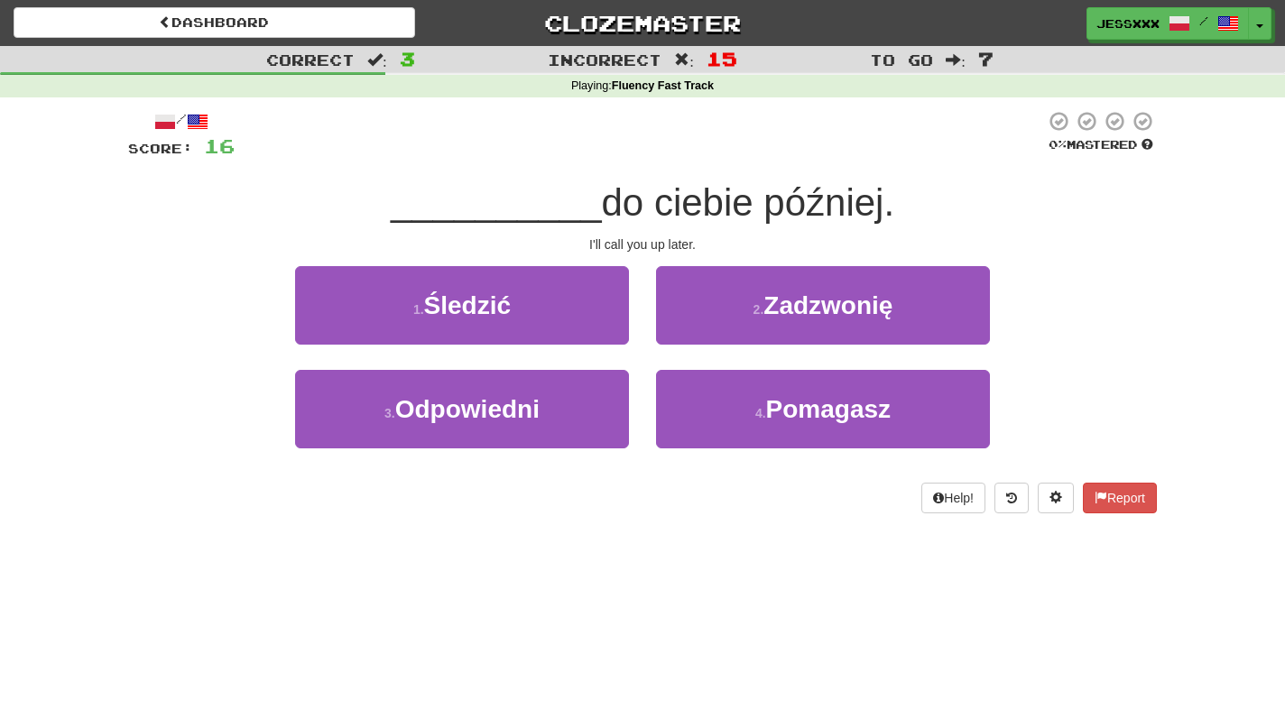
click at [697, 332] on button "2 . Zadzwonię" at bounding box center [823, 305] width 334 height 78
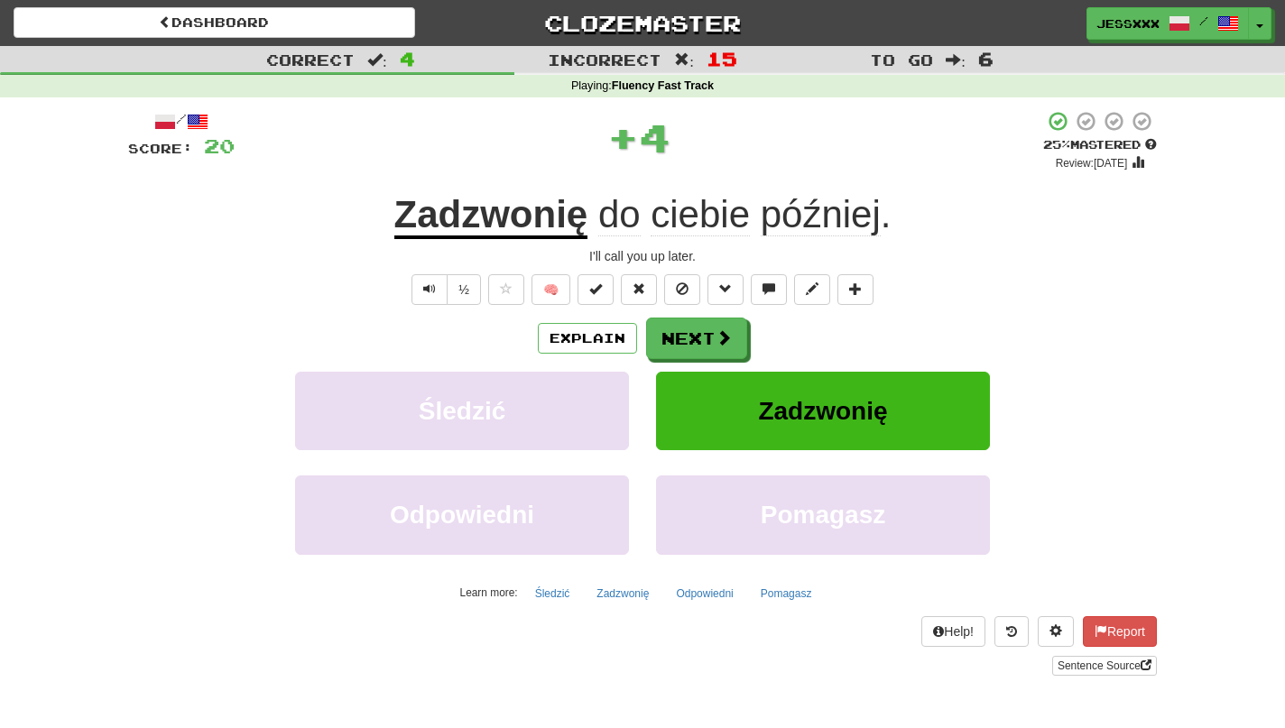
click at [697, 332] on button "Next" at bounding box center [696, 339] width 101 height 42
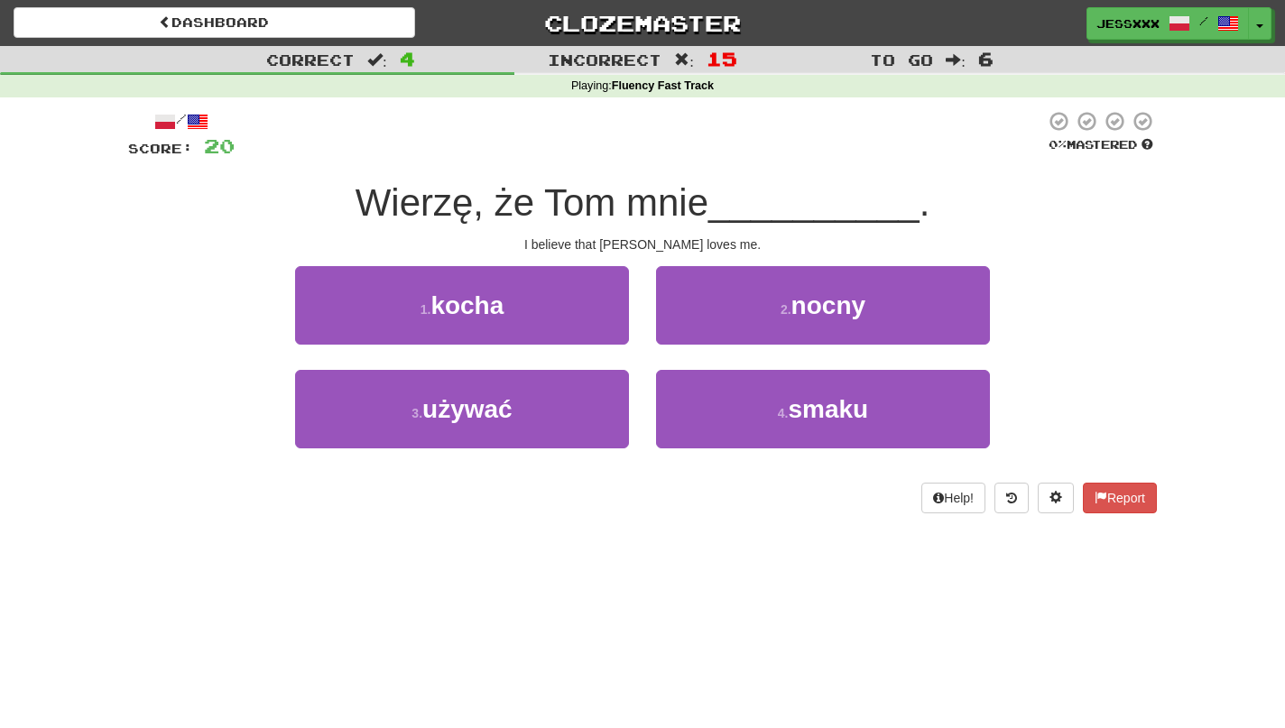
click at [697, 332] on button "2 . nocny" at bounding box center [823, 305] width 334 height 78
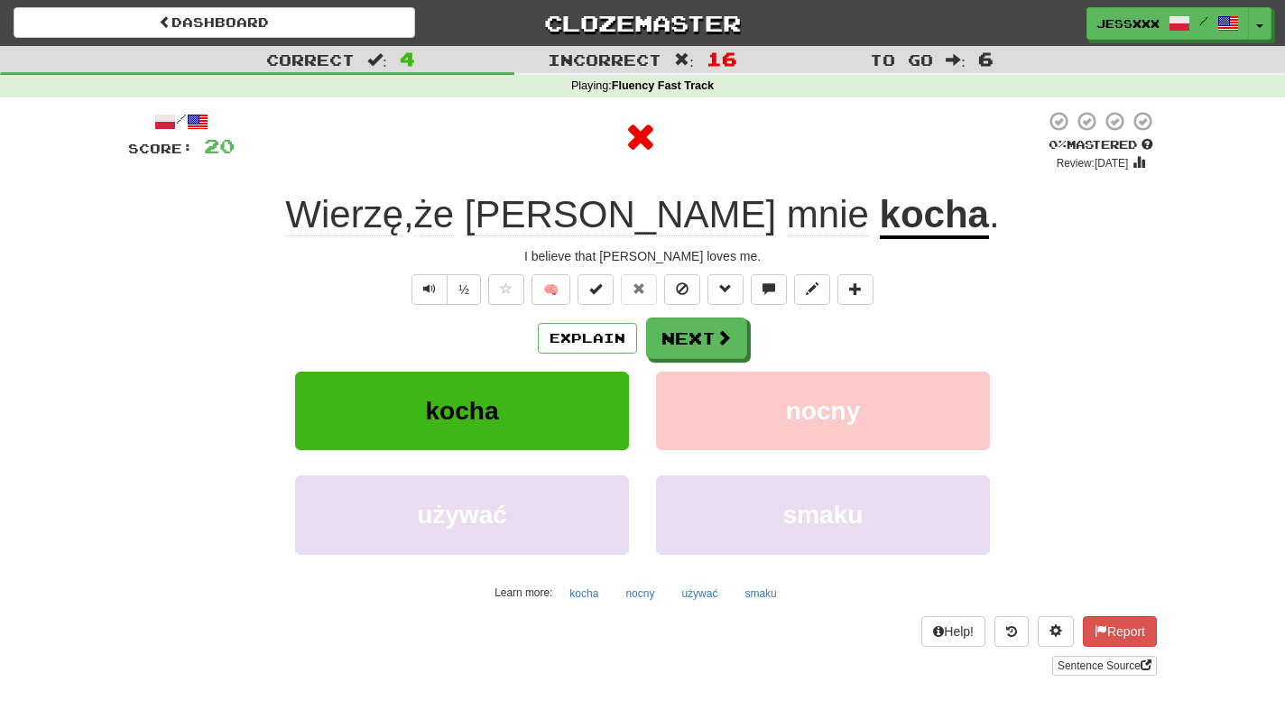
click at [697, 332] on button "Next" at bounding box center [696, 339] width 101 height 42
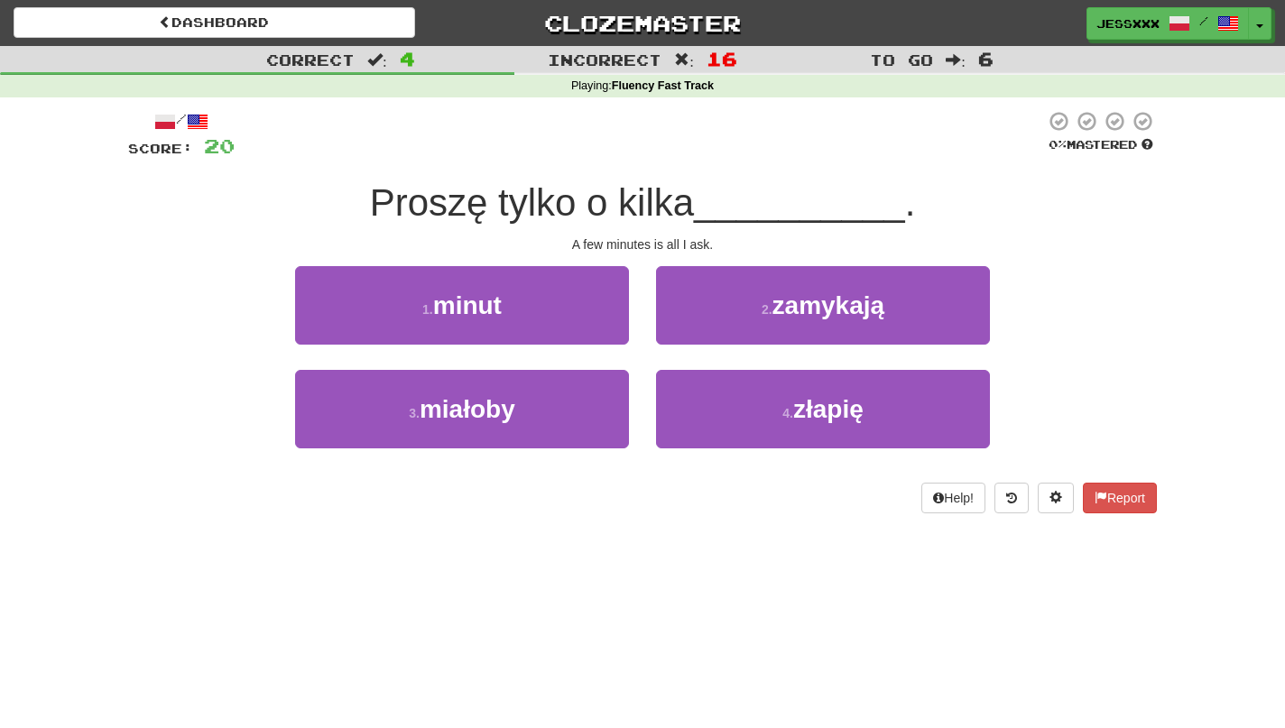
click at [697, 332] on button "2 . zamykają" at bounding box center [823, 305] width 334 height 78
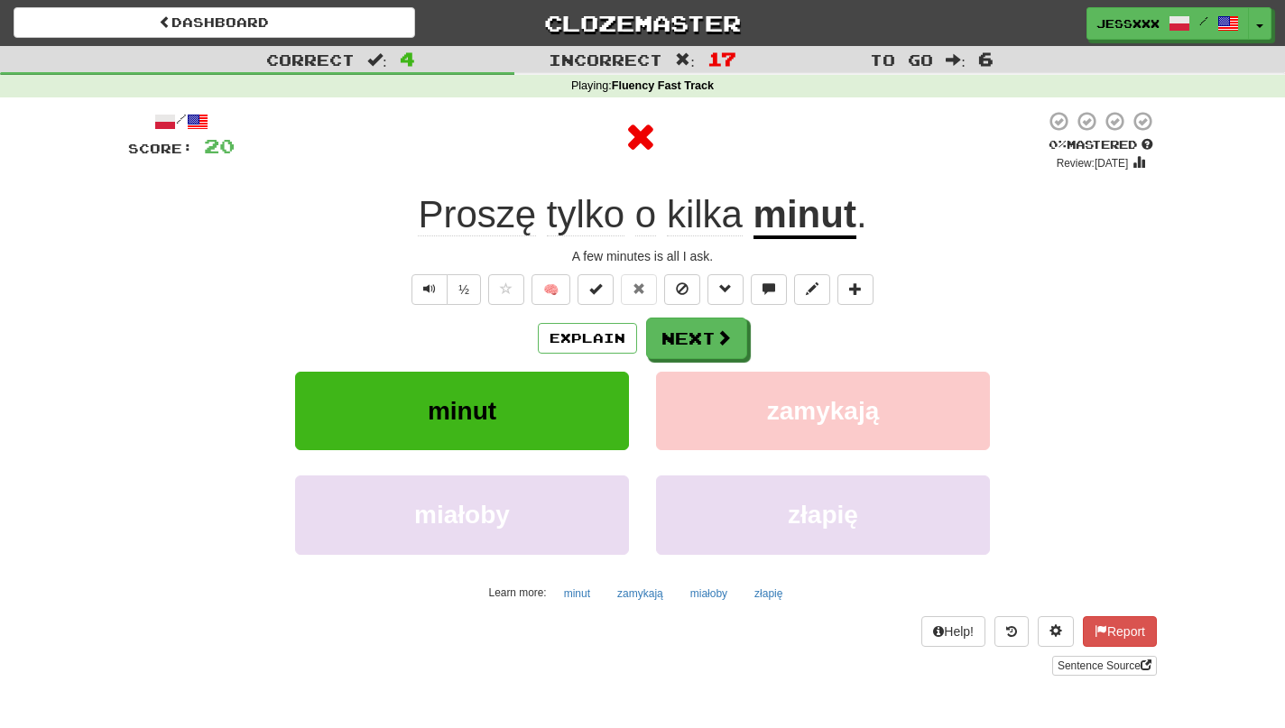
click at [697, 332] on button "Next" at bounding box center [696, 339] width 101 height 42
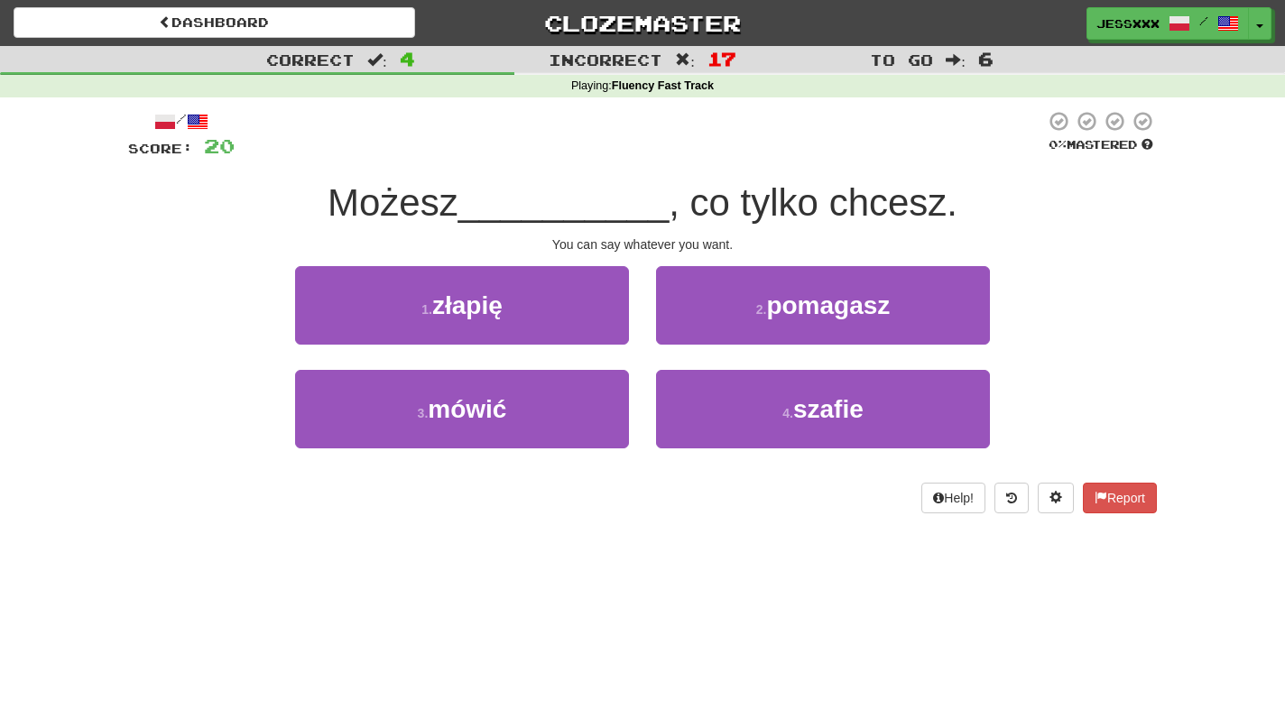
click at [697, 332] on button "2 . pomagasz" at bounding box center [823, 305] width 334 height 78
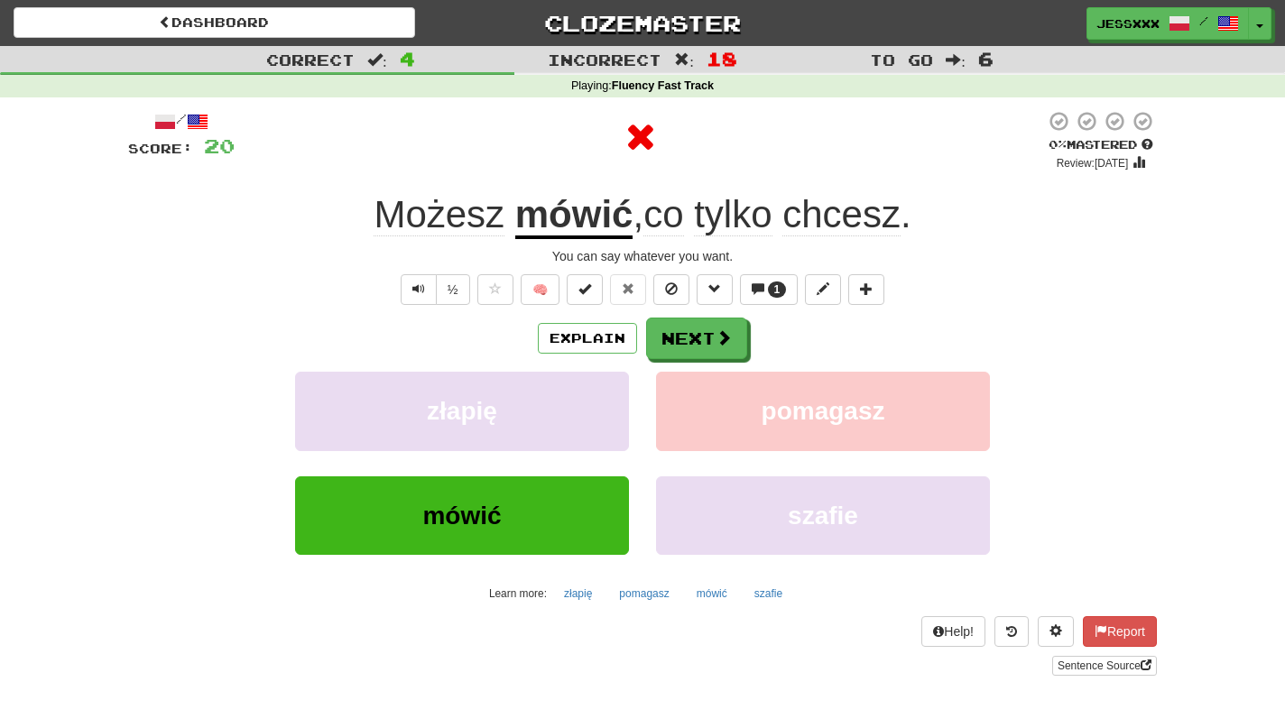
click at [697, 332] on button "Next" at bounding box center [696, 339] width 101 height 42
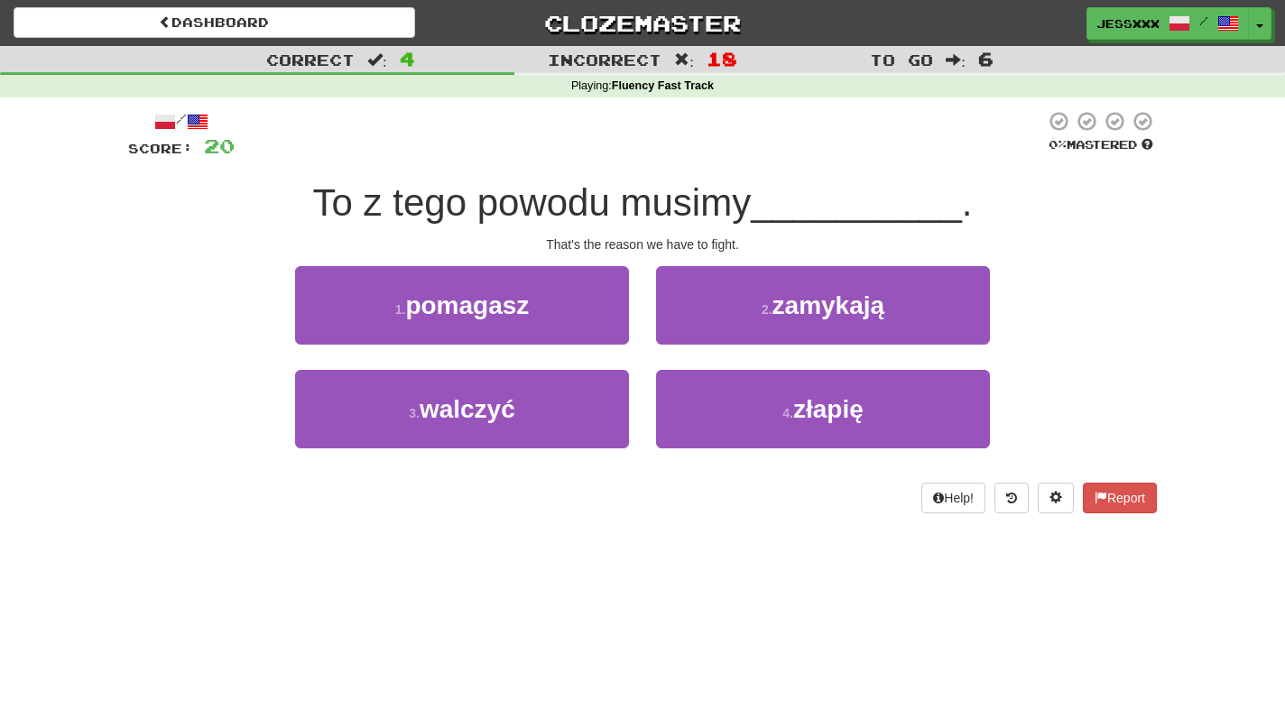
click at [697, 332] on button "2 . zamykają" at bounding box center [823, 305] width 334 height 78
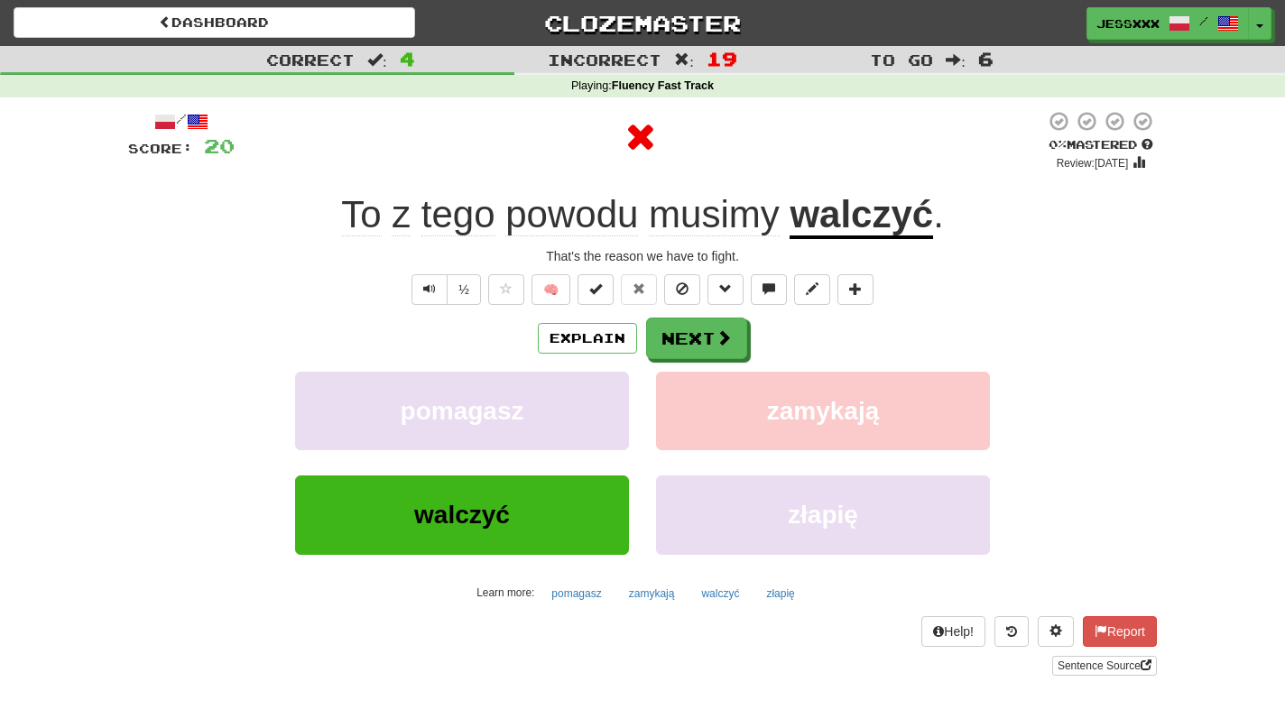
click at [697, 332] on button "Next" at bounding box center [696, 339] width 101 height 42
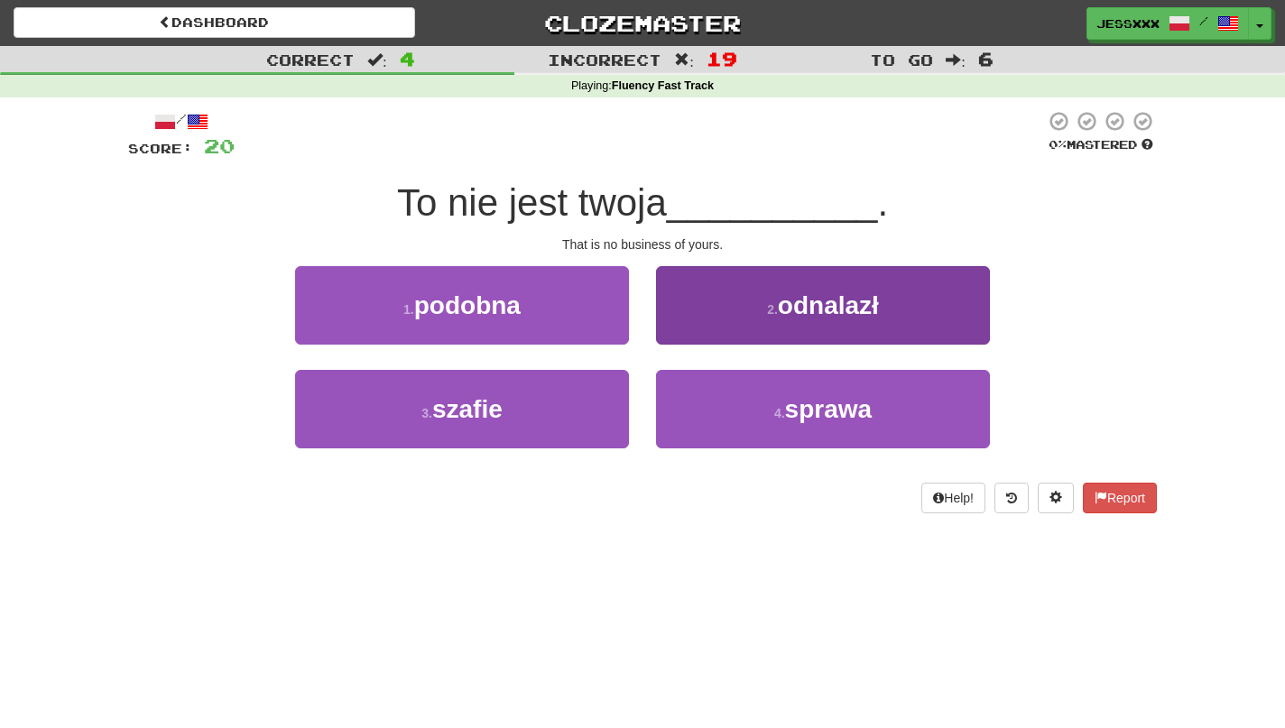
click at [697, 332] on button "2 . odnalazł" at bounding box center [823, 305] width 334 height 78
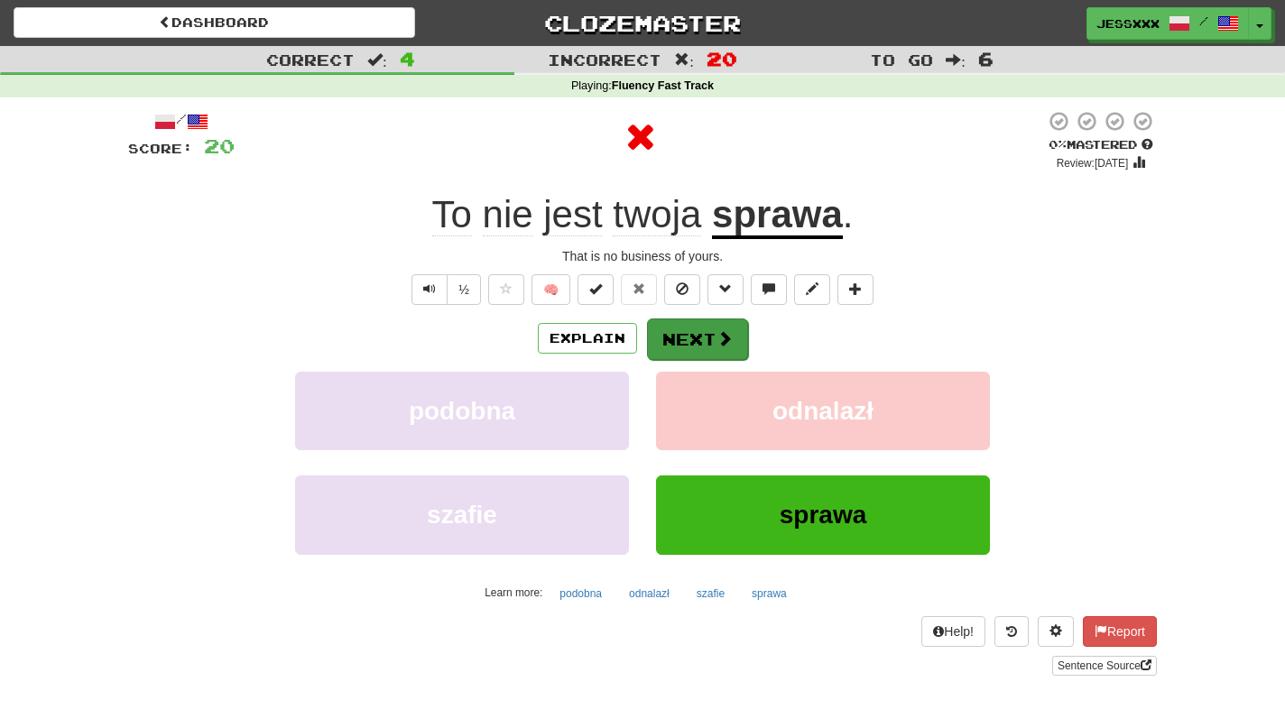
click at [697, 328] on button "Next" at bounding box center [697, 339] width 101 height 42
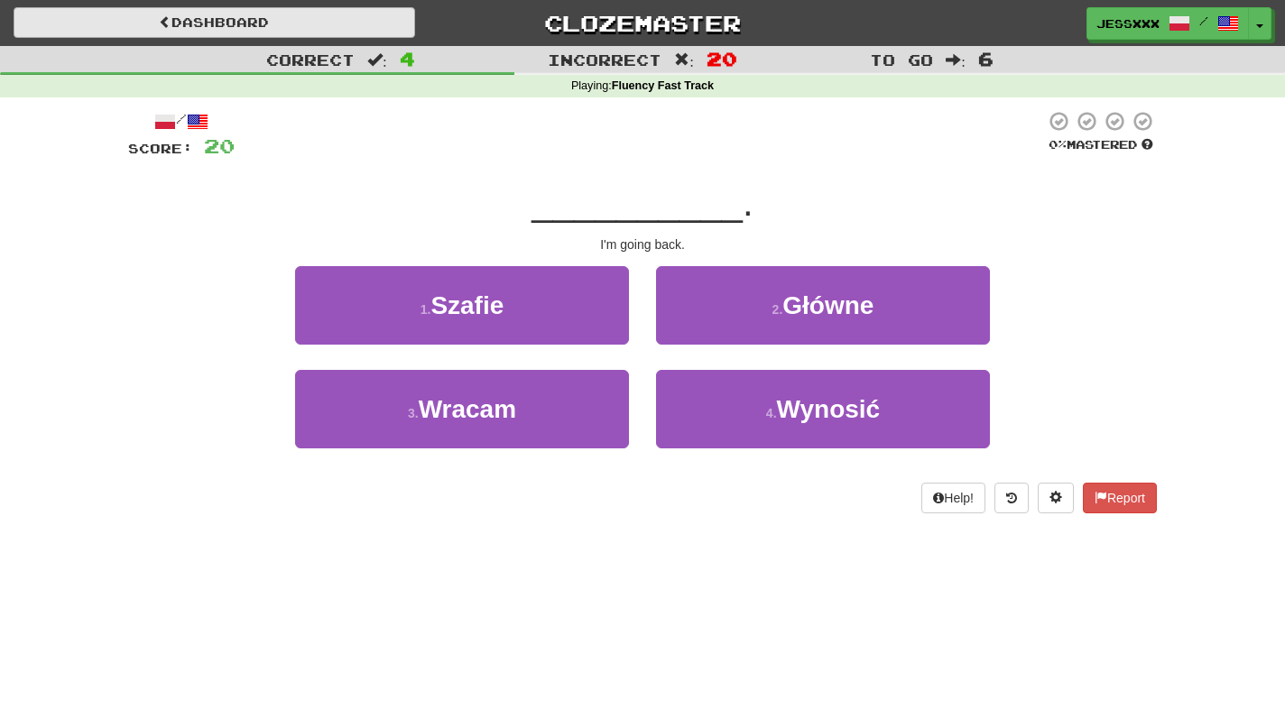
click at [219, 24] on link "Dashboard" at bounding box center [214, 22] width 401 height 31
